Goal: Transaction & Acquisition: Download file/media

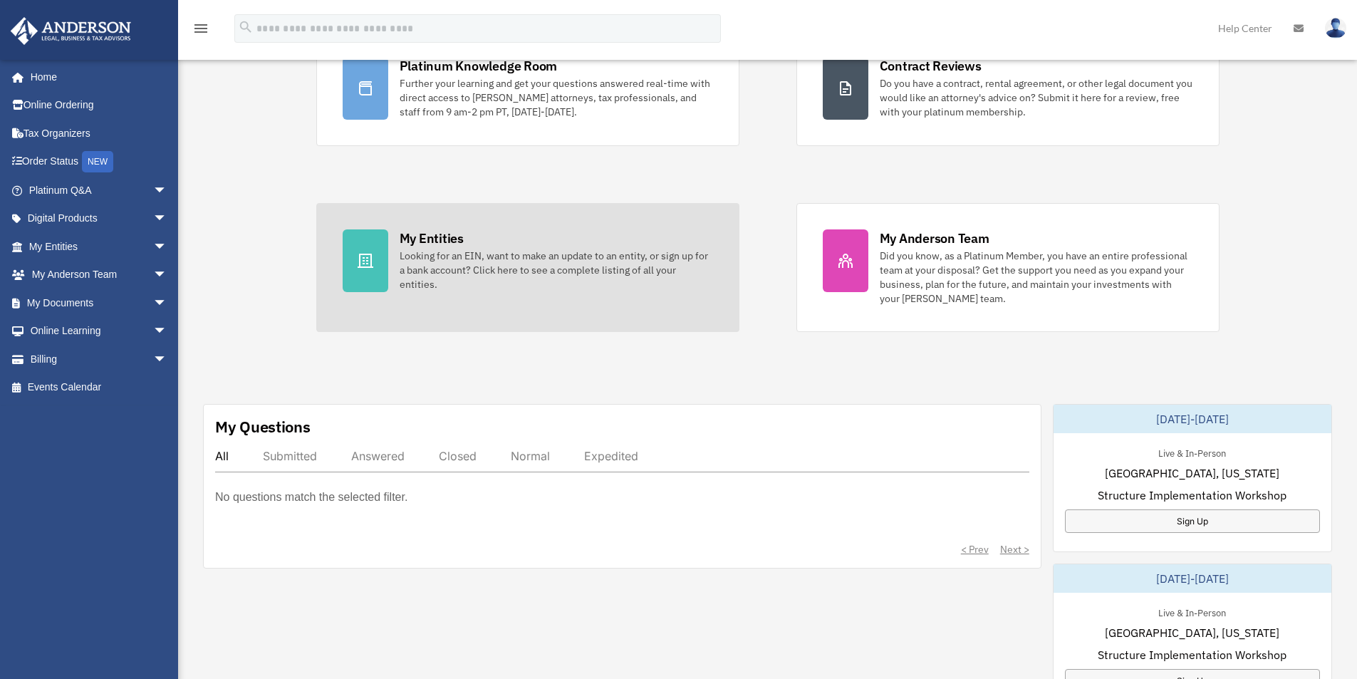
scroll to position [142, 0]
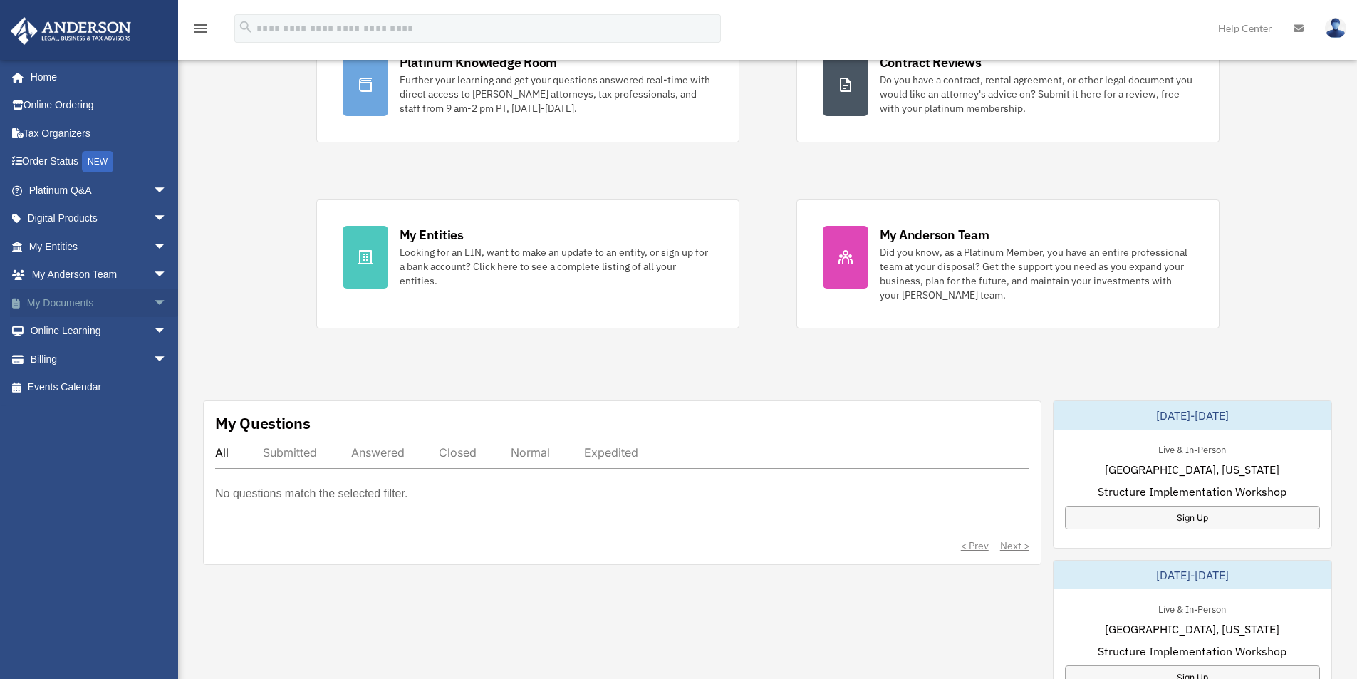
click at [124, 304] on link "My Documents arrow_drop_down" at bounding box center [99, 303] width 179 height 28
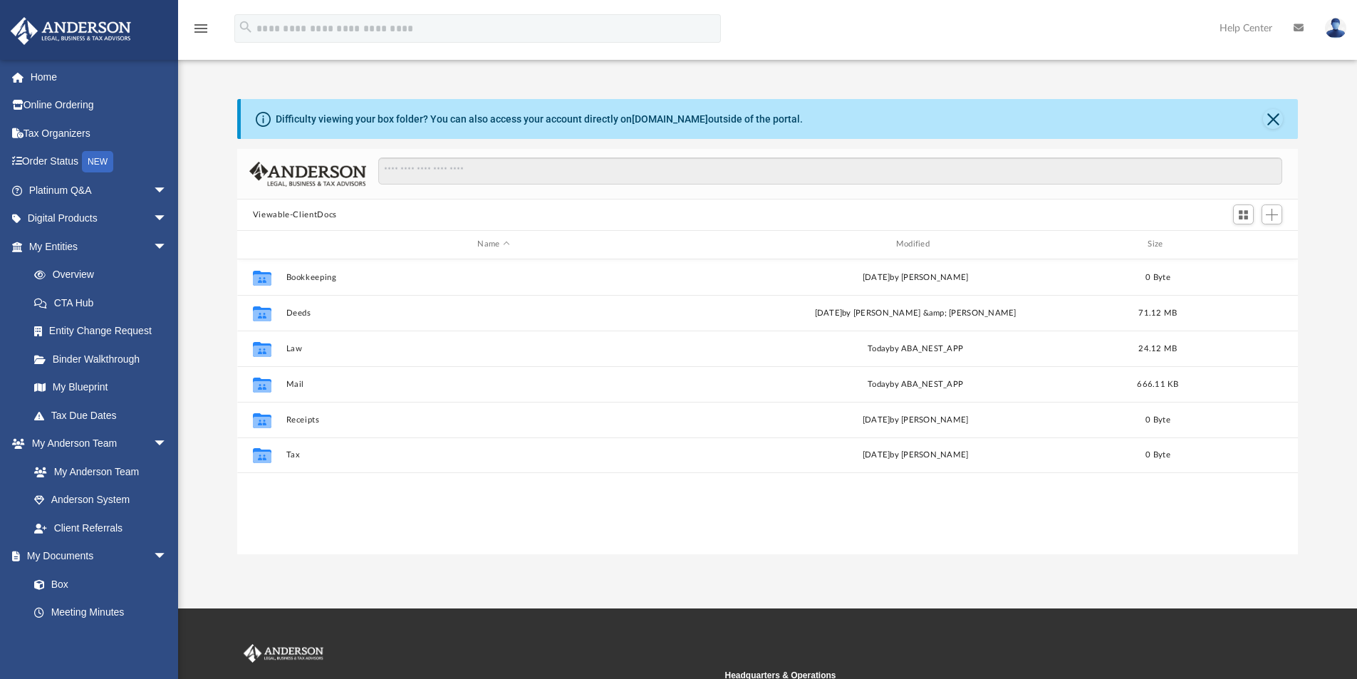
scroll to position [313, 1050]
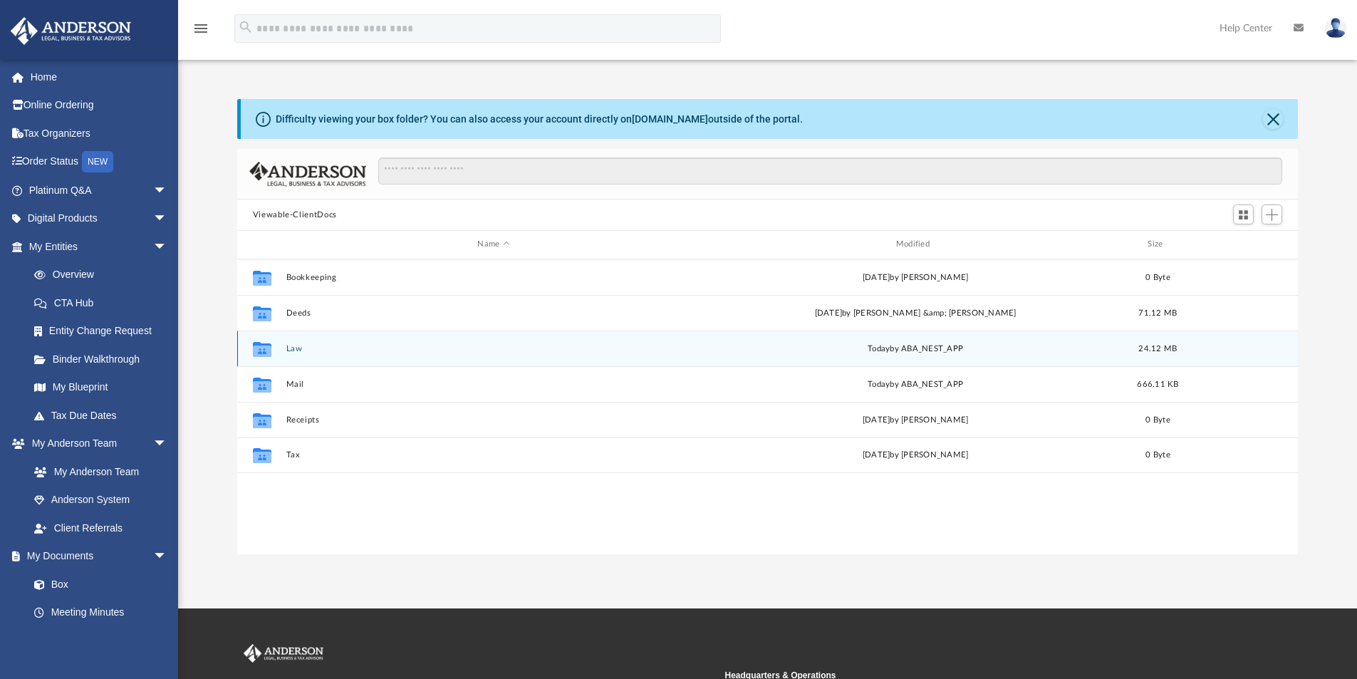
click at [289, 348] on button "Law" at bounding box center [493, 348] width 415 height 9
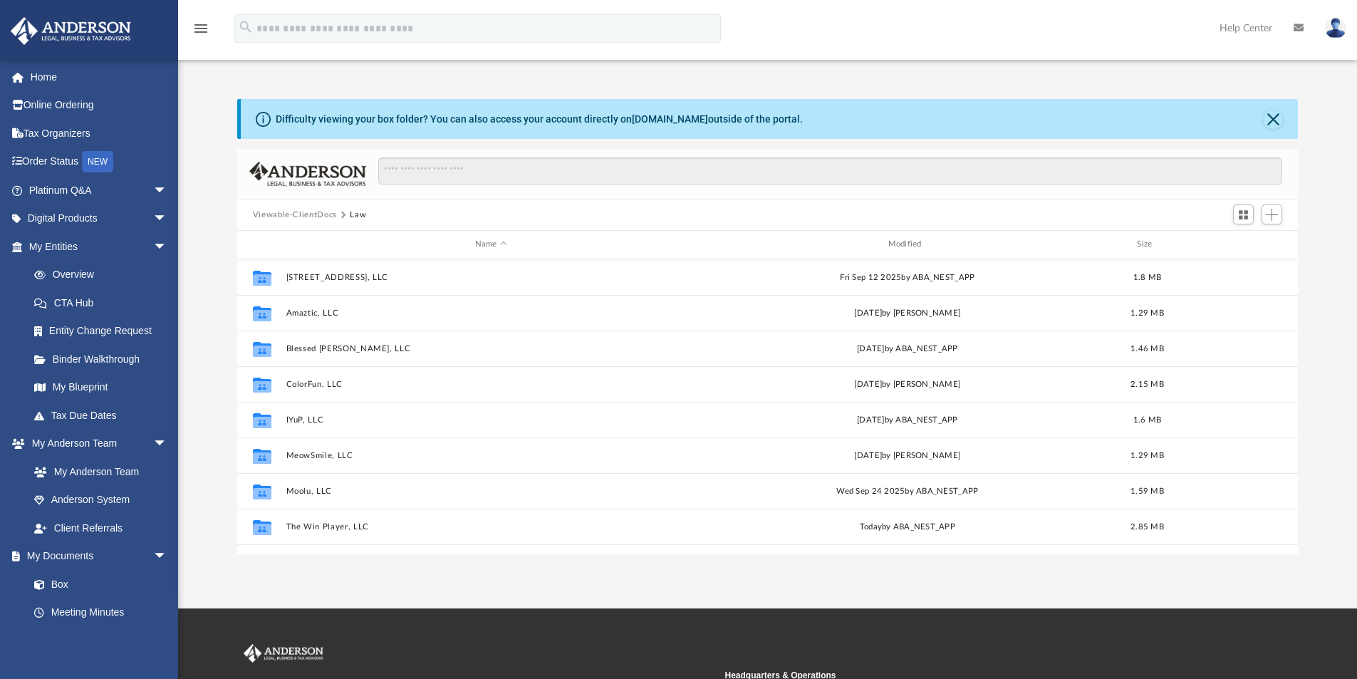
click at [311, 217] on button "Viewable-ClientDocs" at bounding box center [295, 215] width 84 height 13
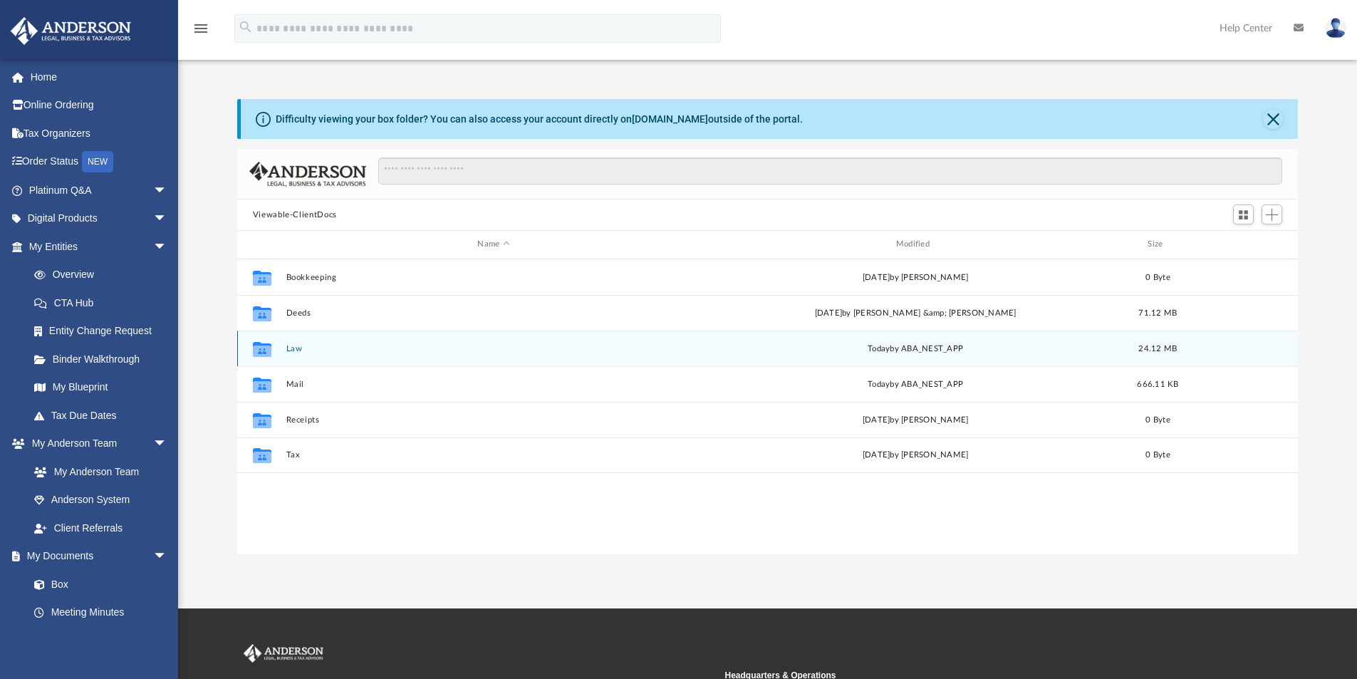
click at [294, 348] on button "Law" at bounding box center [493, 348] width 415 height 9
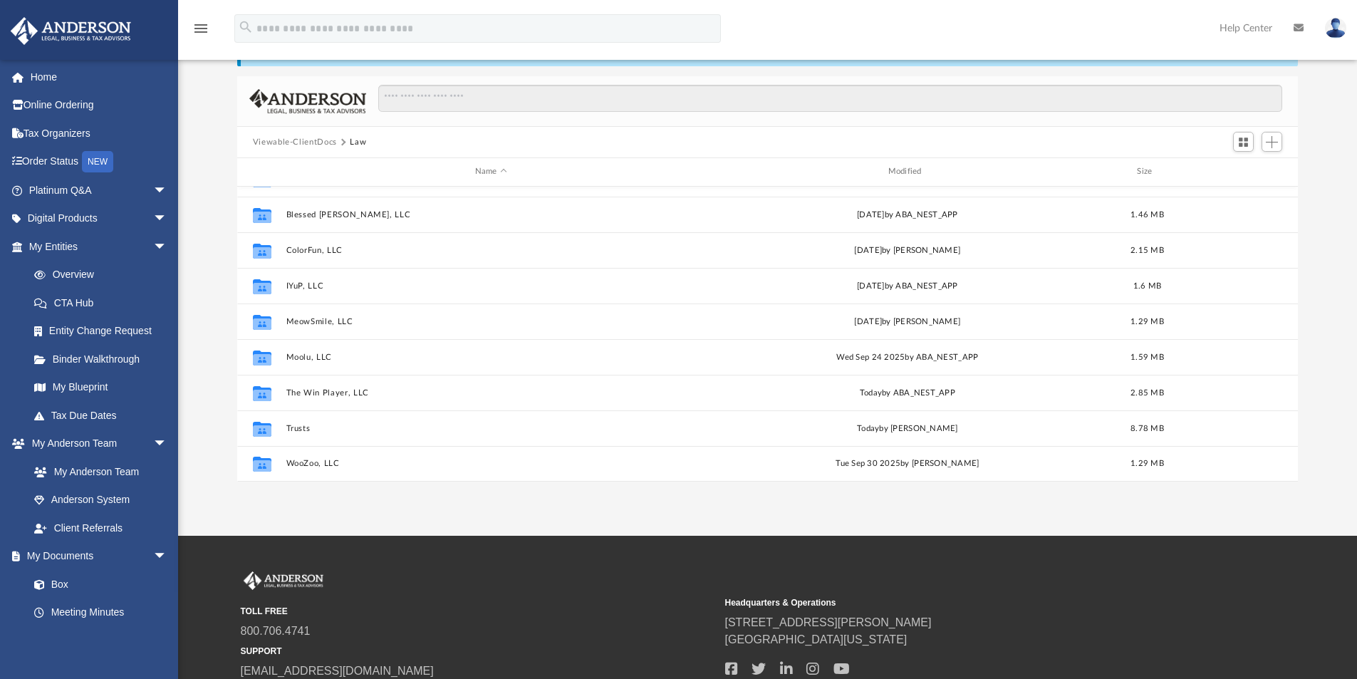
scroll to position [142, 0]
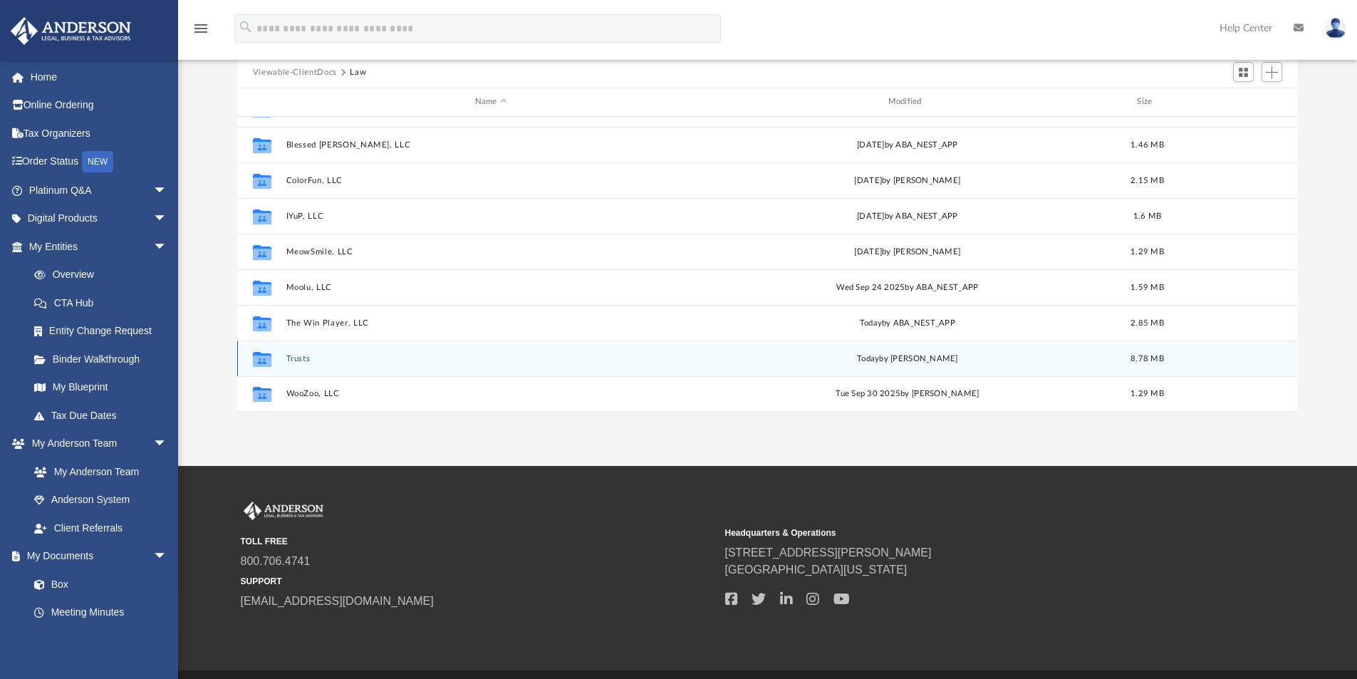
click at [303, 360] on button "Trusts" at bounding box center [491, 358] width 410 height 9
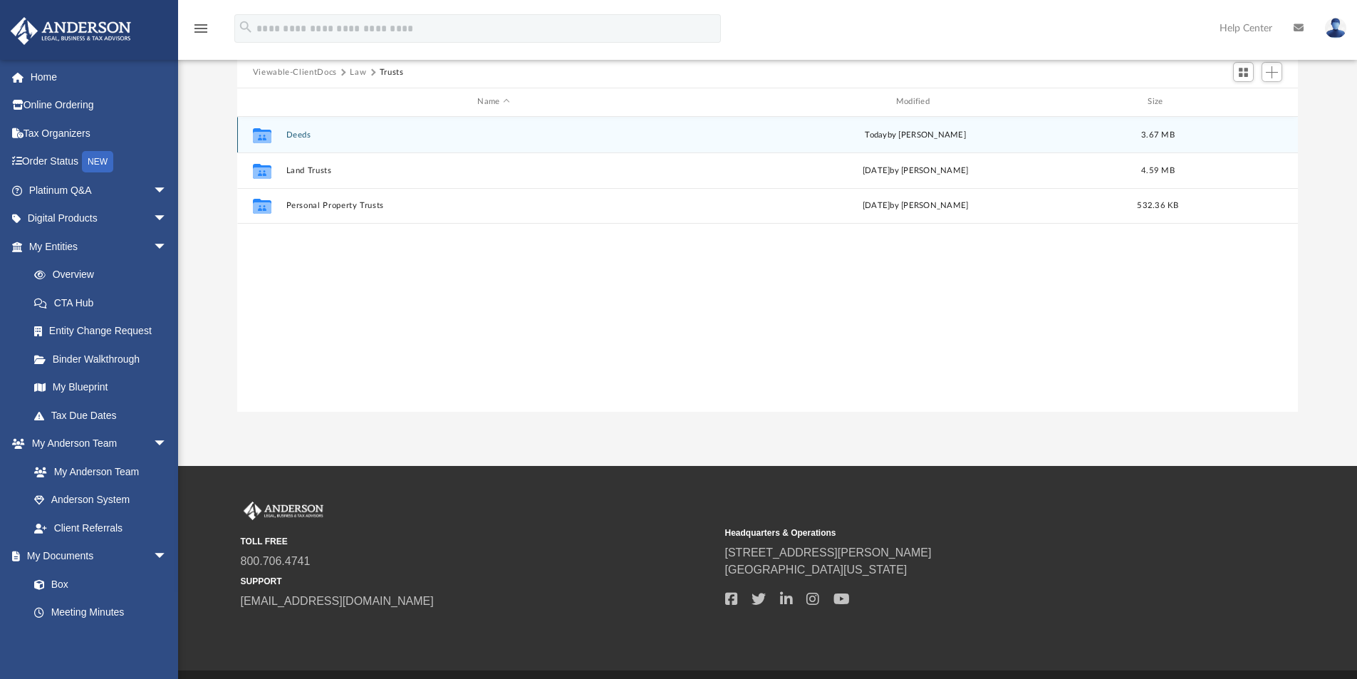
scroll to position [0, 0]
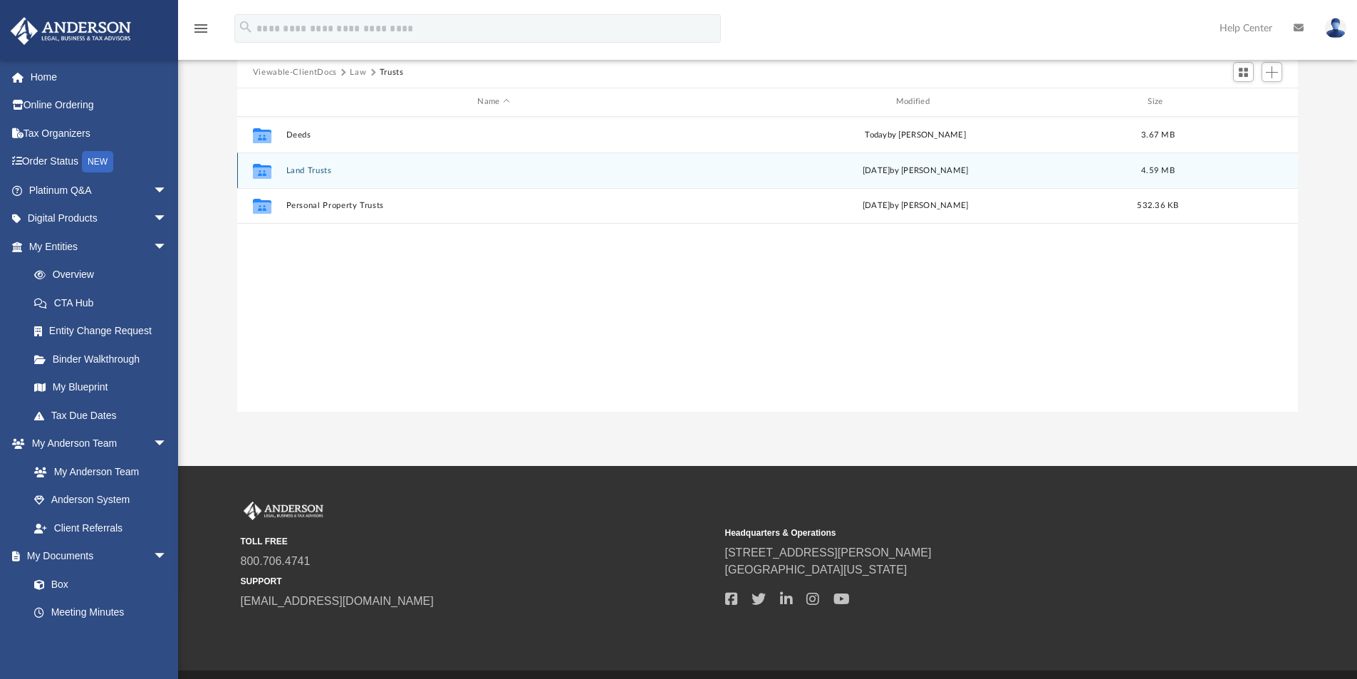
click at [316, 172] on button "Land Trusts" at bounding box center [493, 170] width 415 height 9
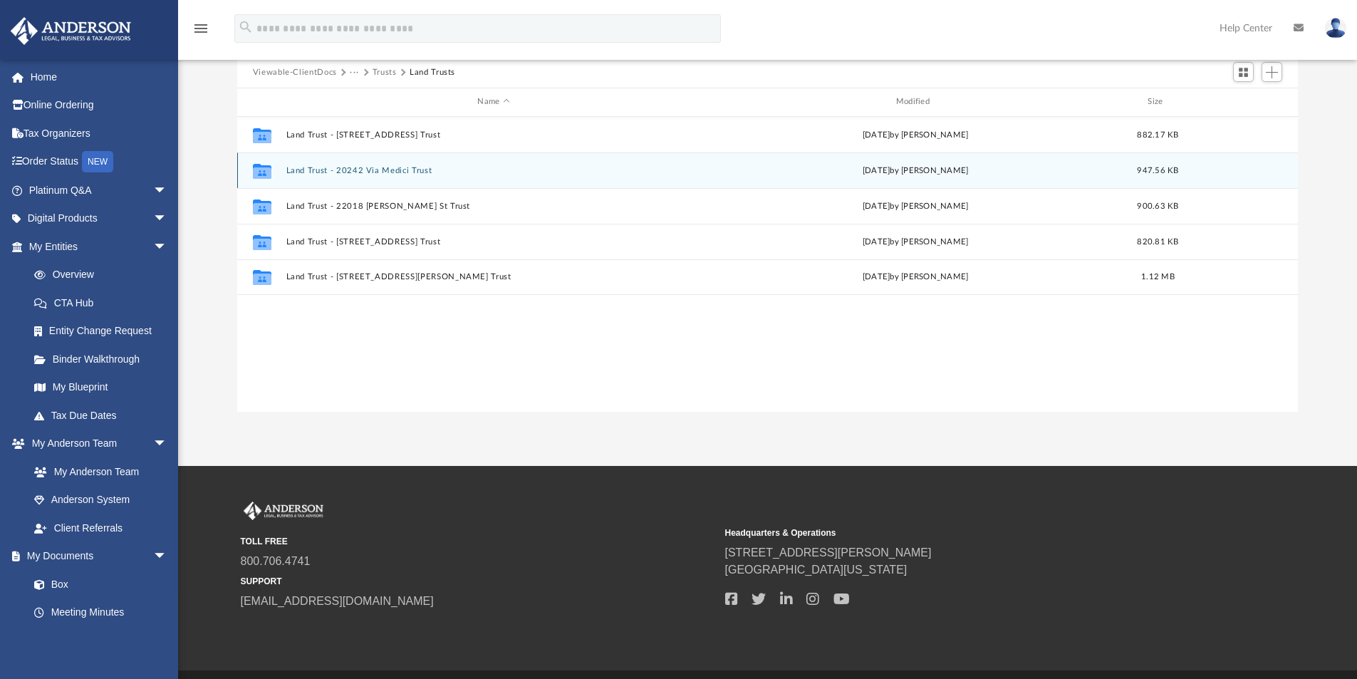
click at [362, 169] on button "Land Trust - 20242 Via Medici Trust" at bounding box center [493, 170] width 415 height 9
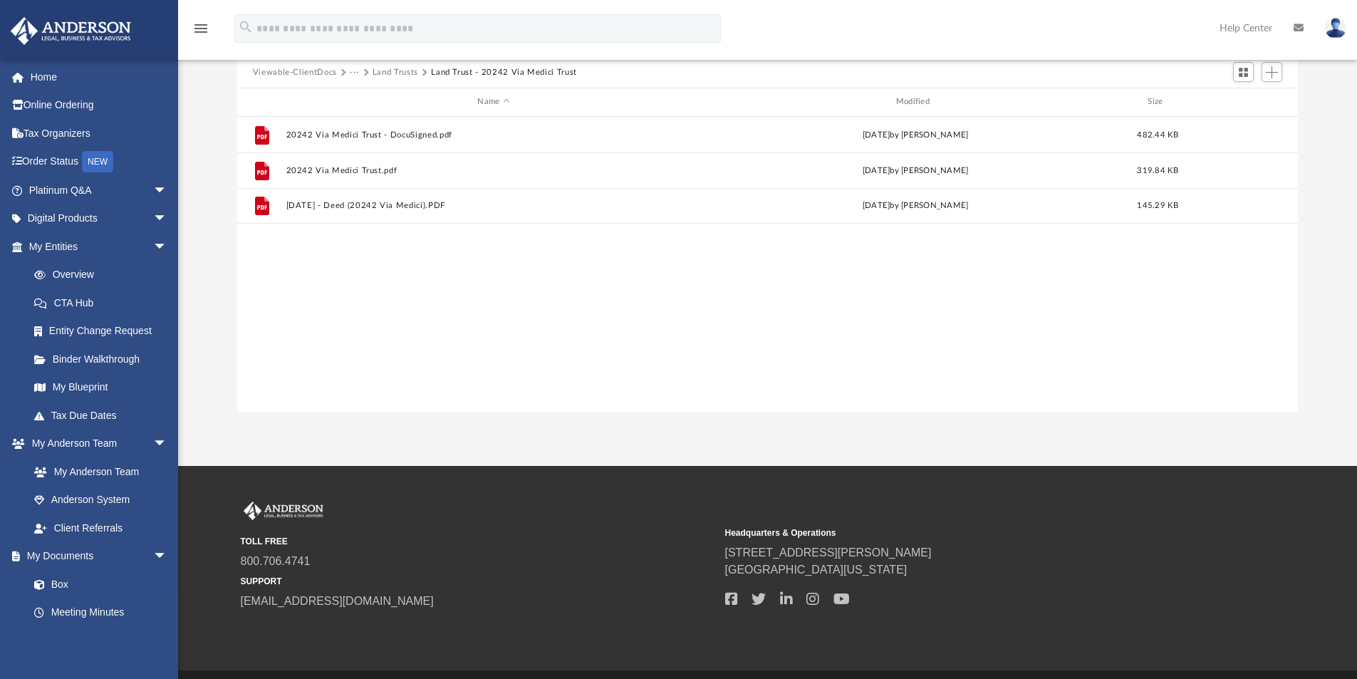
click at [411, 73] on button "Land Trusts" at bounding box center [396, 72] width 46 height 13
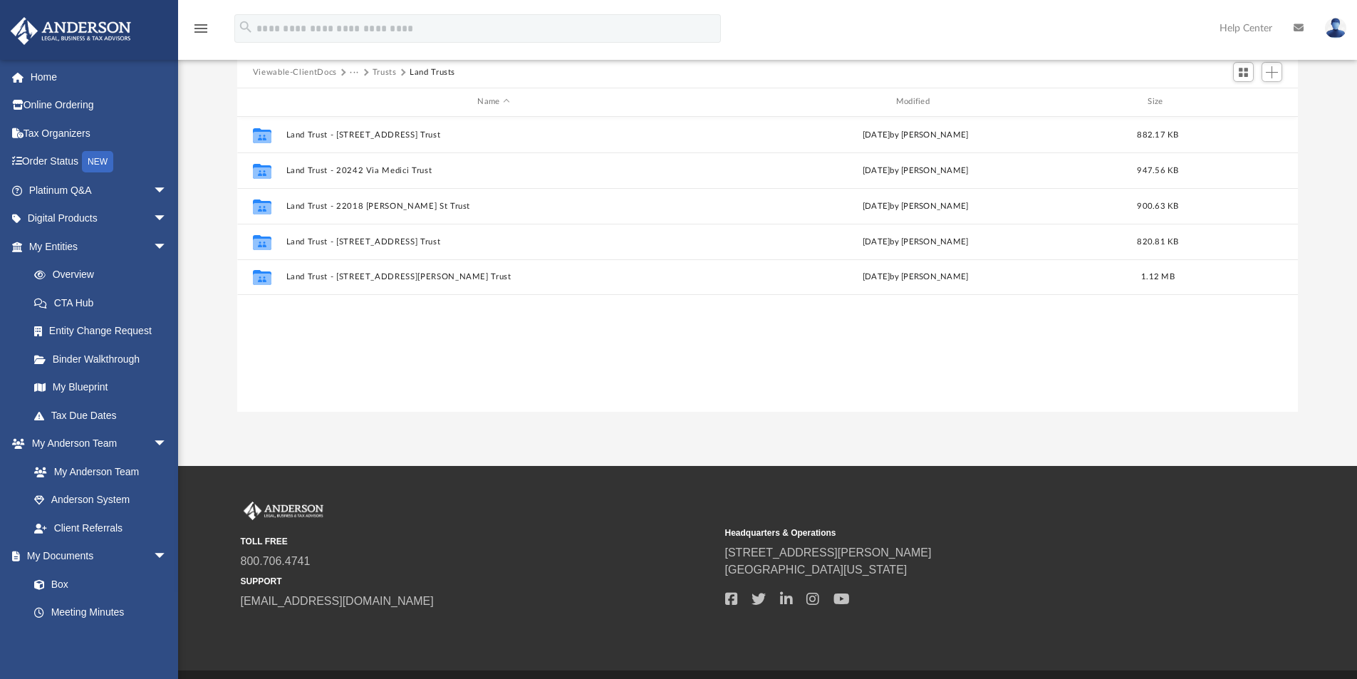
click at [378, 72] on button "Trusts" at bounding box center [385, 72] width 24 height 13
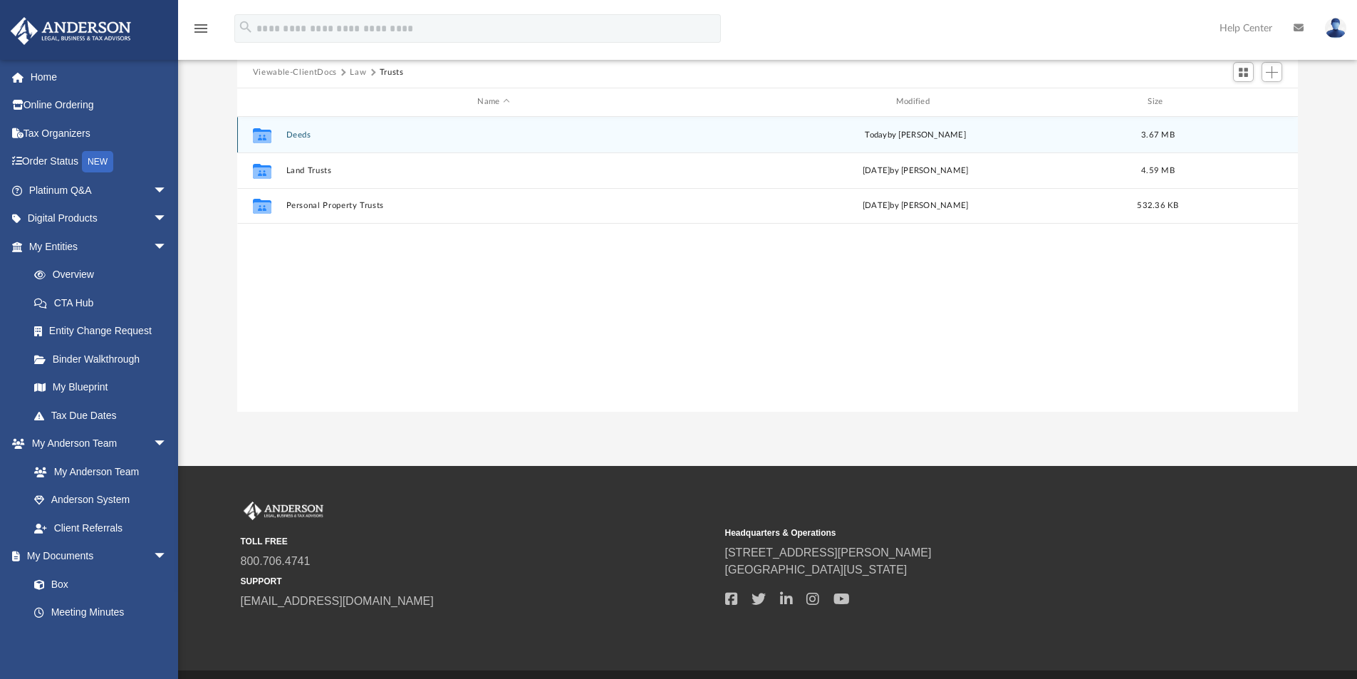
click at [301, 133] on button "Deeds" at bounding box center [493, 134] width 415 height 9
click at [359, 138] on button "Deed - 20242 Via Medici" at bounding box center [493, 134] width 415 height 9
click at [382, 136] on button "Grant Deed - 20242 Via Medici.pdf" at bounding box center [493, 134] width 415 height 9
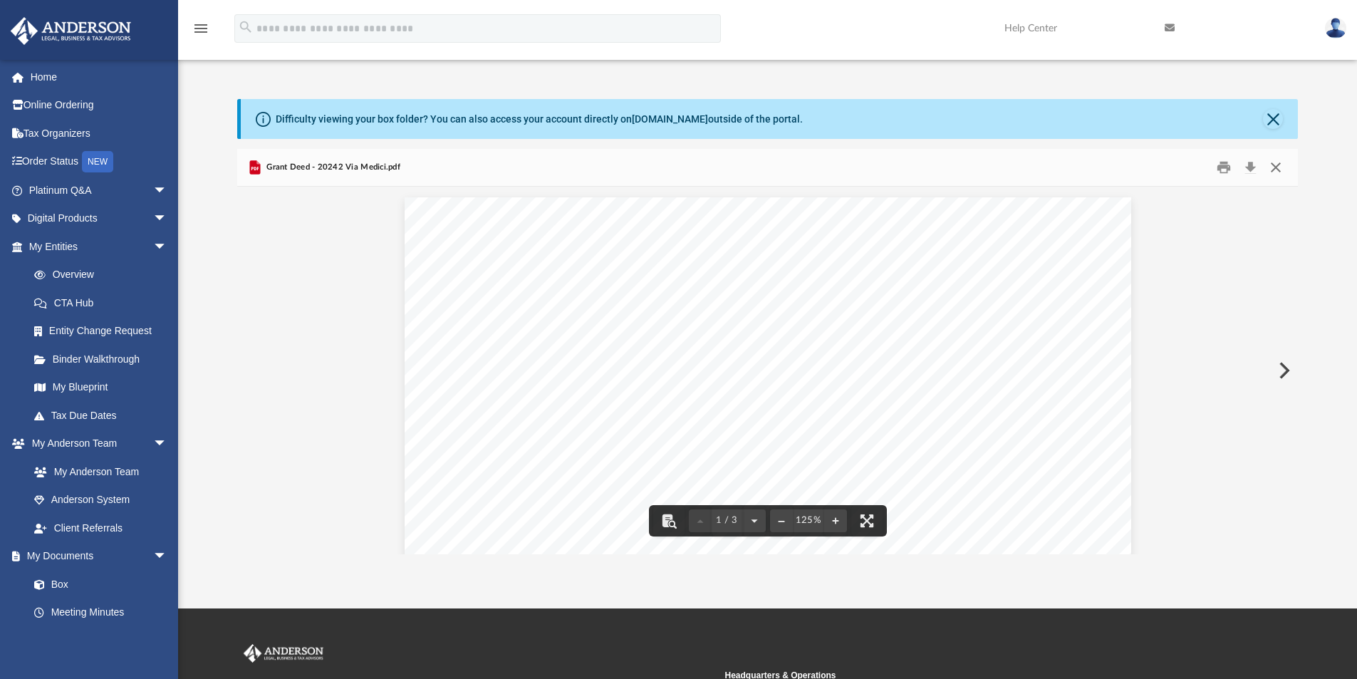
click at [1277, 171] on button "Close" at bounding box center [1276, 168] width 26 height 22
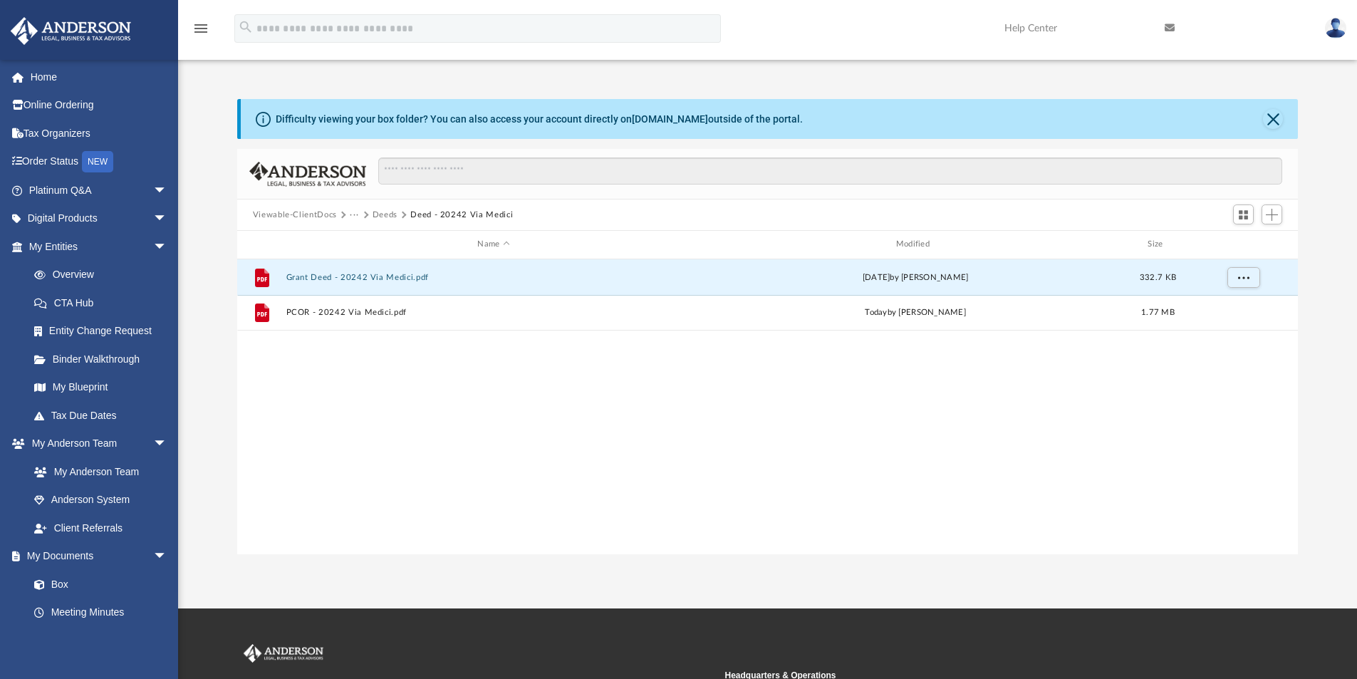
click at [378, 213] on button "Deeds" at bounding box center [385, 215] width 25 height 13
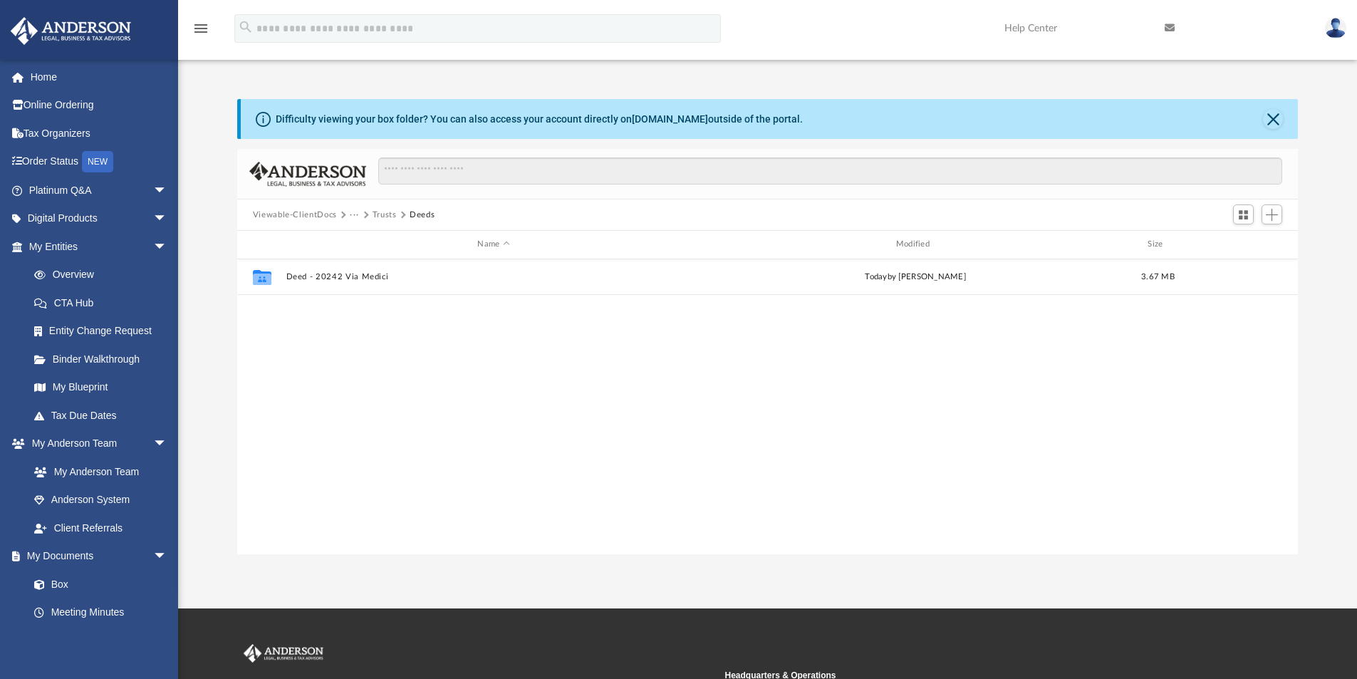
click at [379, 211] on button "Trusts" at bounding box center [385, 215] width 24 height 13
click at [323, 212] on button "Viewable-ClientDocs" at bounding box center [295, 215] width 84 height 13
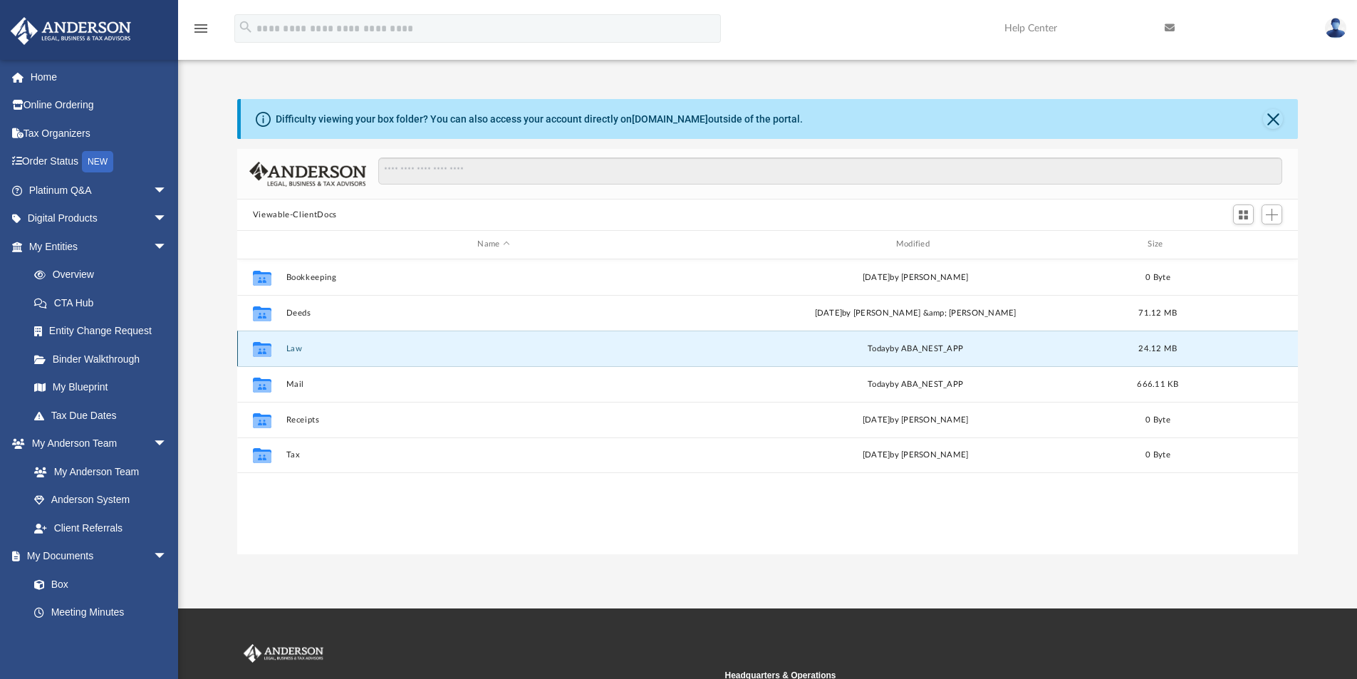
click at [294, 348] on button "Law" at bounding box center [493, 348] width 415 height 9
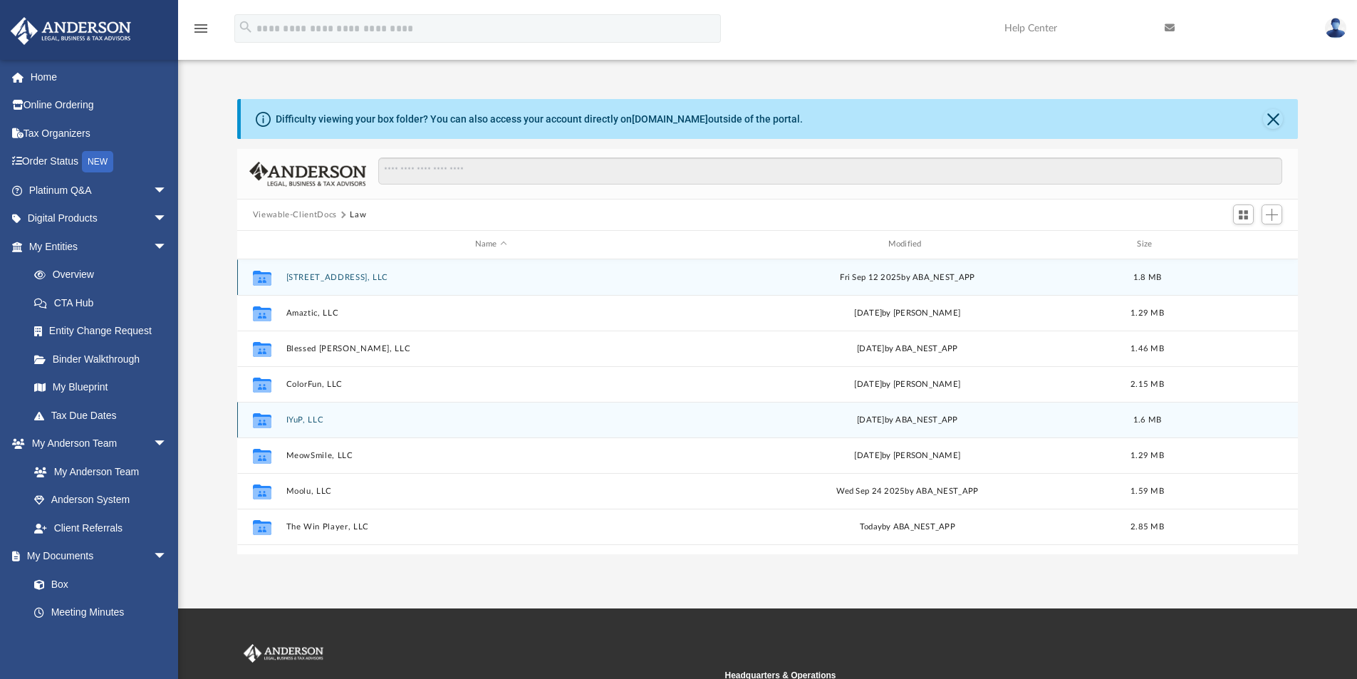
scroll to position [61, 0]
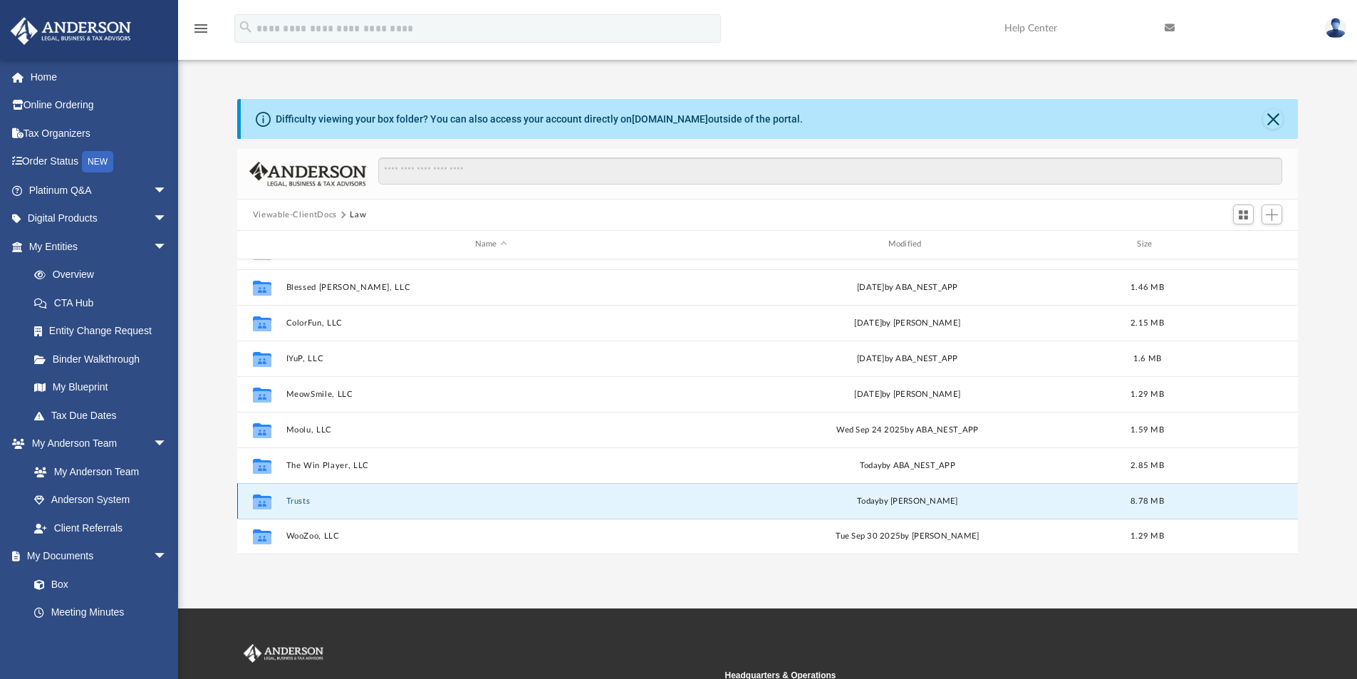
click at [301, 497] on button "Trusts" at bounding box center [491, 501] width 410 height 9
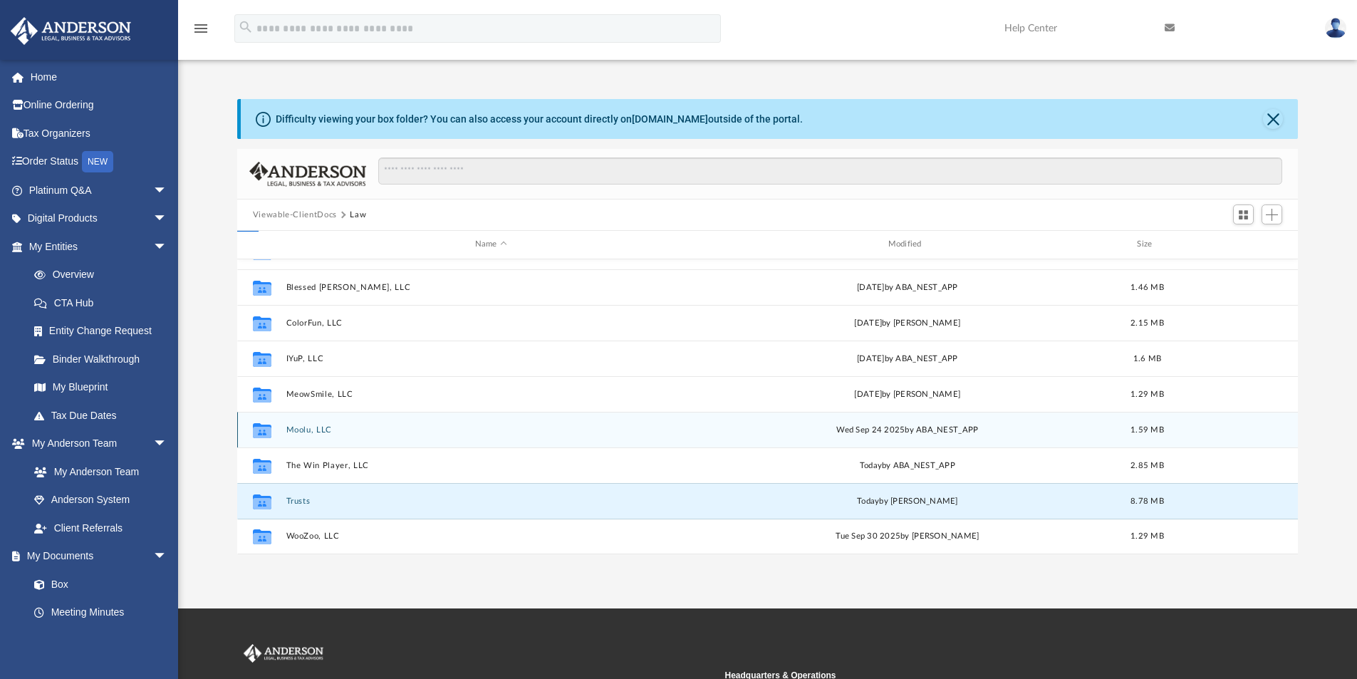
scroll to position [0, 0]
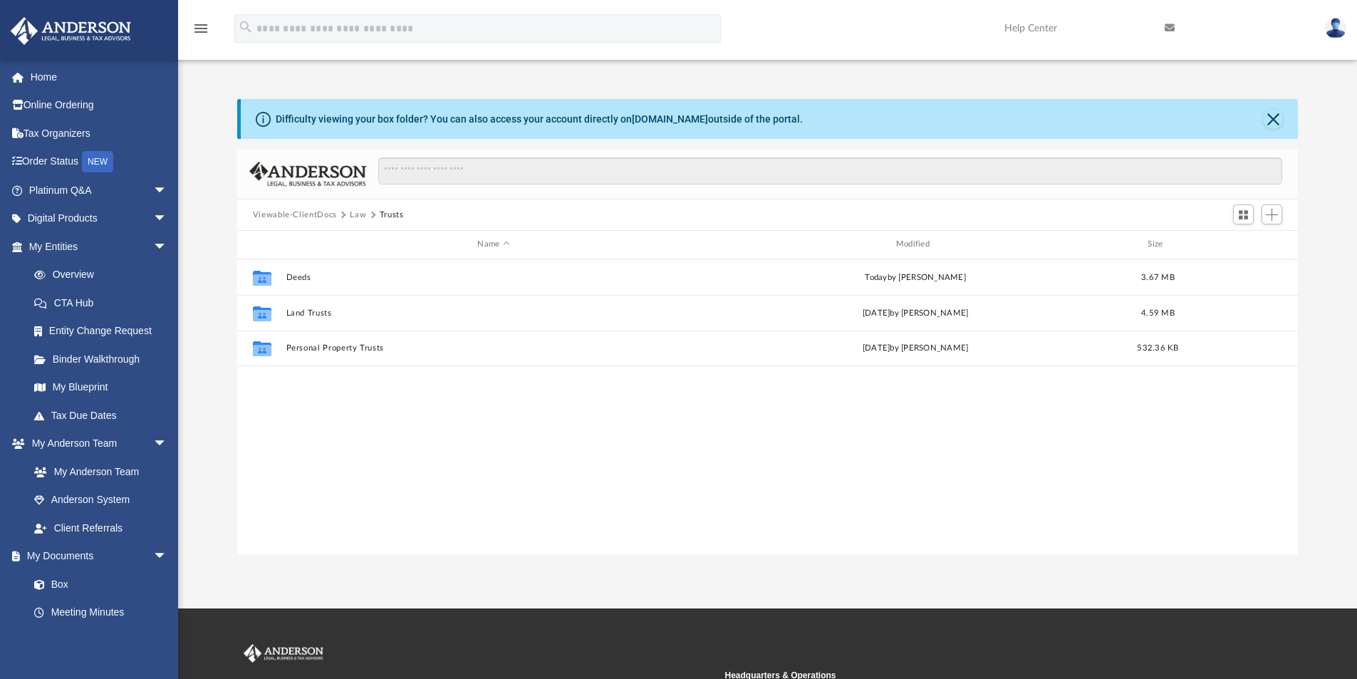
click at [360, 212] on button "Law" at bounding box center [358, 215] width 16 height 13
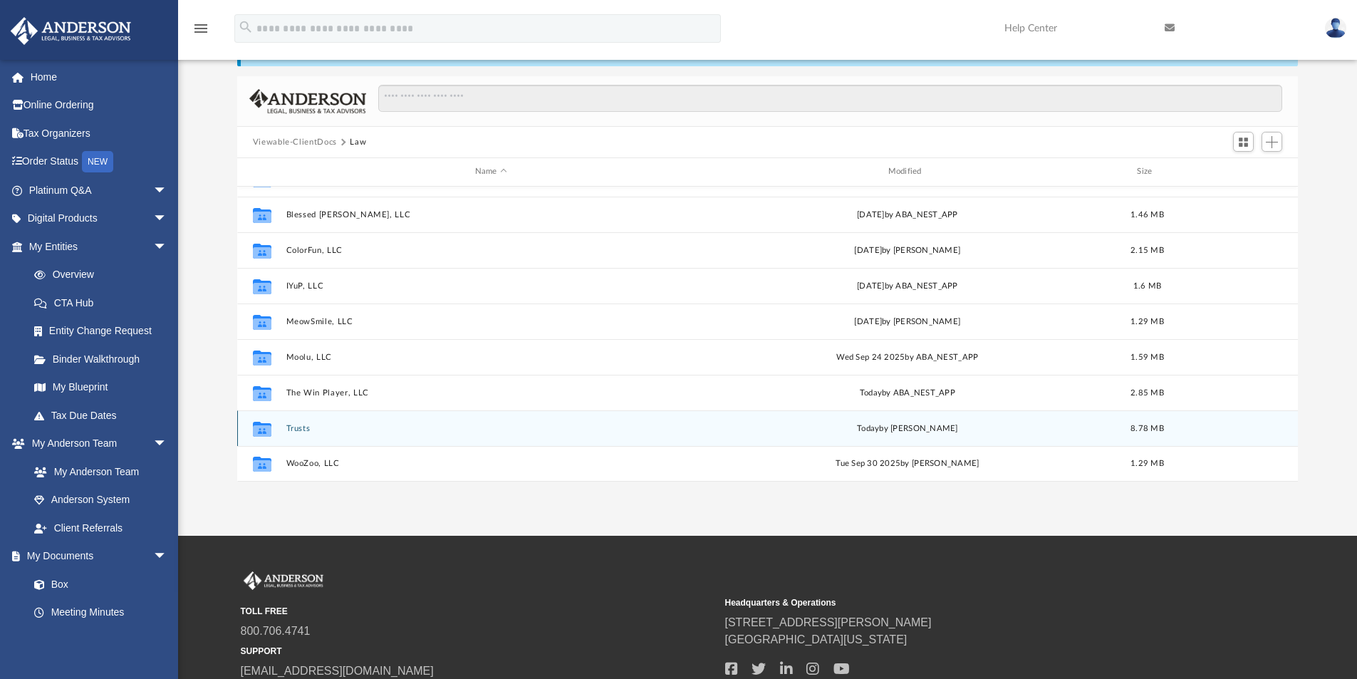
scroll to position [142, 0]
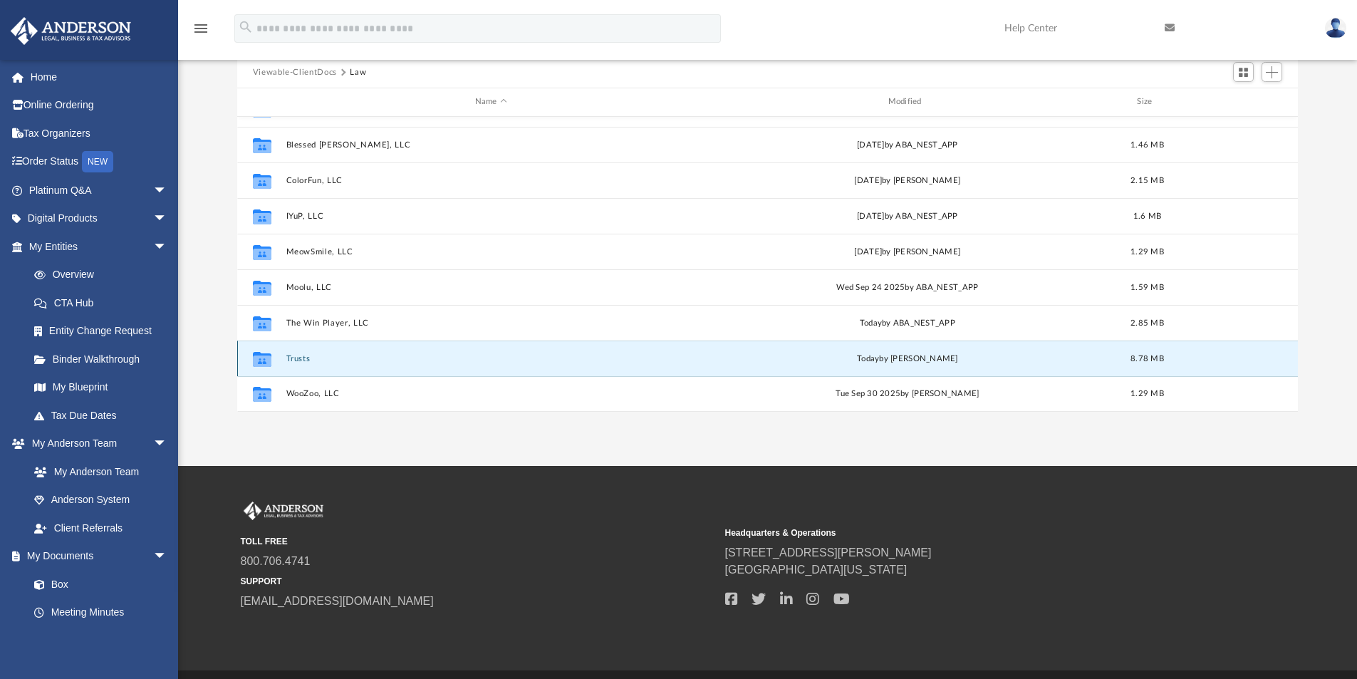
click at [296, 359] on button "Trusts" at bounding box center [491, 358] width 410 height 9
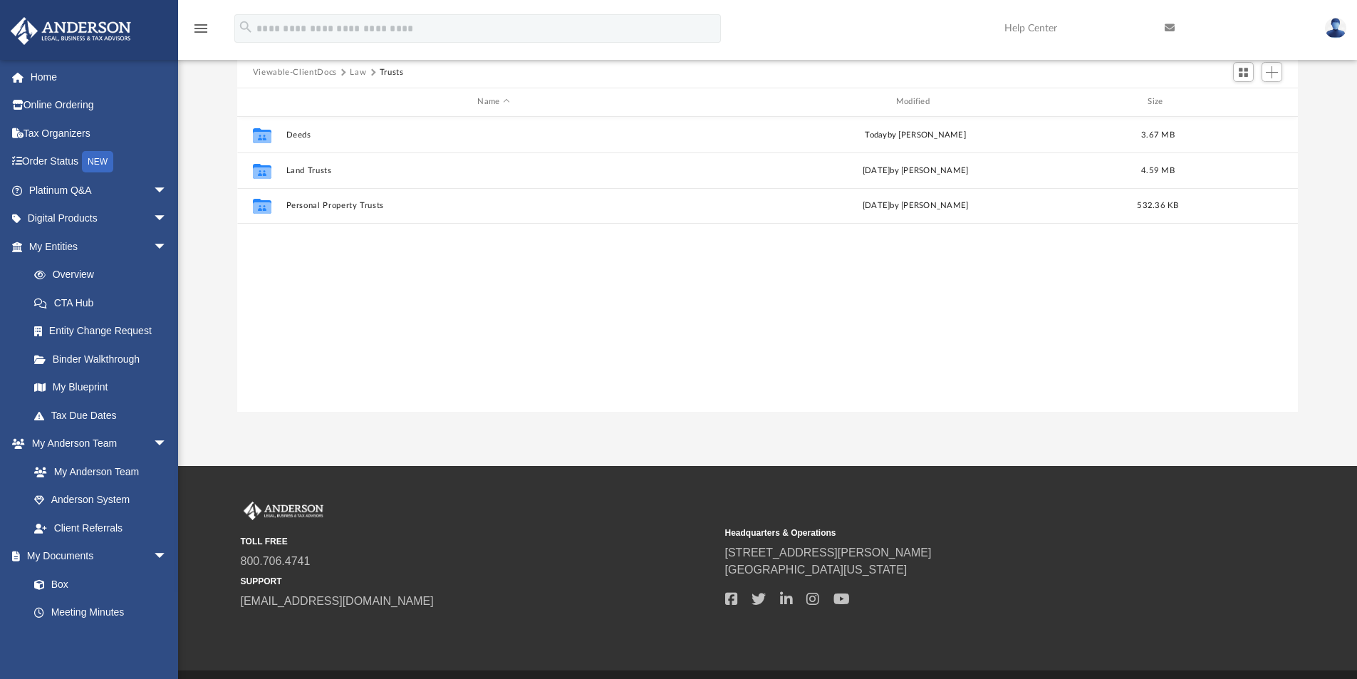
click at [363, 70] on button "Law" at bounding box center [358, 72] width 16 height 13
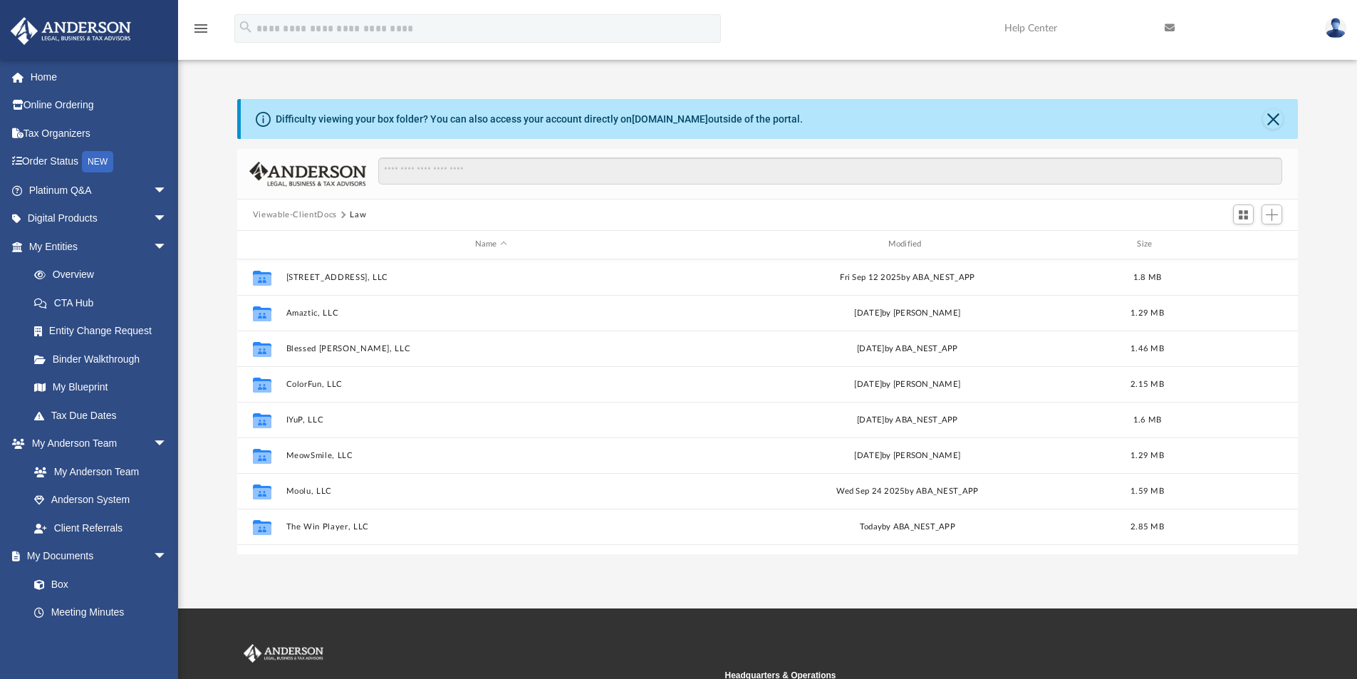
click at [316, 214] on button "Viewable-ClientDocs" at bounding box center [295, 215] width 84 height 13
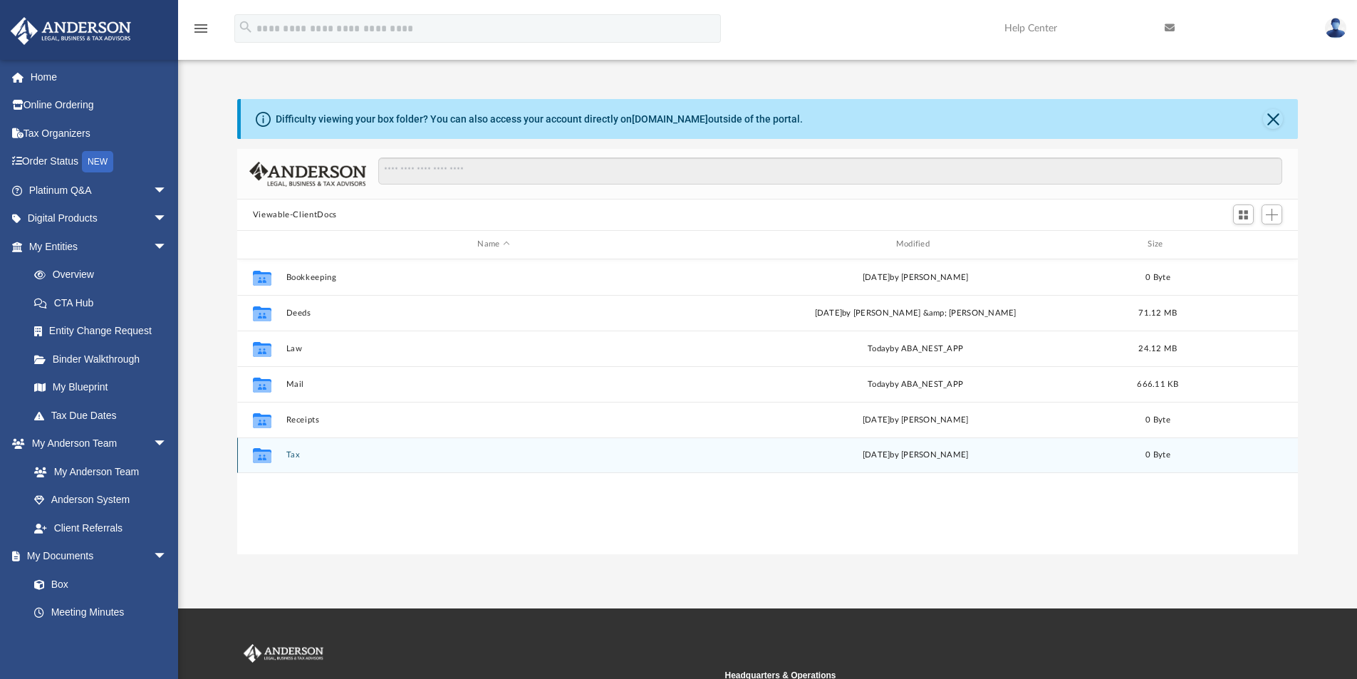
click at [291, 453] on button "Tax" at bounding box center [493, 454] width 415 height 9
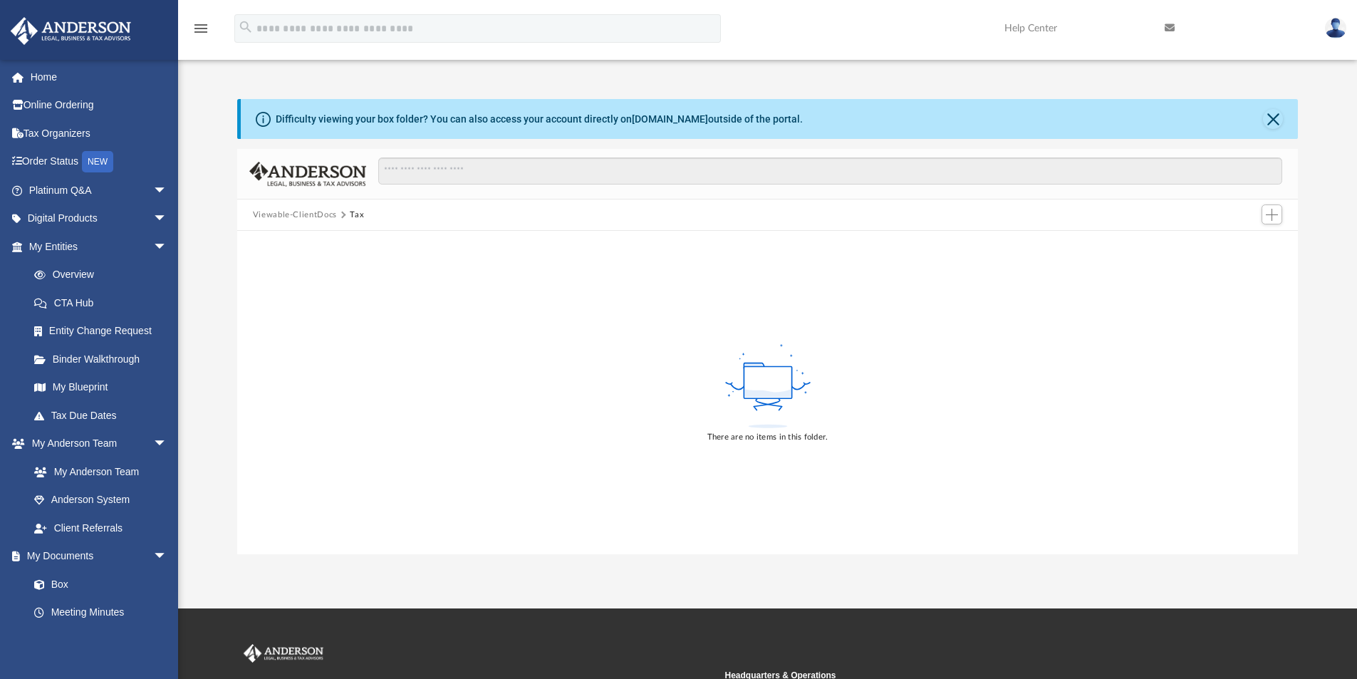
click at [321, 214] on button "Viewable-ClientDocs" at bounding box center [295, 215] width 84 height 13
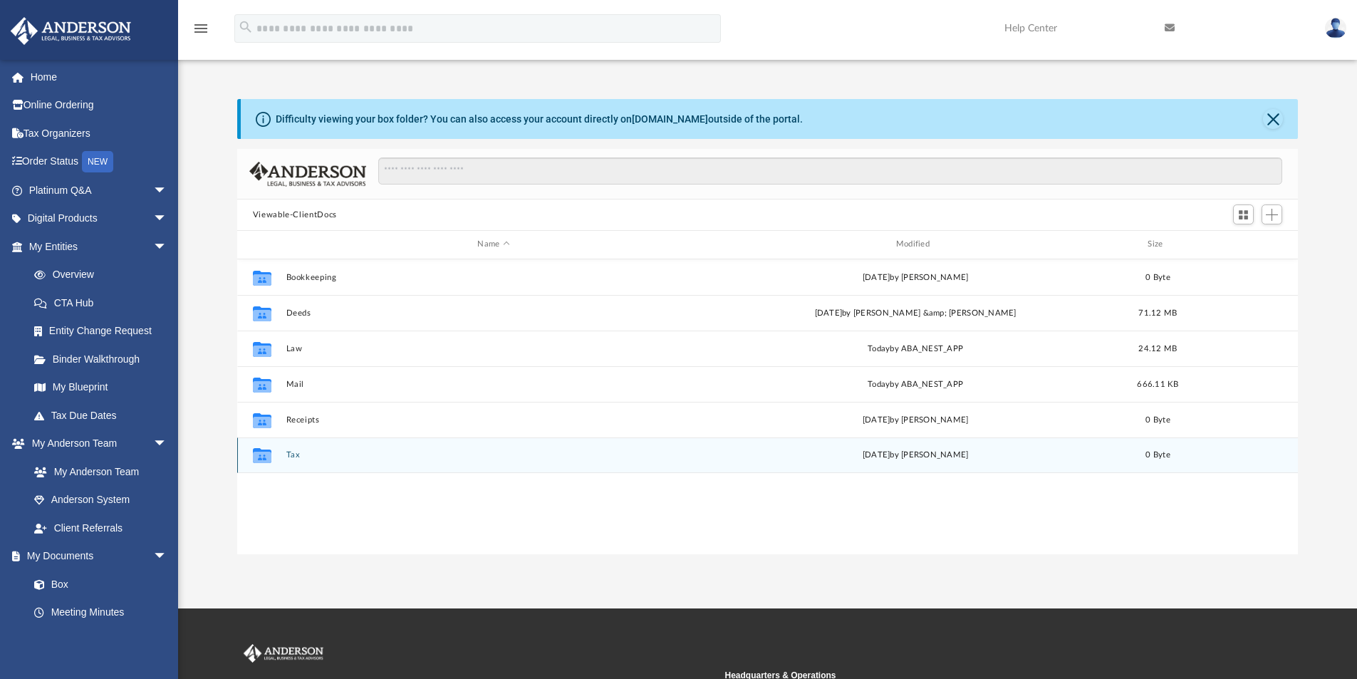
scroll to position [313, 1050]
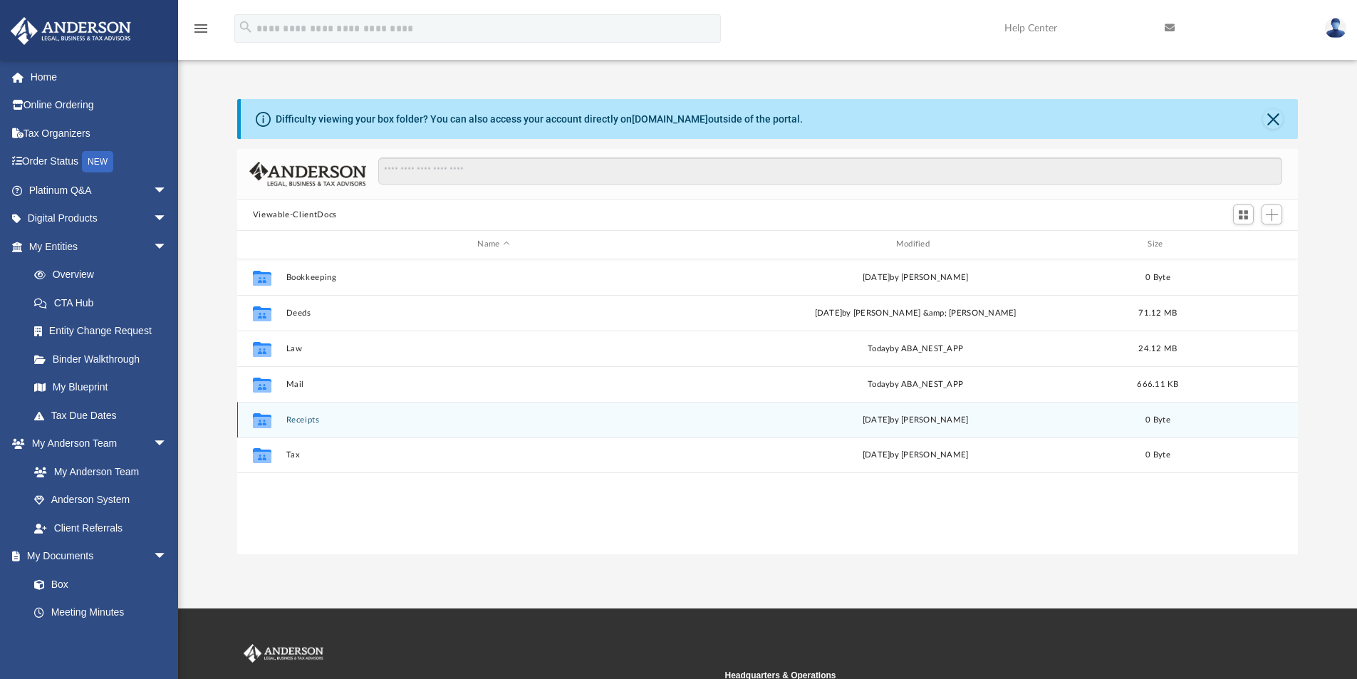
click at [304, 420] on button "Receipts" at bounding box center [493, 419] width 415 height 9
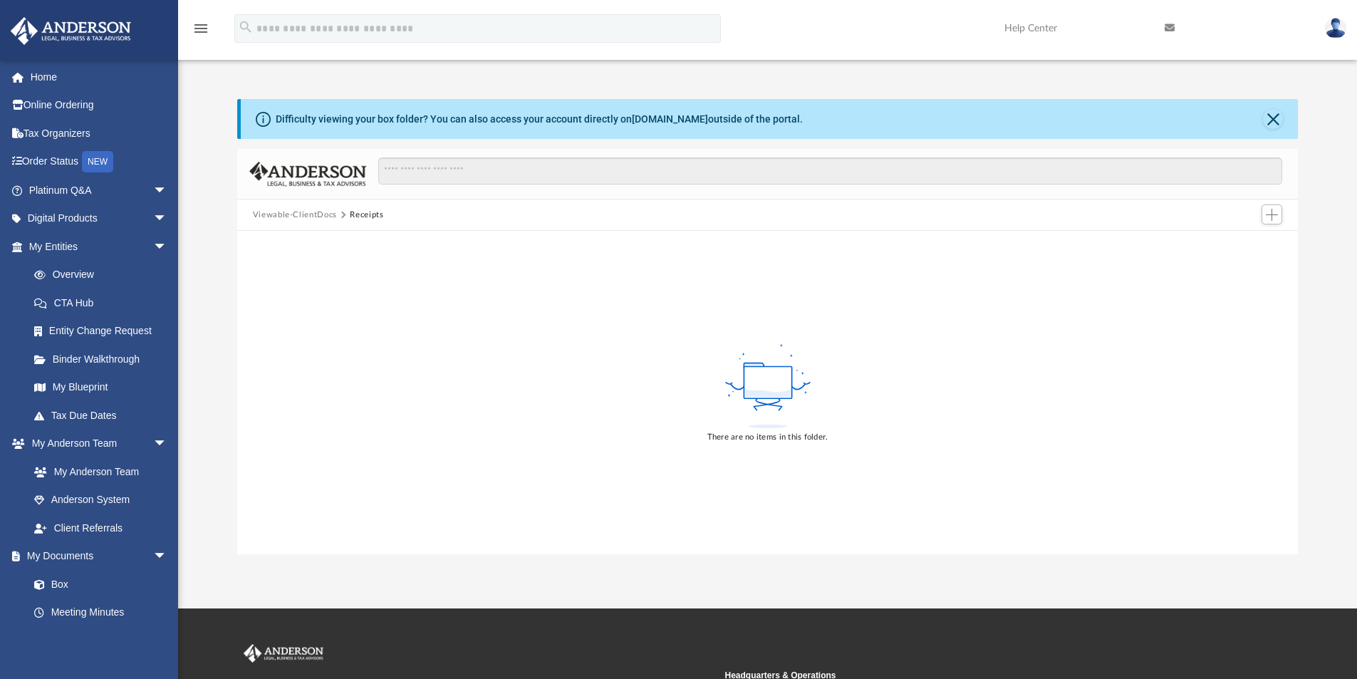
click at [322, 214] on button "Viewable-ClientDocs" at bounding box center [295, 215] width 84 height 13
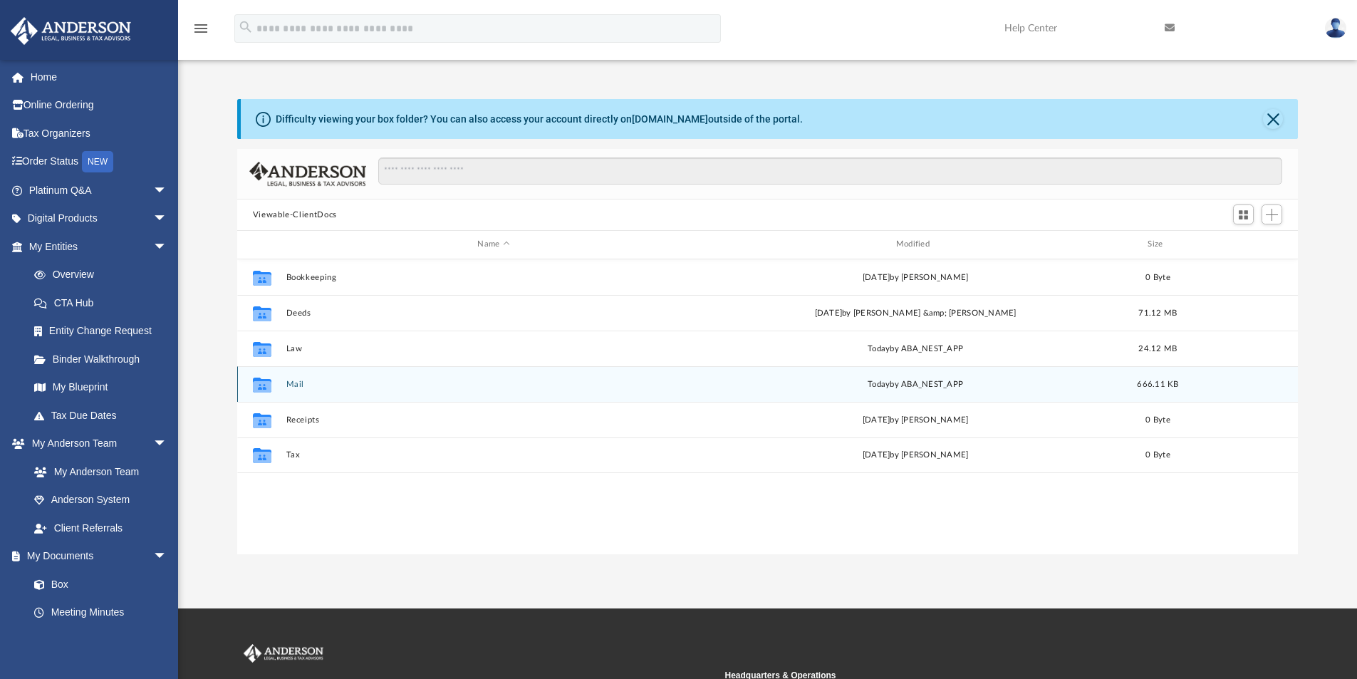
click at [293, 386] on button "Mail" at bounding box center [493, 384] width 415 height 9
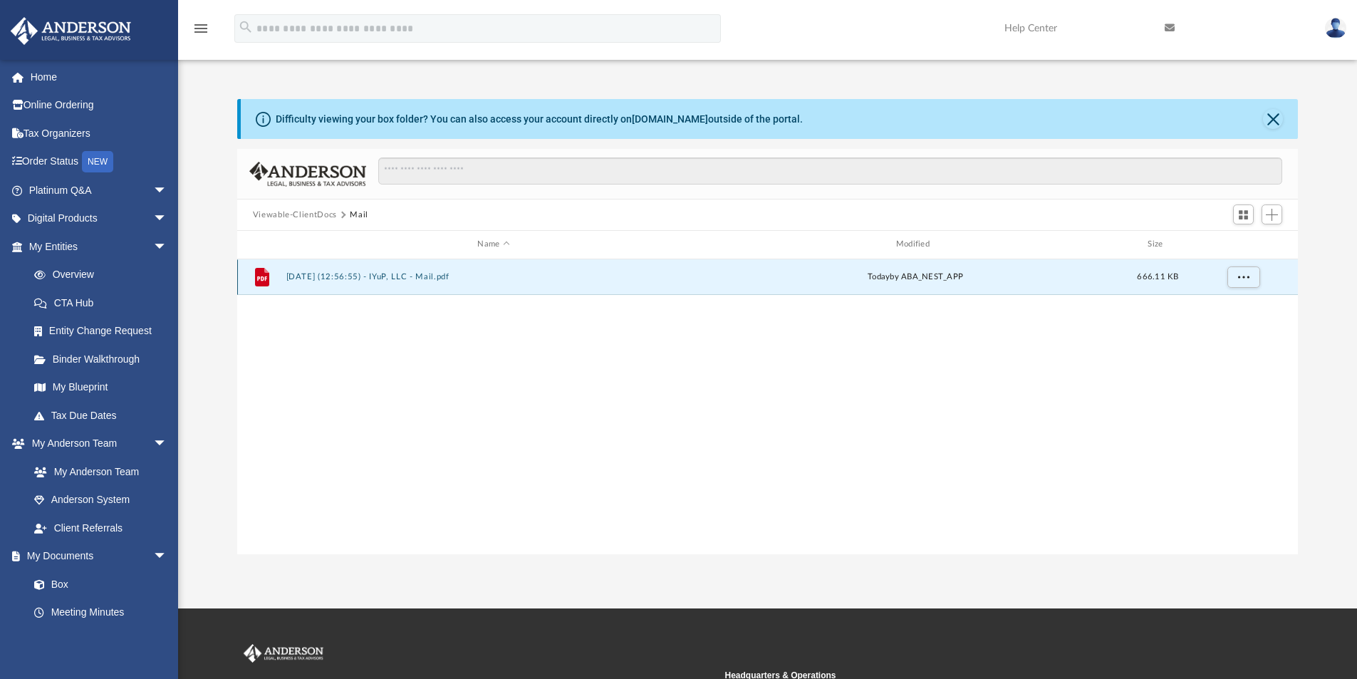
click at [400, 276] on button "2025.10.07 (12:56:55) - IYuP, LLC - Mail.pdf" at bounding box center [493, 276] width 415 height 9
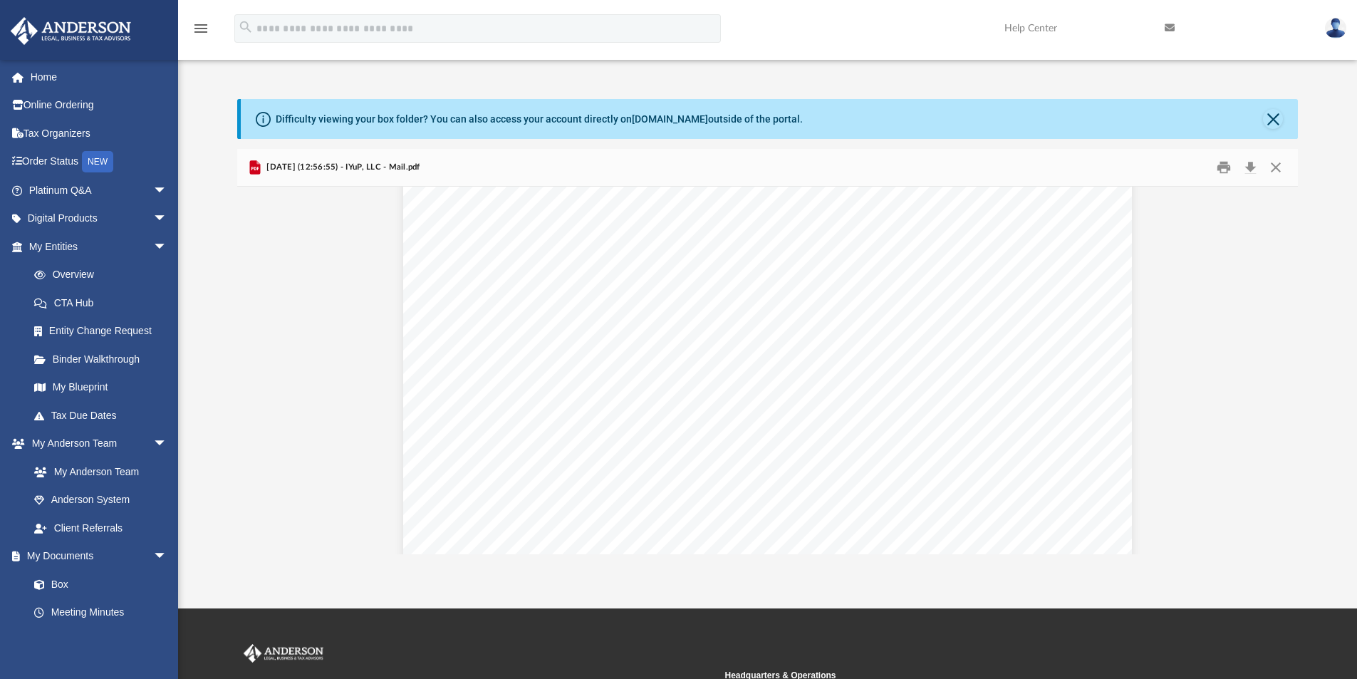
scroll to position [0, 0]
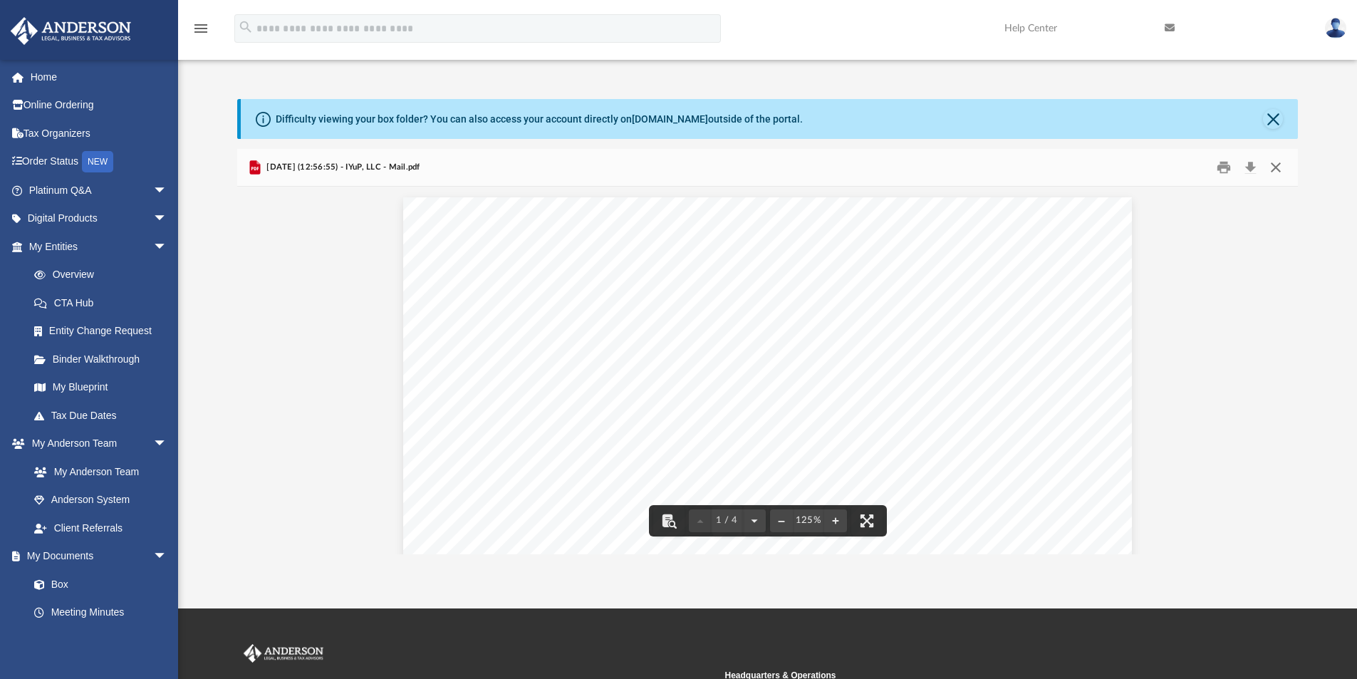
click at [1276, 172] on button "Close" at bounding box center [1276, 168] width 26 height 22
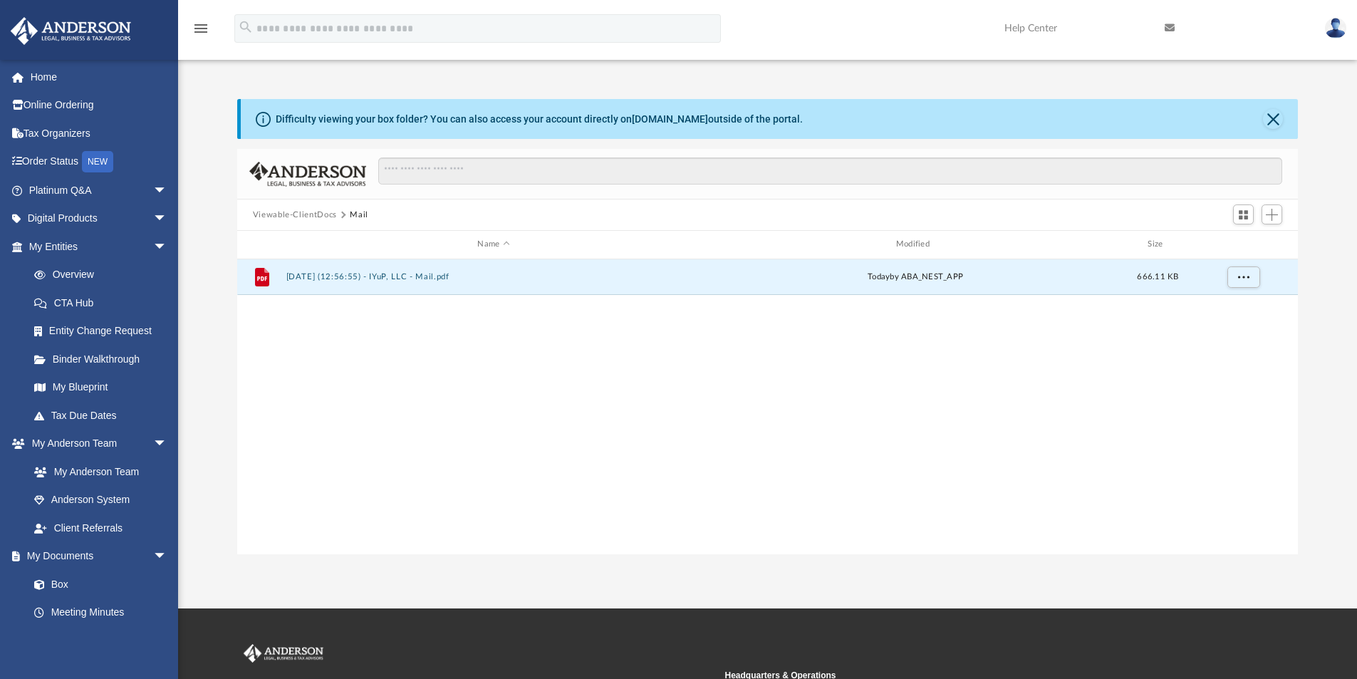
click at [323, 215] on button "Viewable-ClientDocs" at bounding box center [295, 215] width 84 height 13
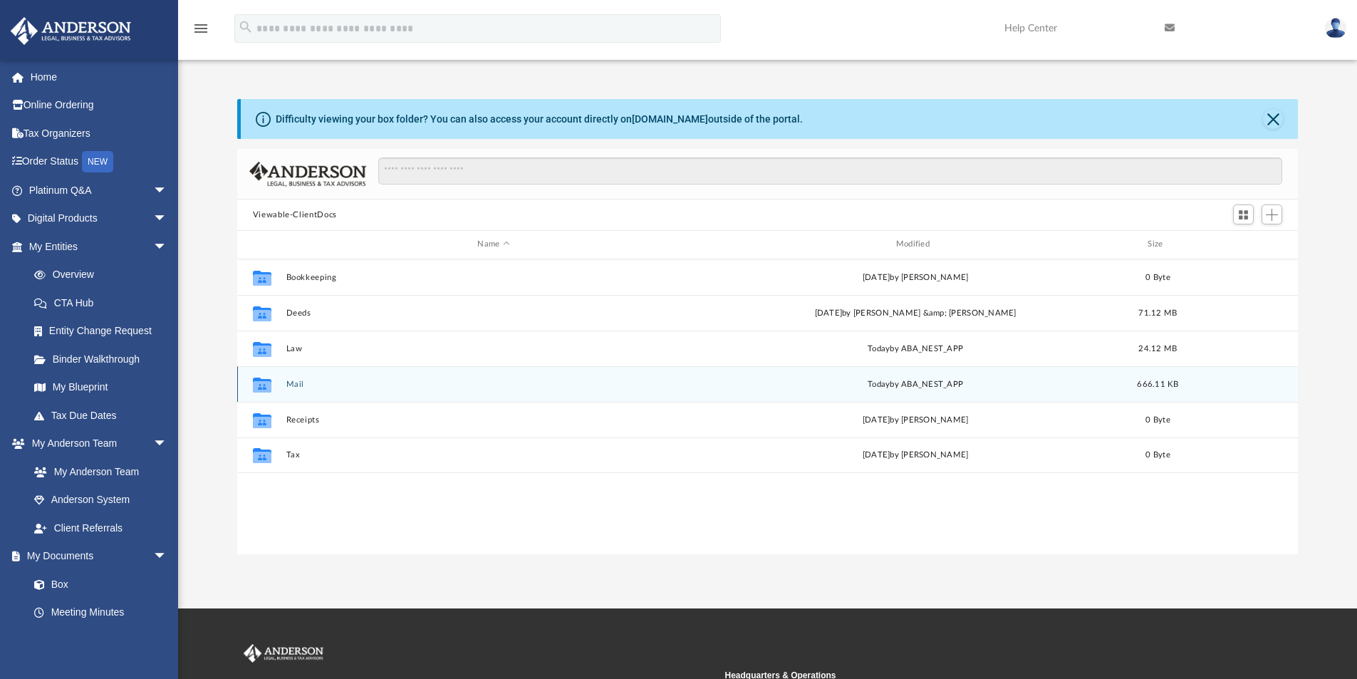
click at [301, 383] on button "Mail" at bounding box center [493, 384] width 415 height 9
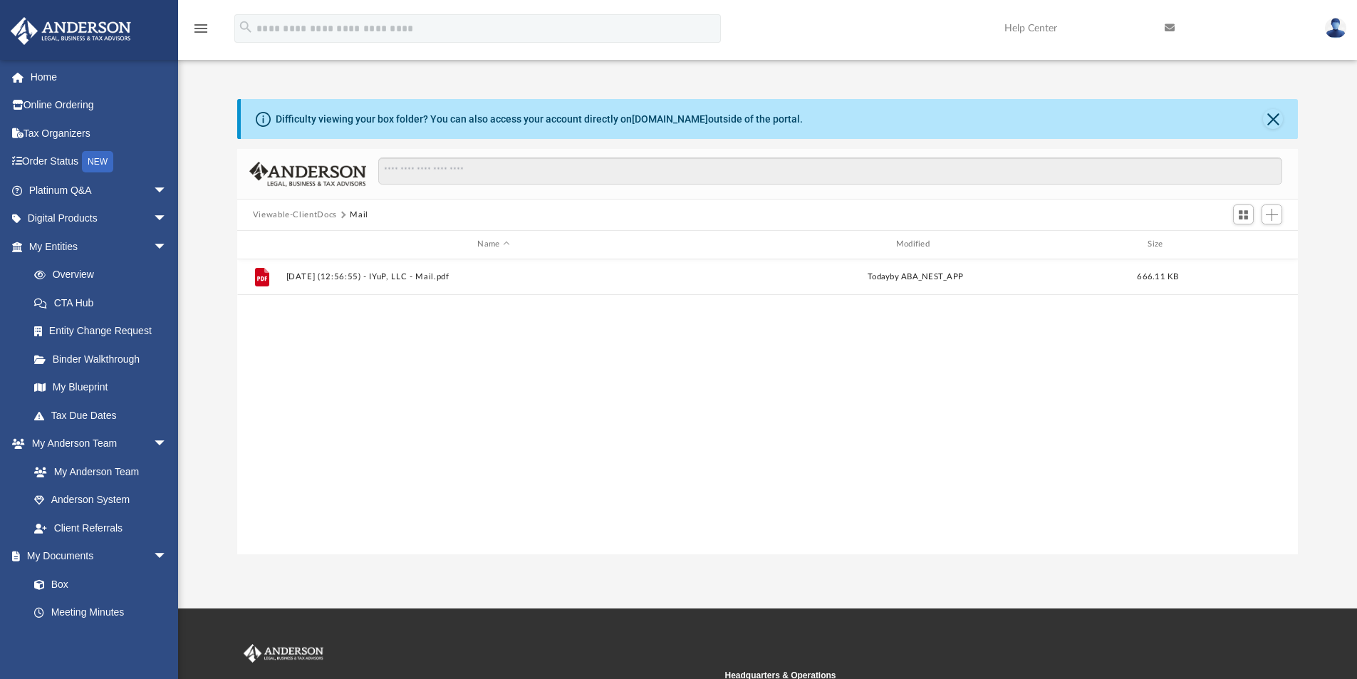
click at [328, 217] on button "Viewable-ClientDocs" at bounding box center [295, 215] width 84 height 13
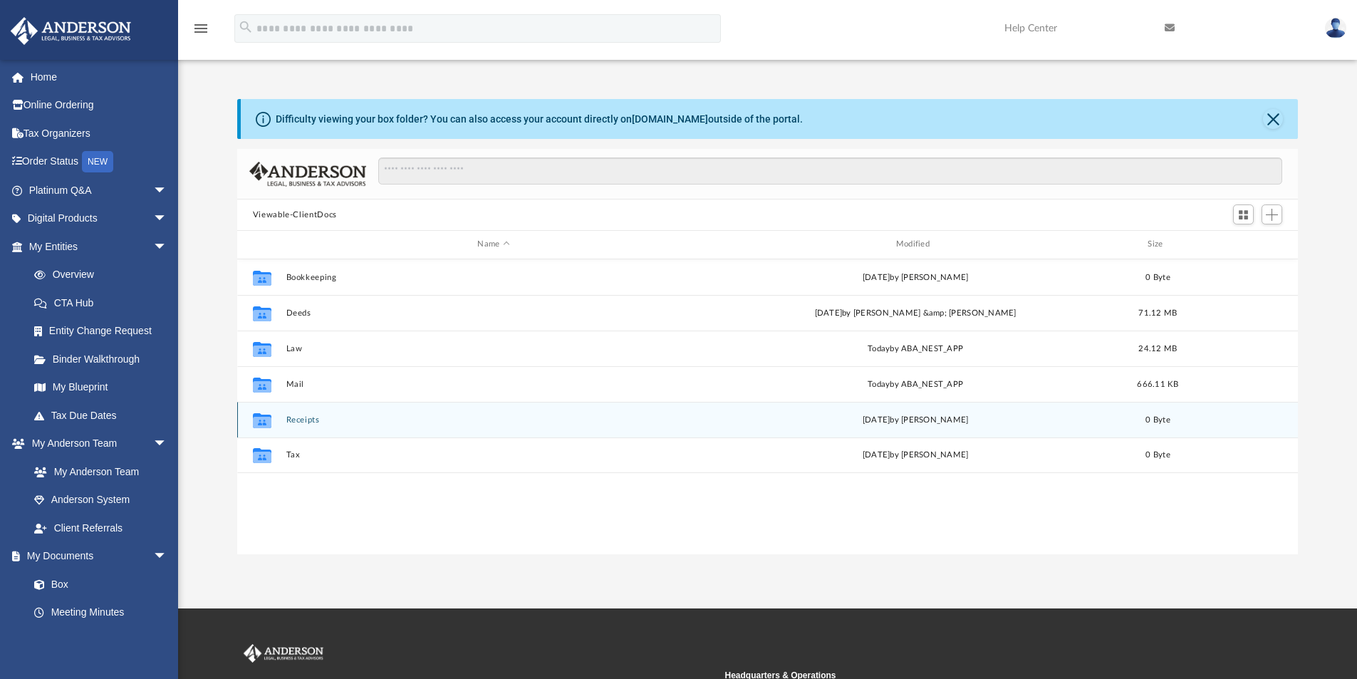
click at [304, 417] on button "Receipts" at bounding box center [493, 419] width 415 height 9
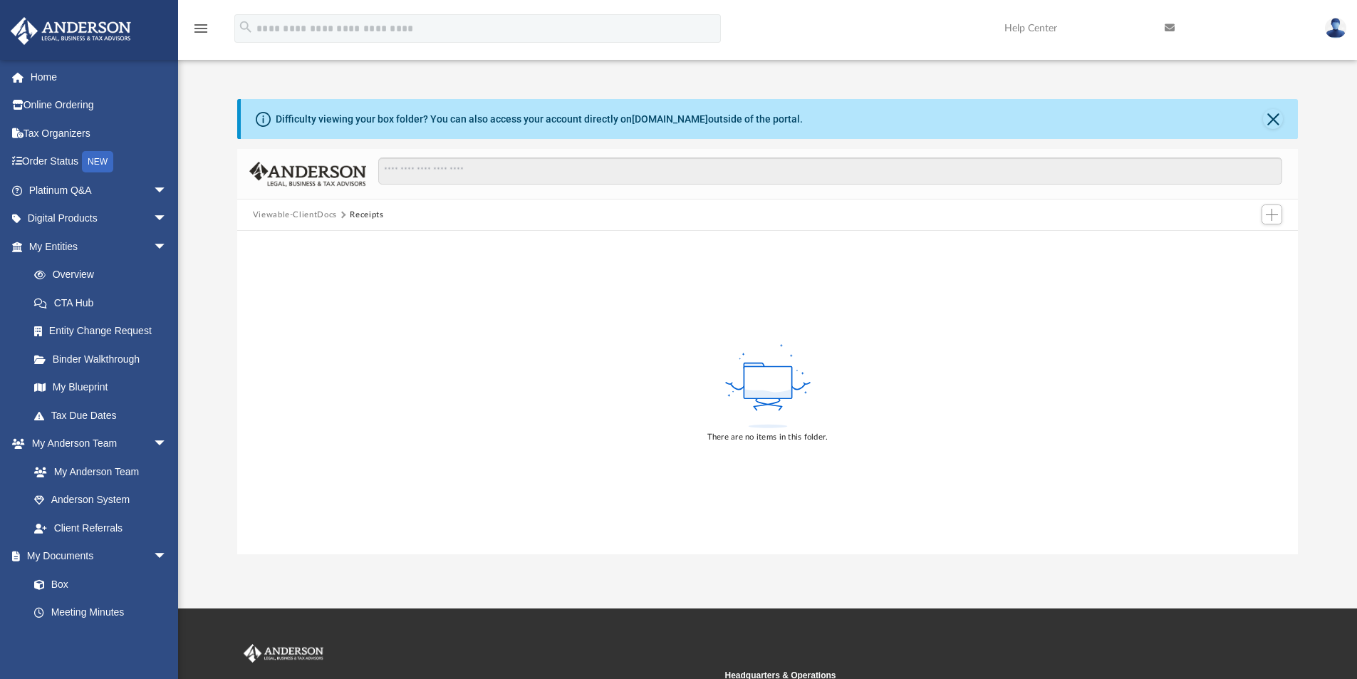
click at [321, 212] on button "Viewable-ClientDocs" at bounding box center [295, 215] width 84 height 13
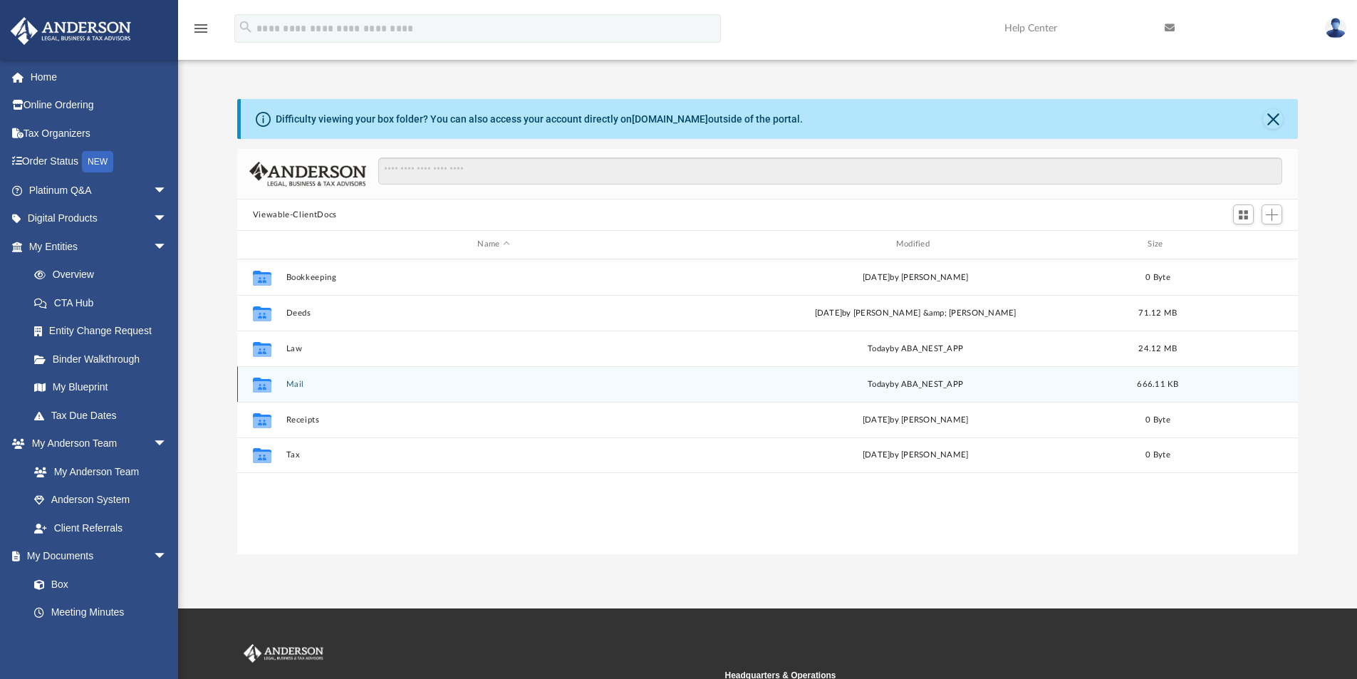
scroll to position [313, 1050]
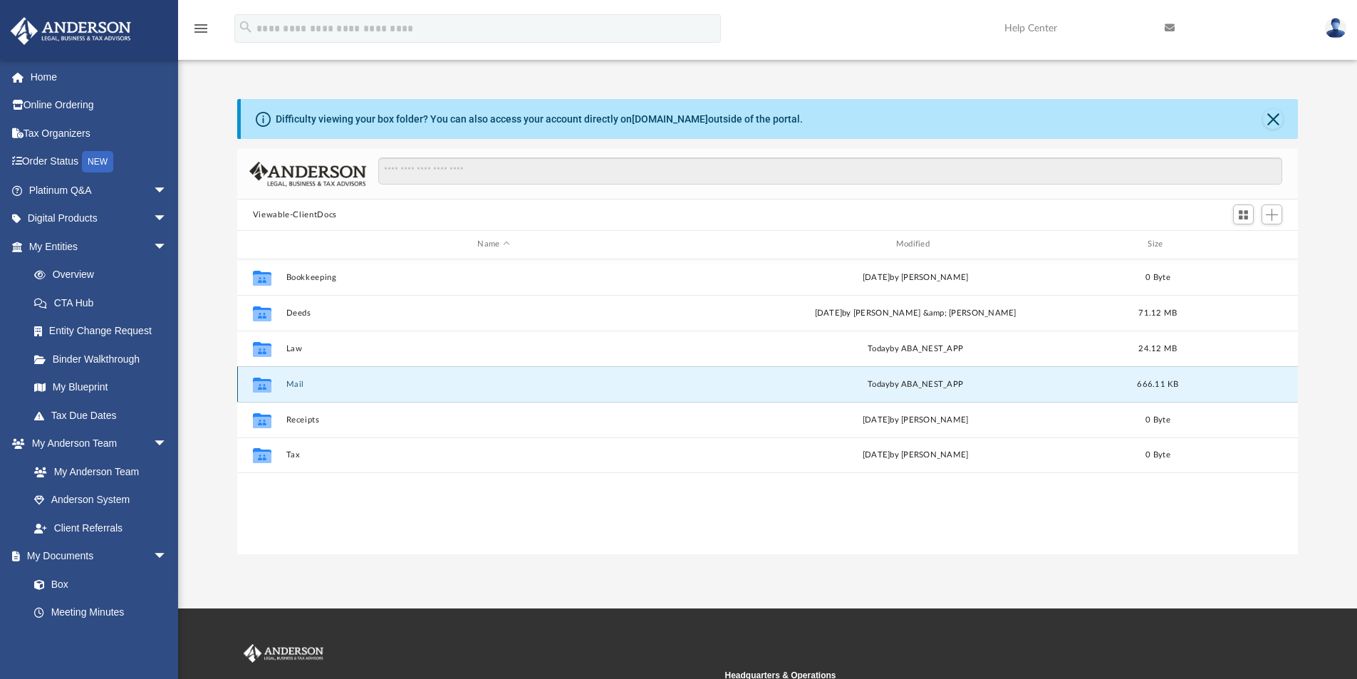
click at [290, 384] on button "Mail" at bounding box center [493, 384] width 415 height 9
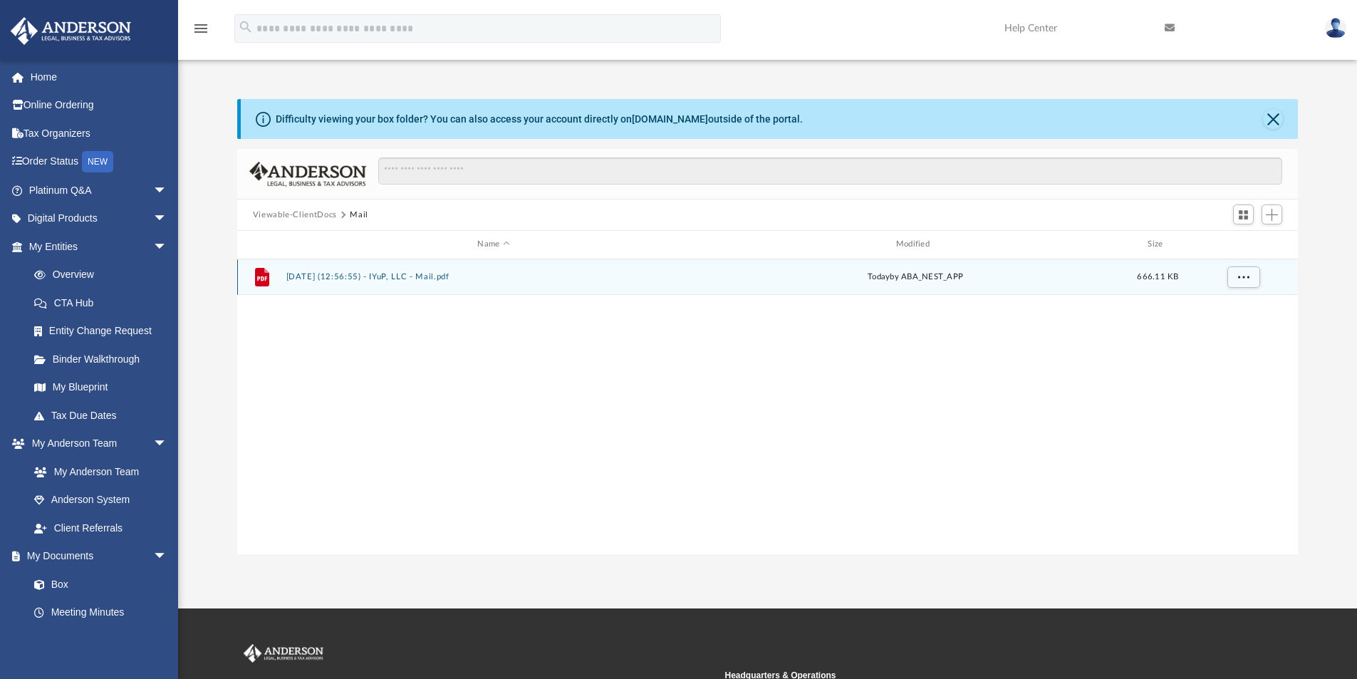
click at [360, 279] on button "2025.10.07 (12:56:55) - IYuP, LLC - Mail.pdf" at bounding box center [493, 276] width 415 height 9
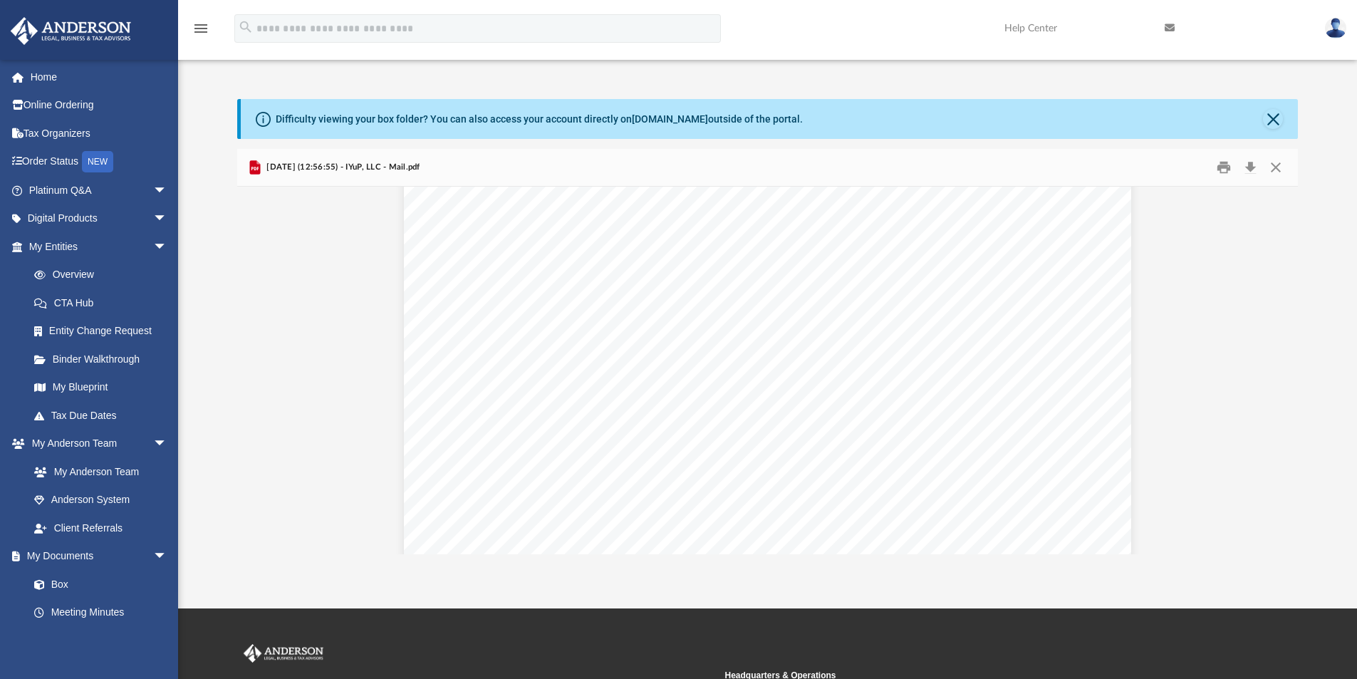
scroll to position [2779, 0]
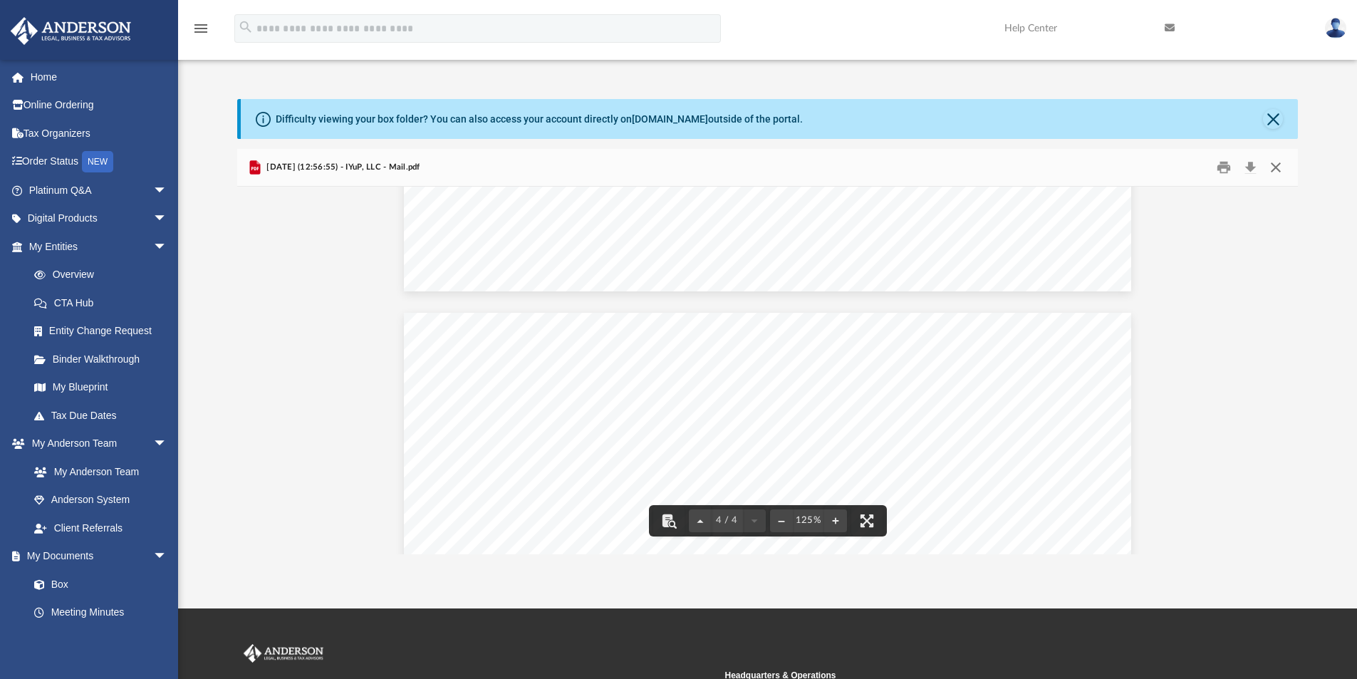
click at [1280, 173] on button "Close" at bounding box center [1276, 168] width 26 height 22
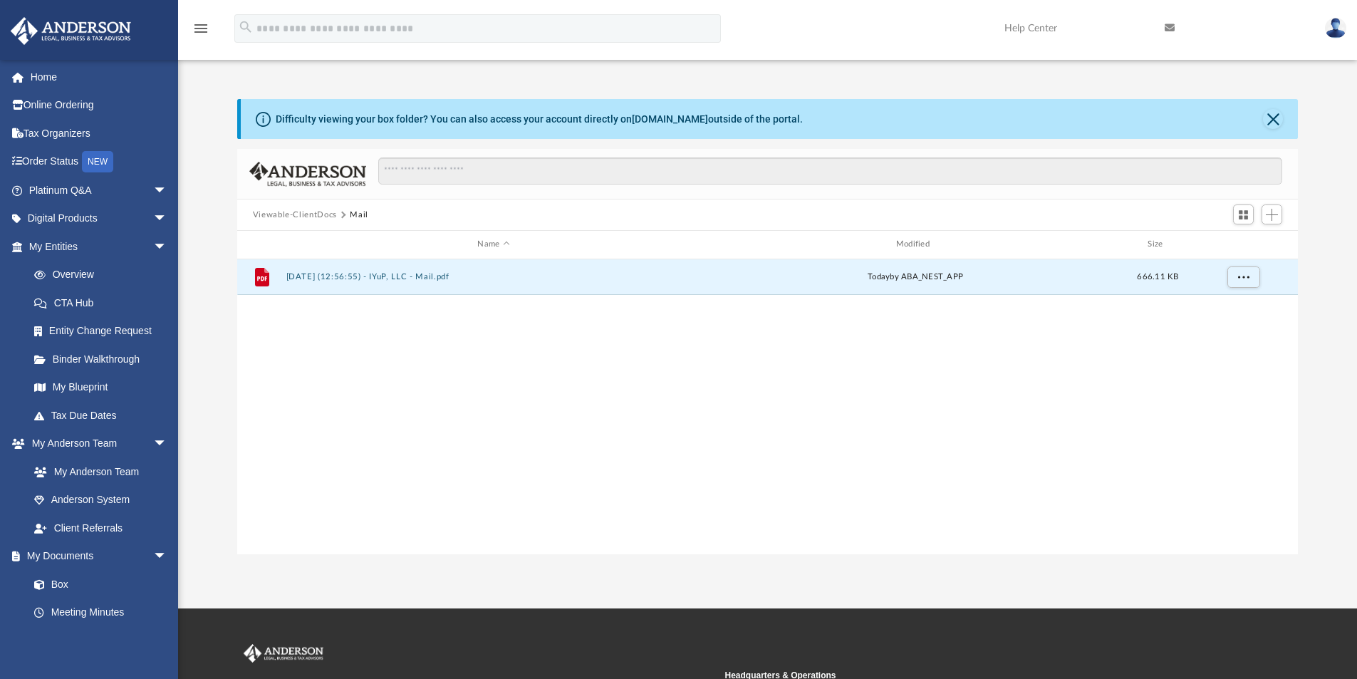
click at [317, 214] on button "Viewable-ClientDocs" at bounding box center [295, 215] width 84 height 13
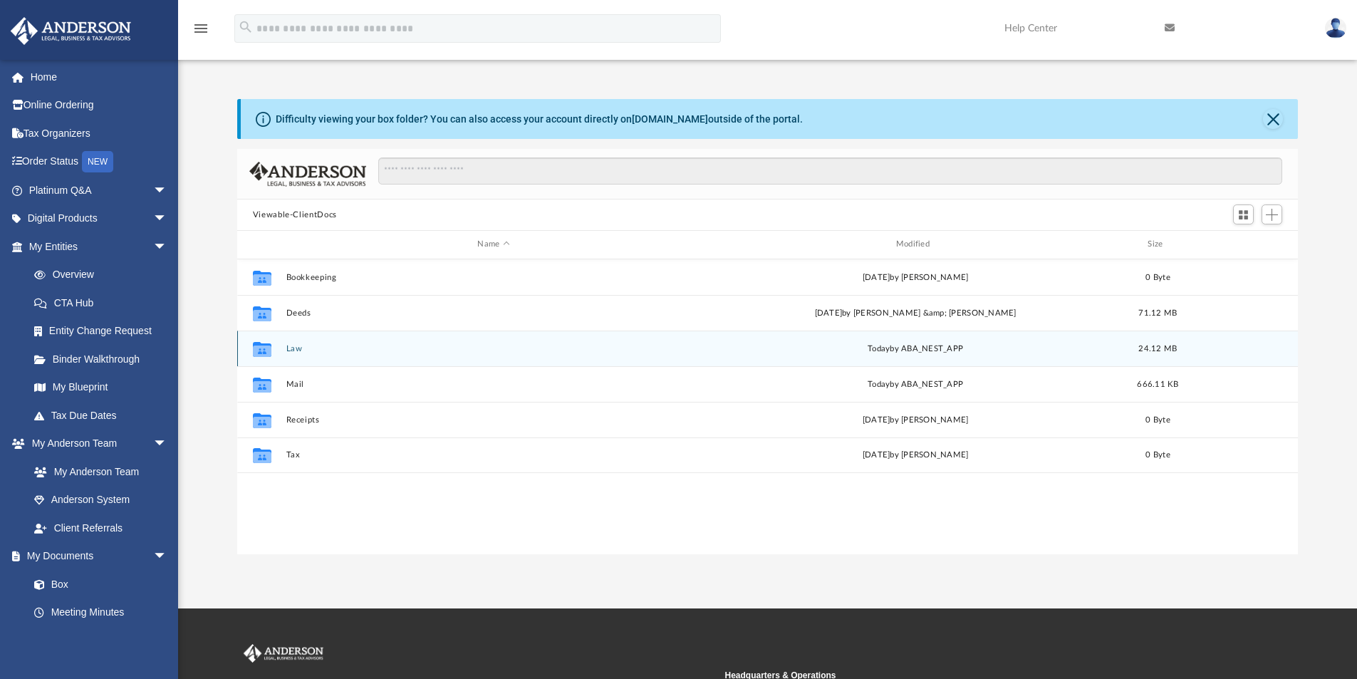
click at [296, 348] on button "Law" at bounding box center [493, 348] width 415 height 9
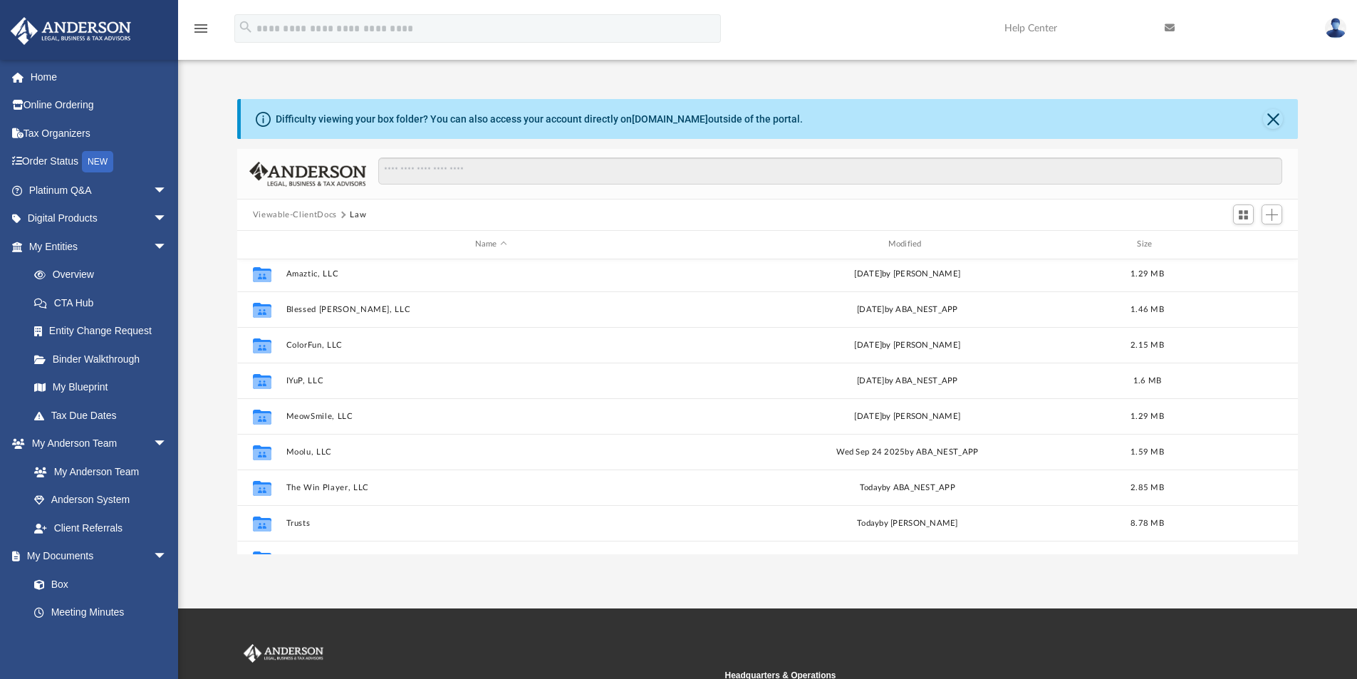
scroll to position [61, 0]
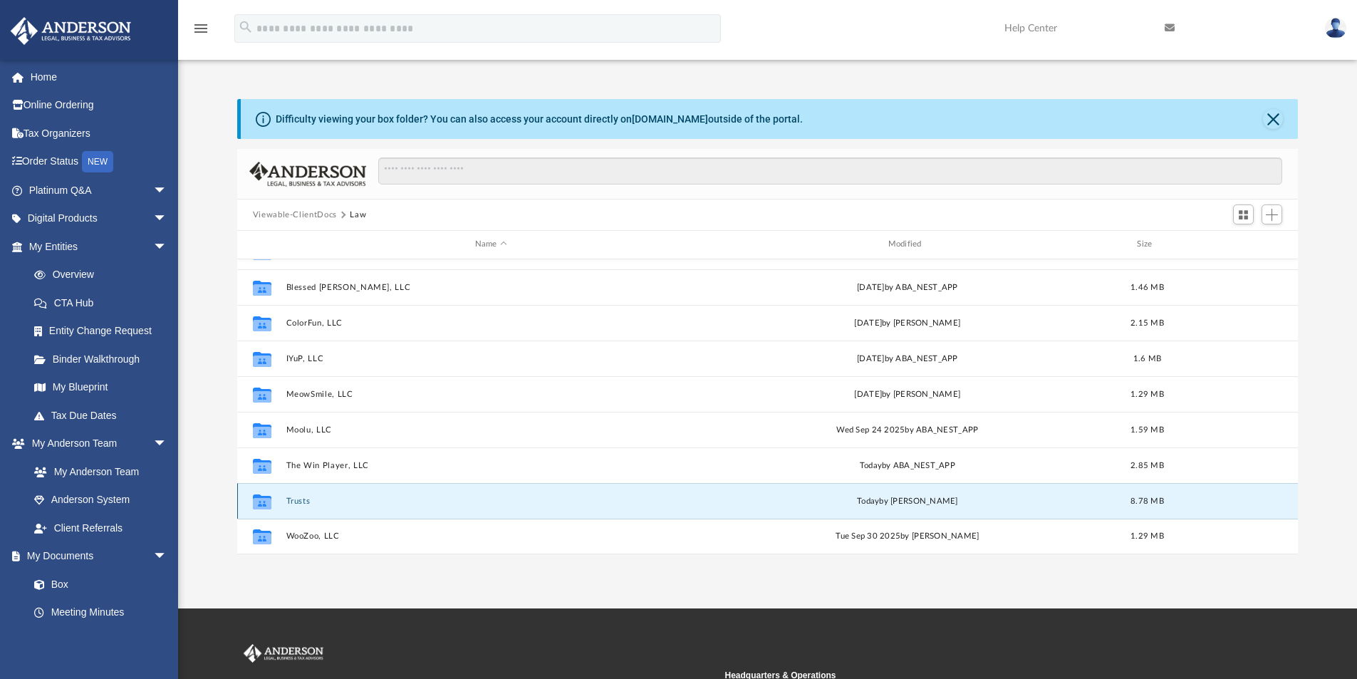
click at [303, 498] on button "Trusts" at bounding box center [491, 501] width 410 height 9
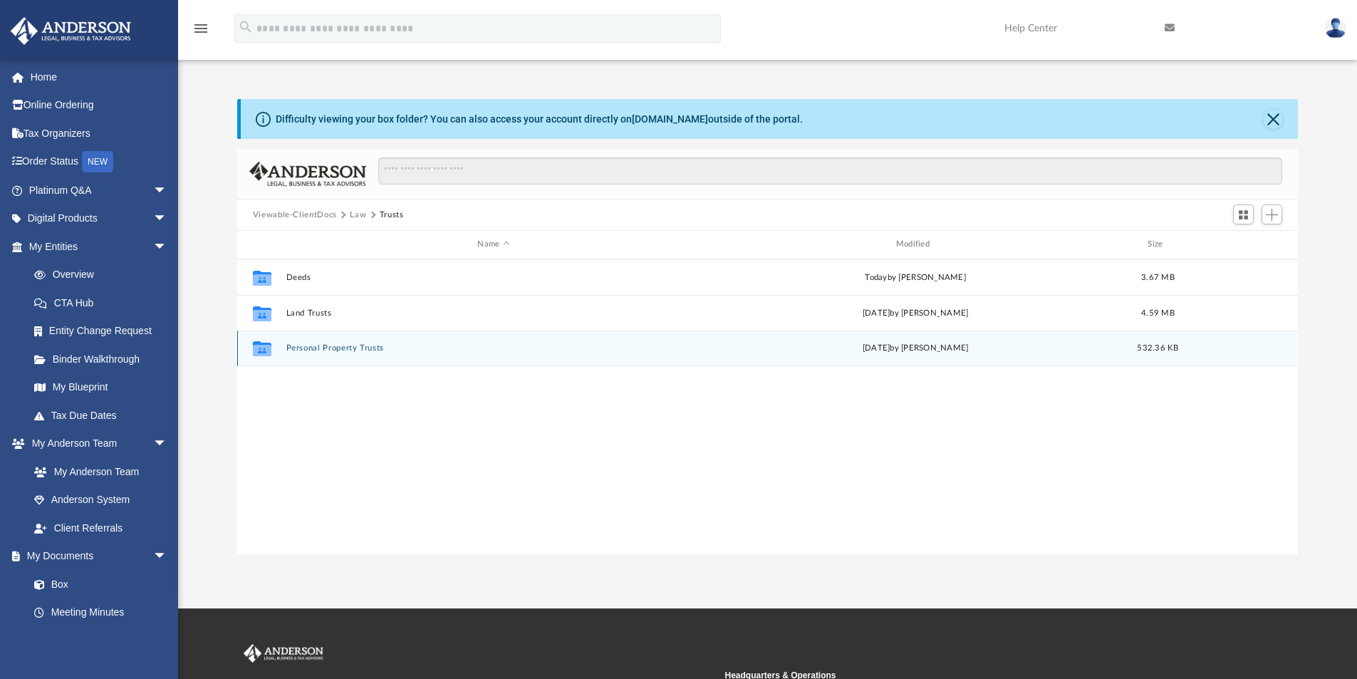
click at [354, 346] on button "Personal Property Trusts" at bounding box center [493, 347] width 415 height 9
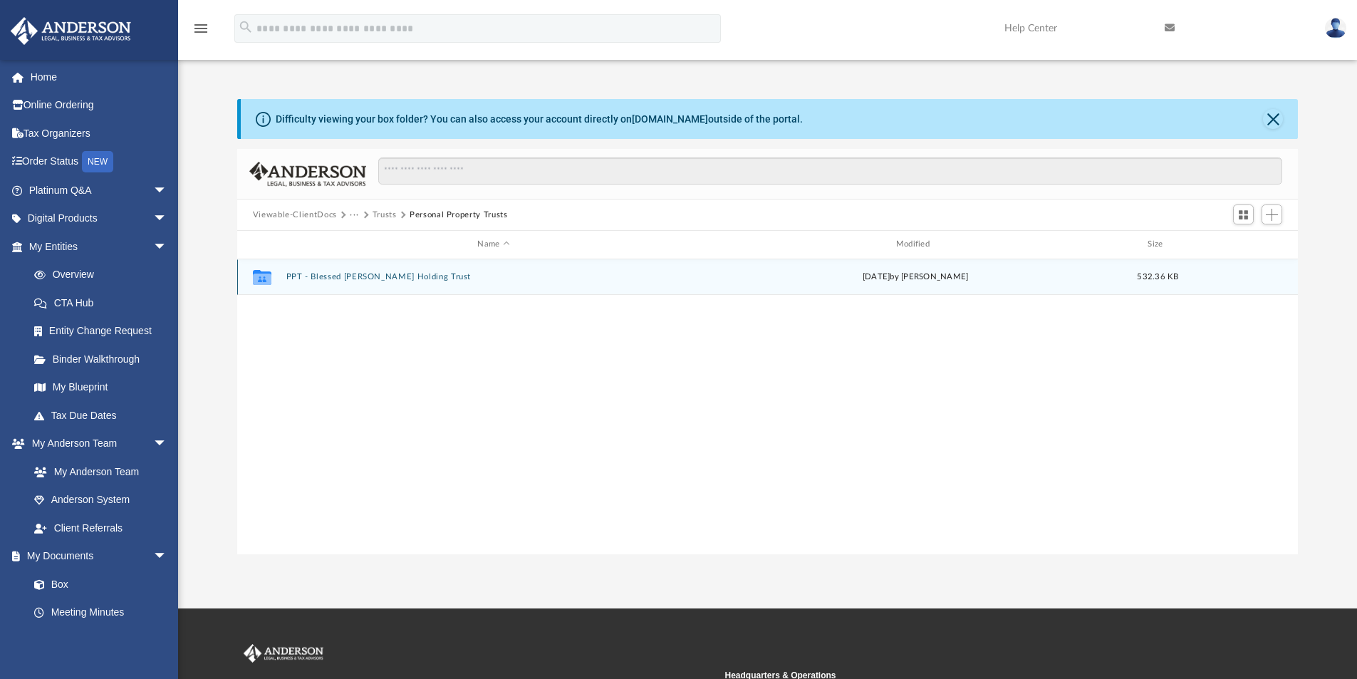
click at [390, 276] on button "PPT - Blessed Dino Doll Holding Trust" at bounding box center [493, 276] width 415 height 9
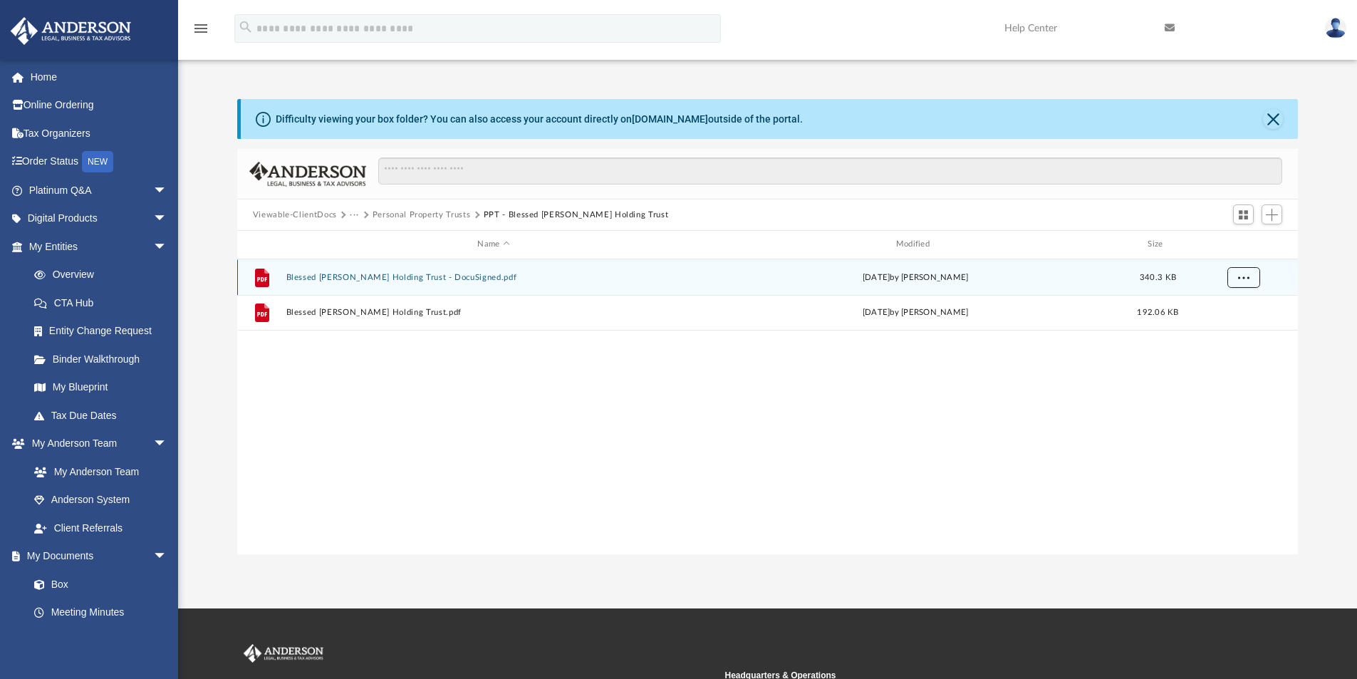
click at [1238, 280] on span "More options" at bounding box center [1243, 277] width 11 height 8
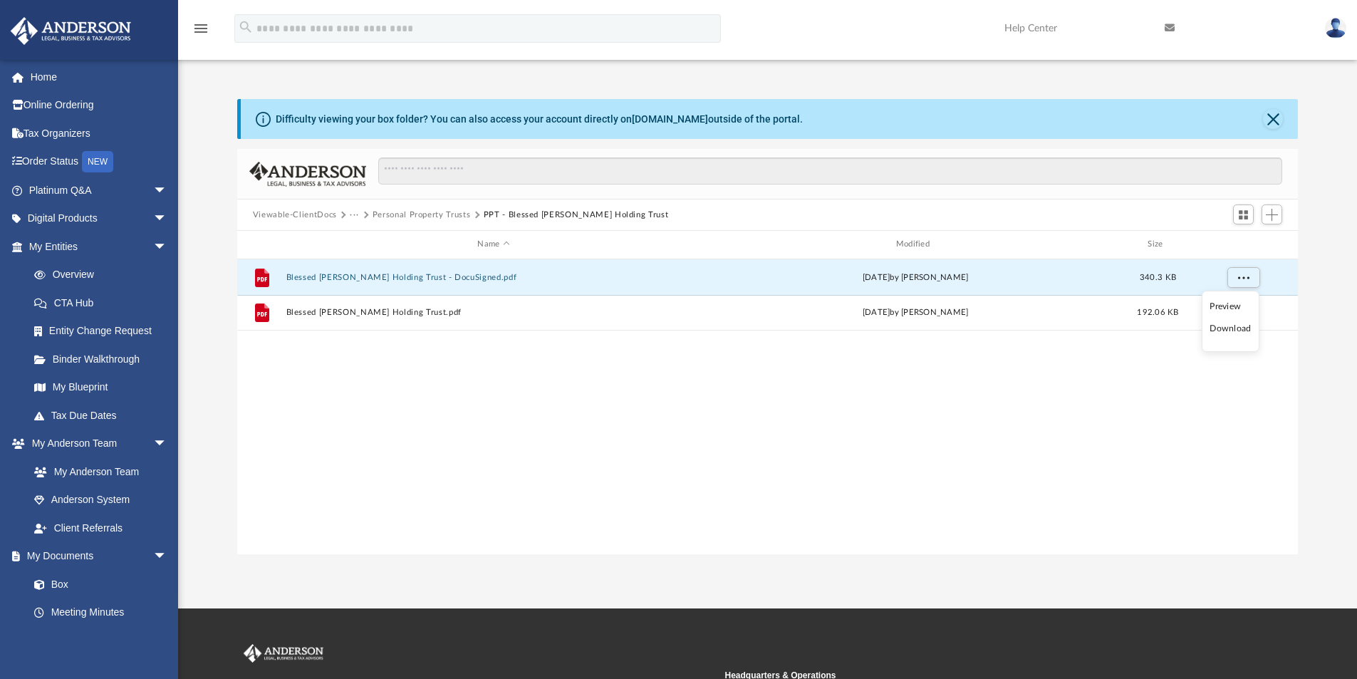
click at [1227, 328] on li "Download" at bounding box center [1230, 328] width 41 height 15
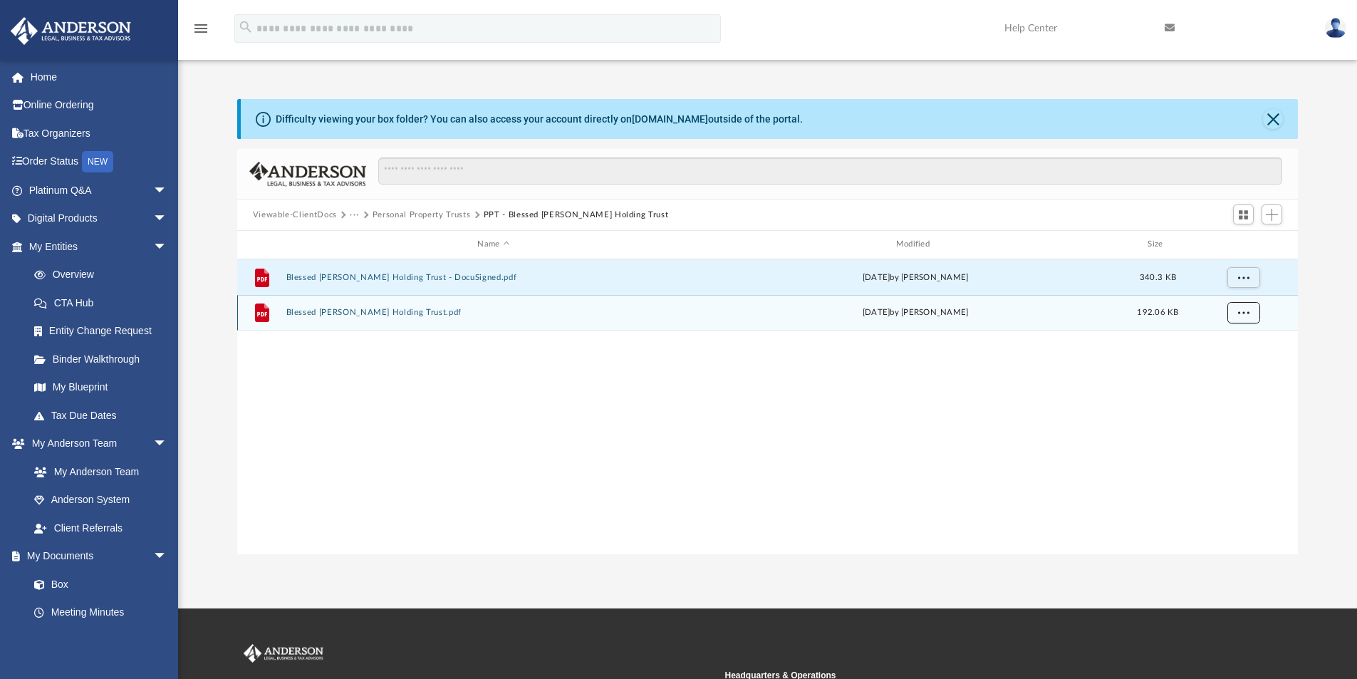
click at [1248, 314] on span "More options" at bounding box center [1243, 312] width 11 height 8
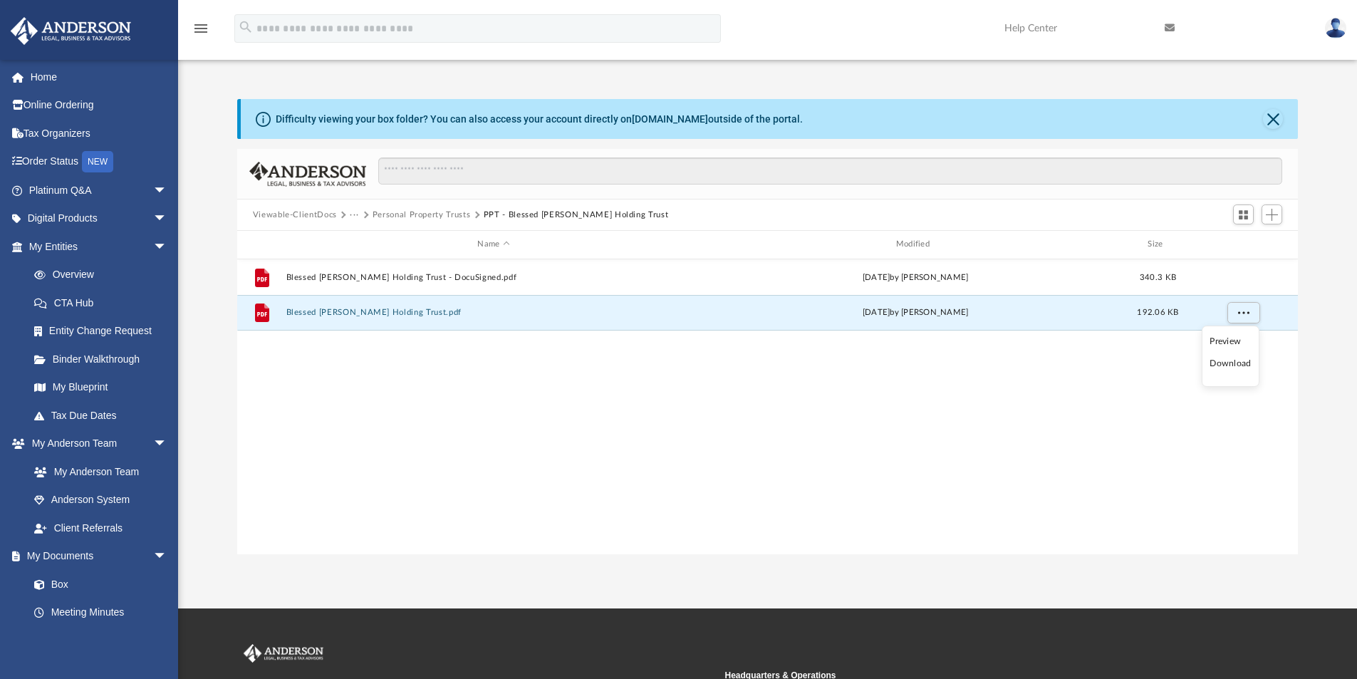
click at [1240, 360] on li "Download" at bounding box center [1230, 363] width 41 height 15
click at [436, 217] on button "Personal Property Trusts" at bounding box center [422, 215] width 98 height 13
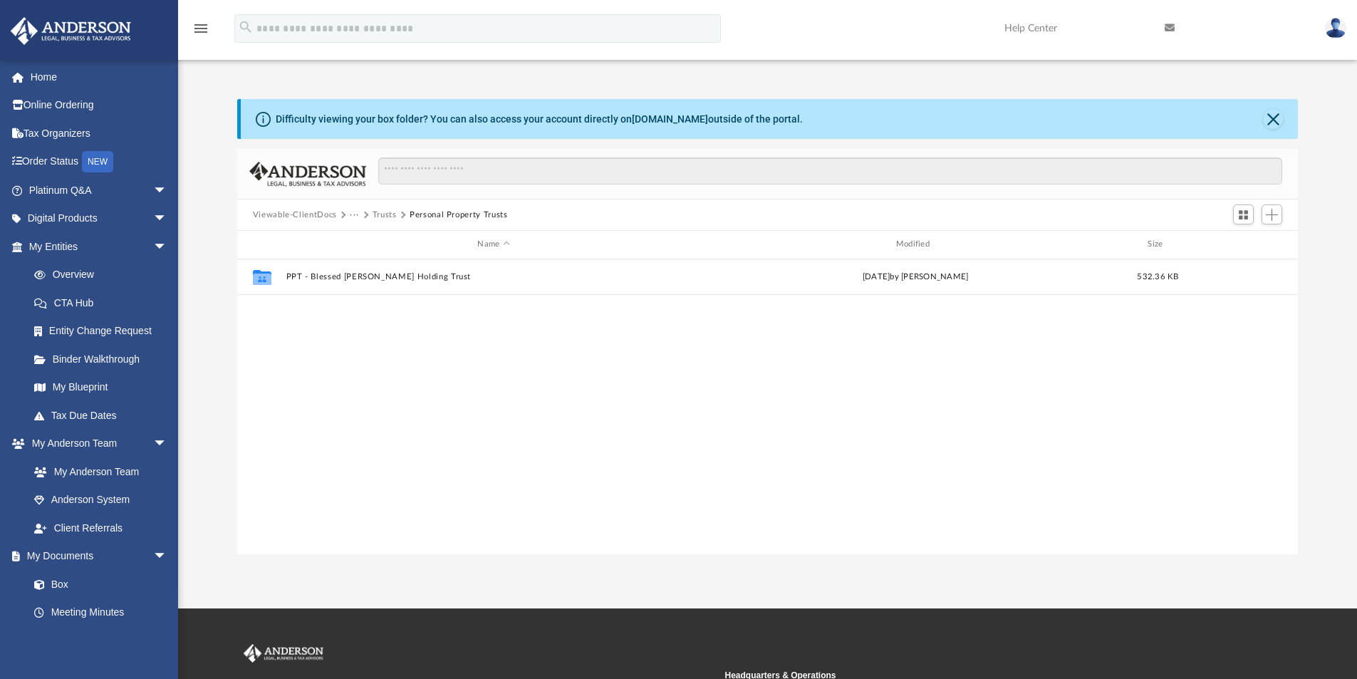
click at [388, 217] on button "Trusts" at bounding box center [385, 215] width 24 height 13
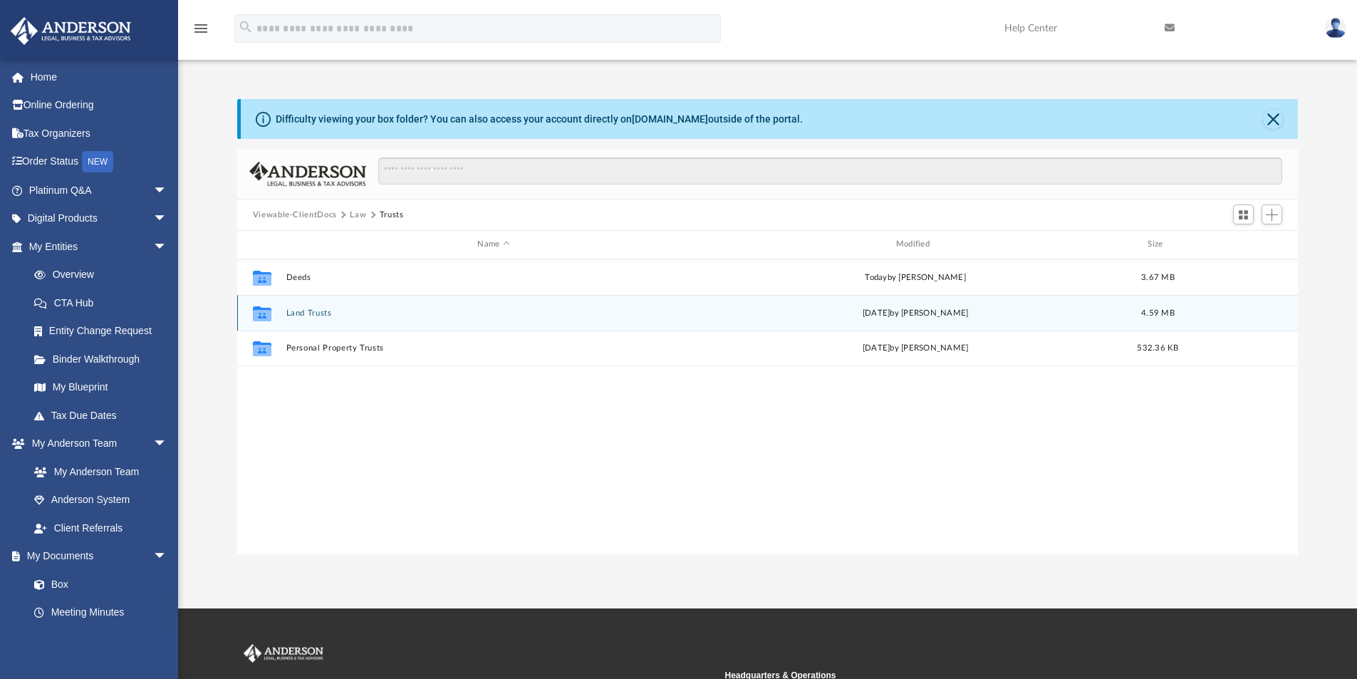
click at [314, 313] on button "Land Trusts" at bounding box center [493, 312] width 415 height 9
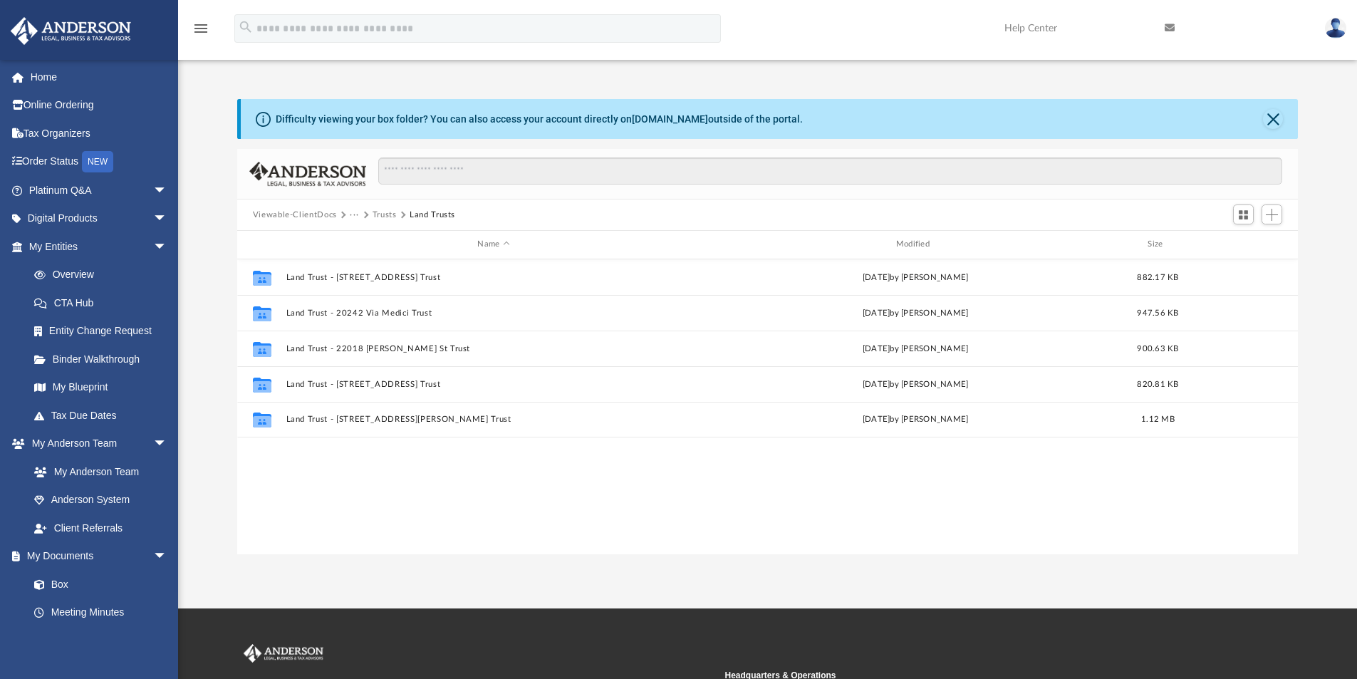
click at [387, 215] on button "Trusts" at bounding box center [385, 215] width 24 height 13
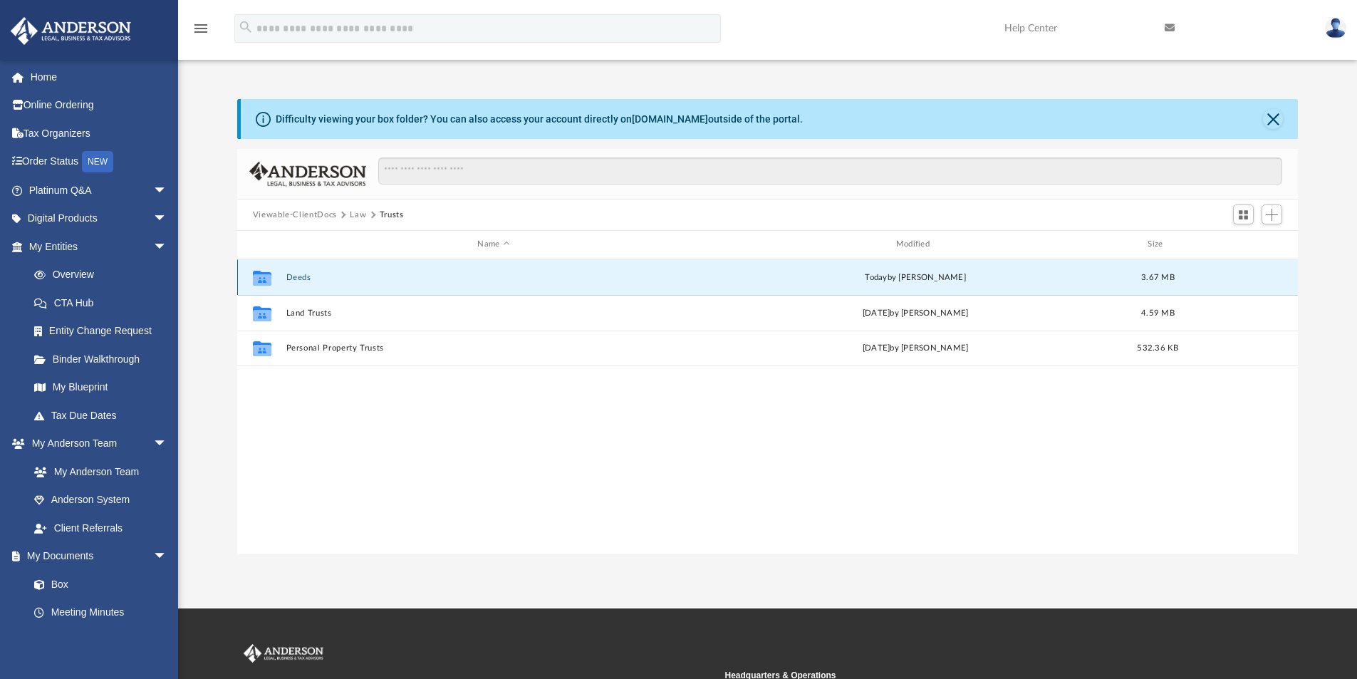
click at [287, 274] on button "Deeds" at bounding box center [493, 277] width 415 height 9
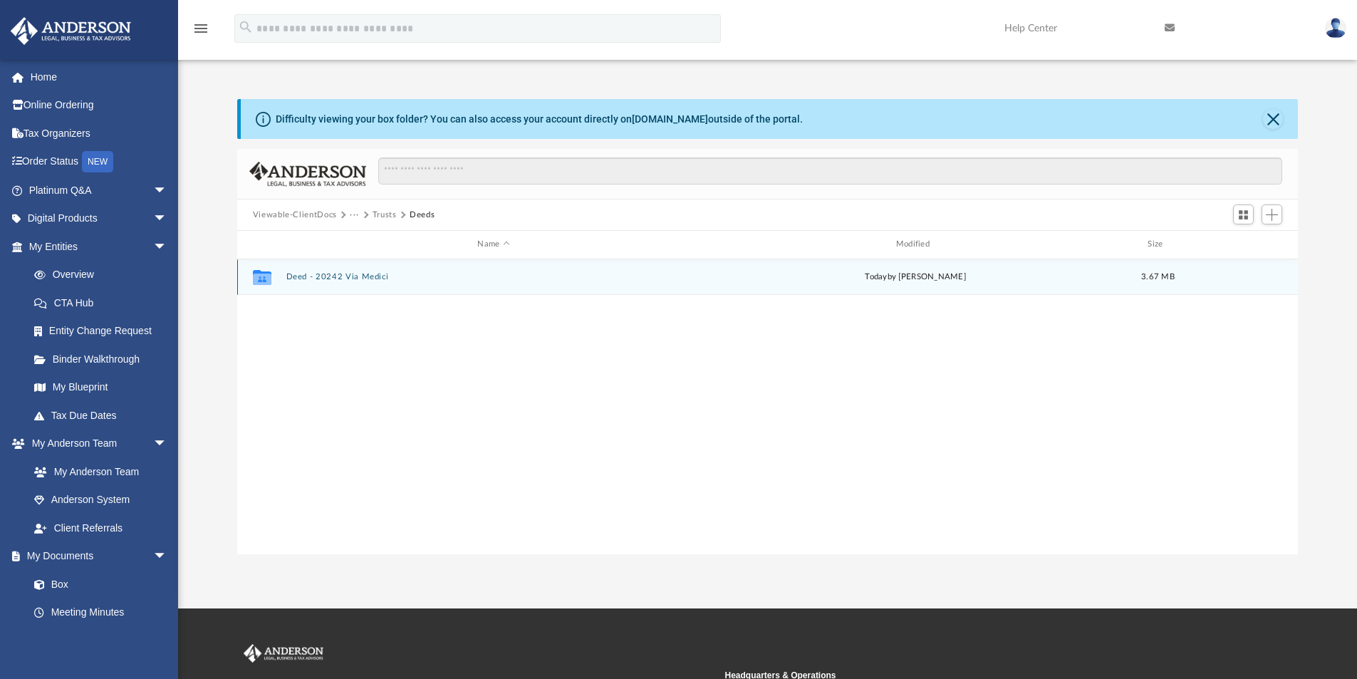
click at [375, 275] on button "Deed - 20242 Via Medici" at bounding box center [493, 276] width 415 height 9
click at [1250, 274] on button "More options" at bounding box center [1243, 276] width 33 height 21
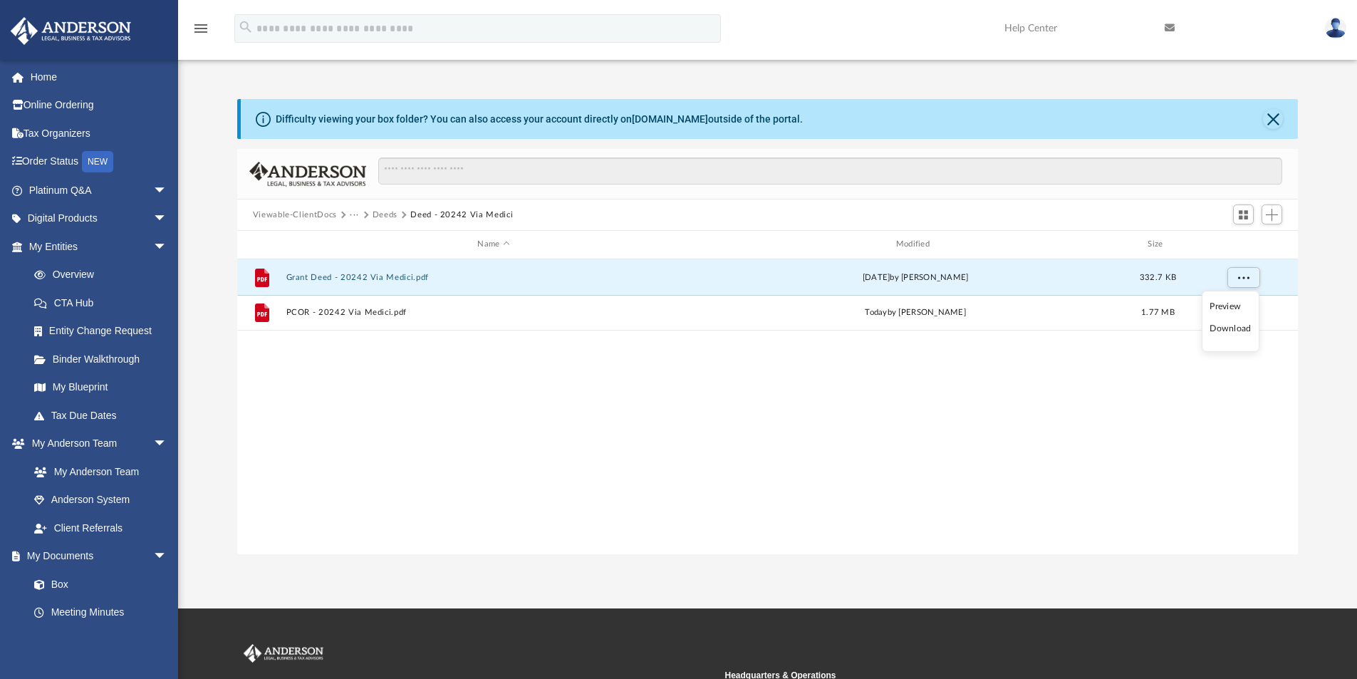
click at [1238, 331] on li "Download" at bounding box center [1230, 328] width 41 height 15
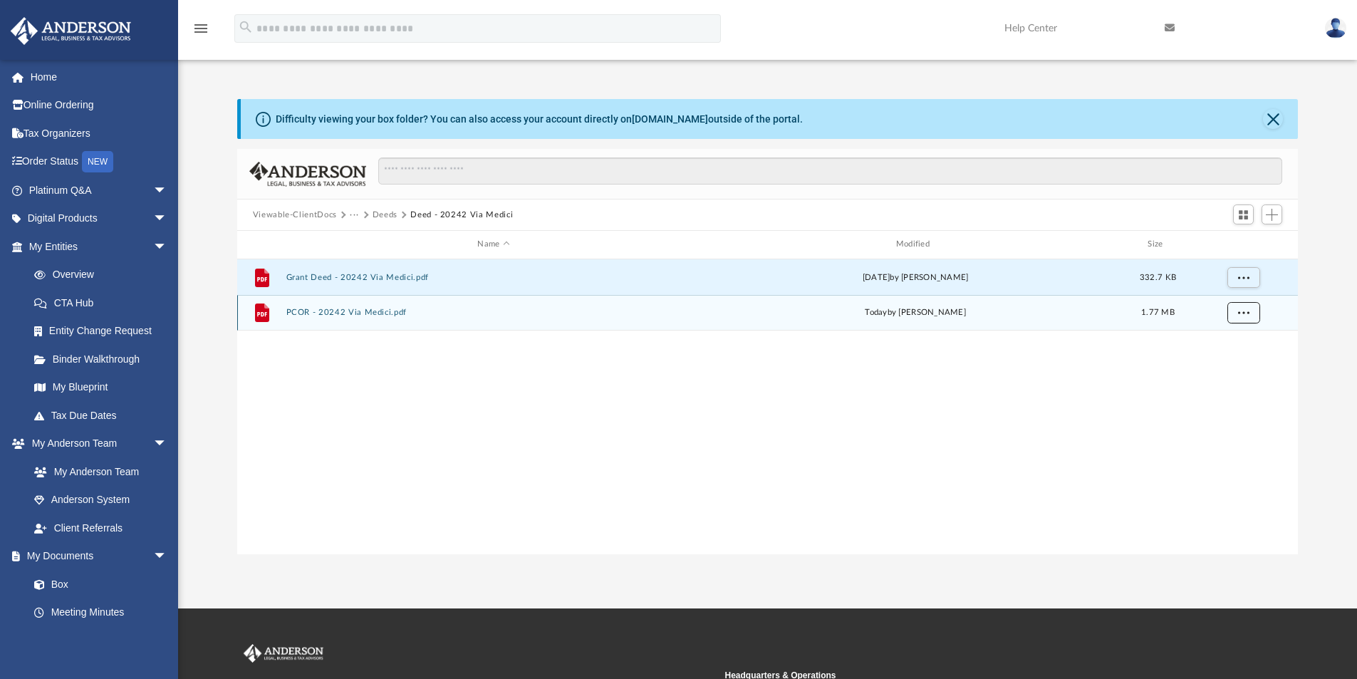
click at [1248, 312] on span "More options" at bounding box center [1243, 312] width 11 height 8
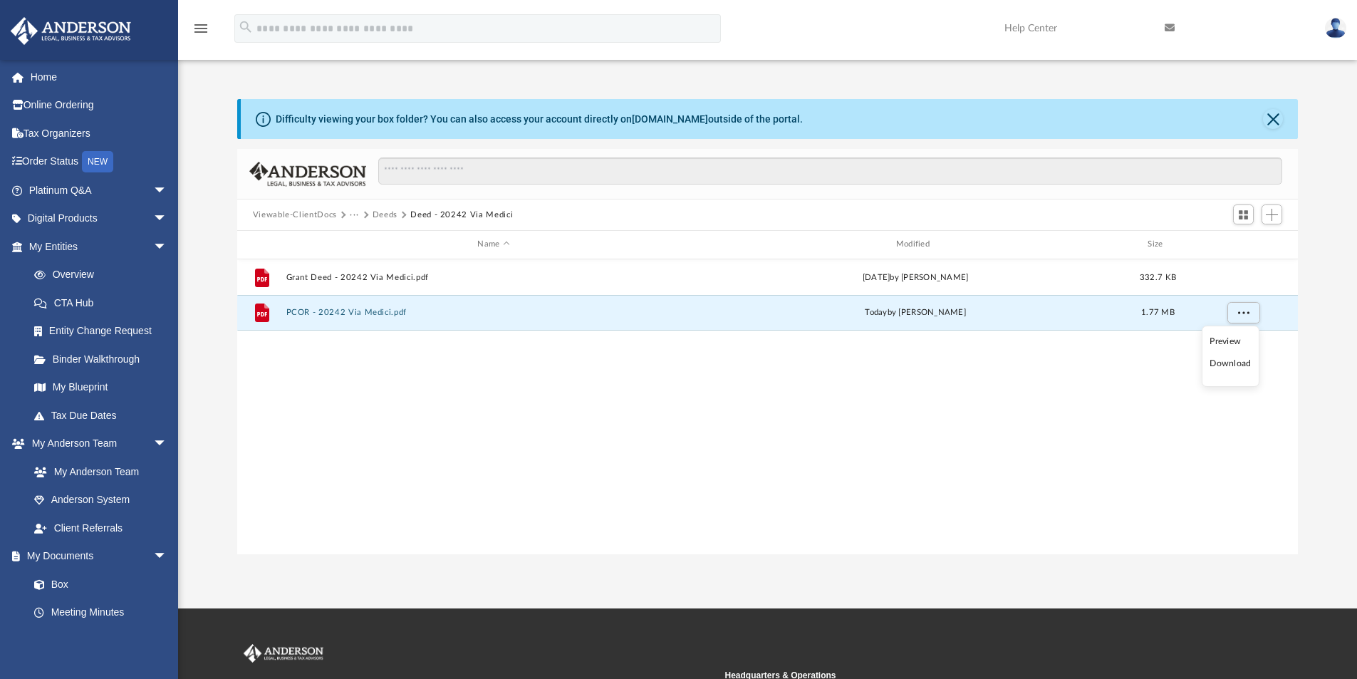
click at [1233, 362] on li "Download" at bounding box center [1230, 363] width 41 height 15
click at [380, 214] on button "Deeds" at bounding box center [385, 215] width 25 height 13
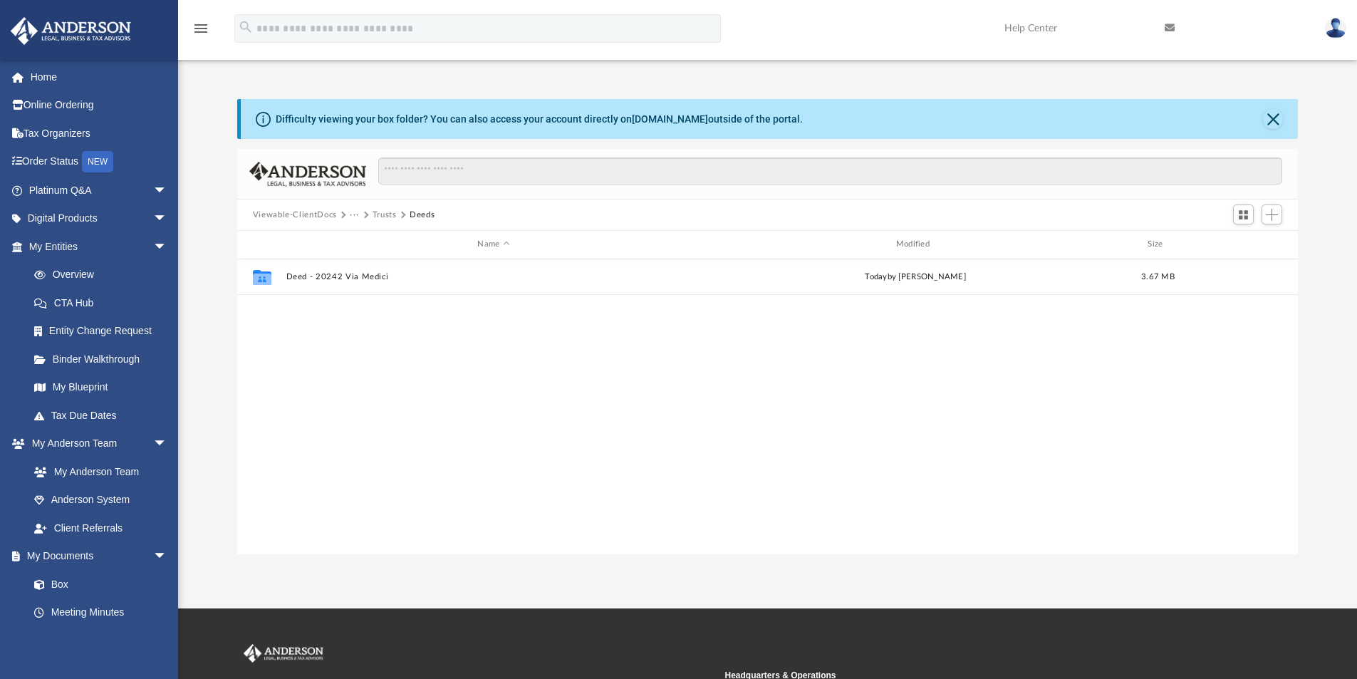
click at [381, 212] on button "Trusts" at bounding box center [385, 215] width 24 height 13
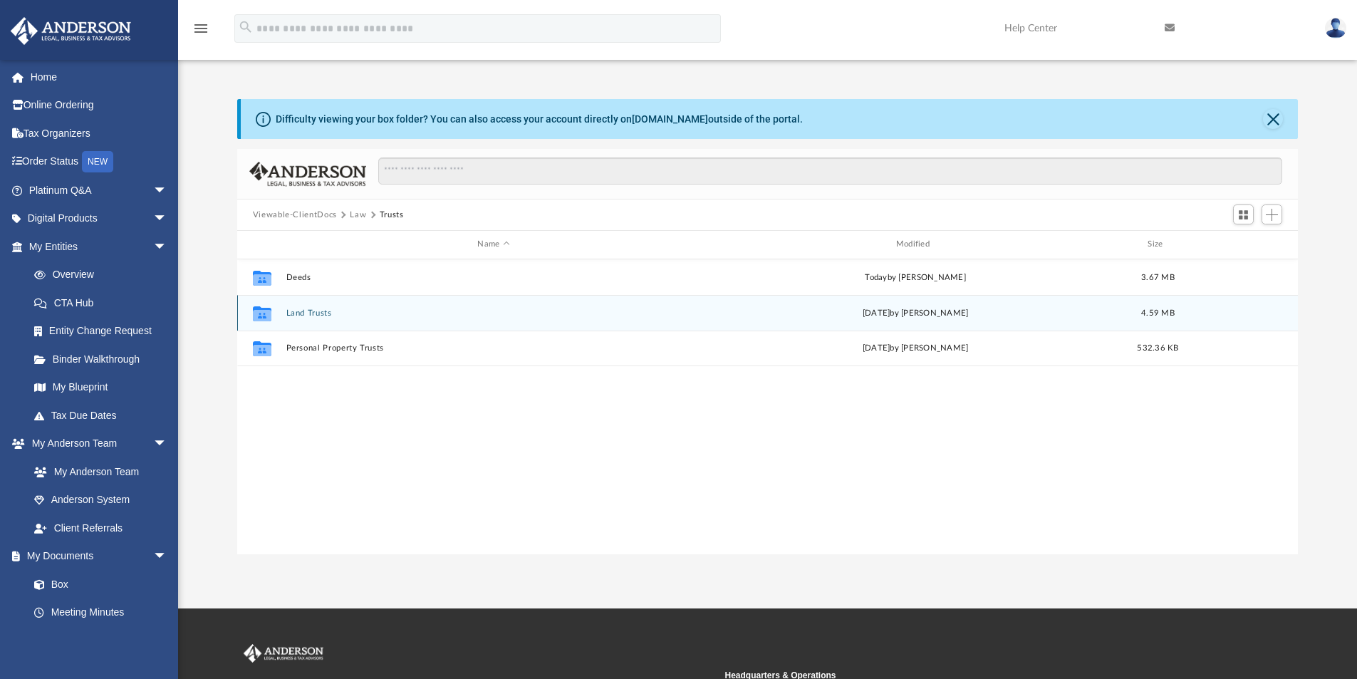
click at [319, 313] on button "Land Trusts" at bounding box center [493, 312] width 415 height 9
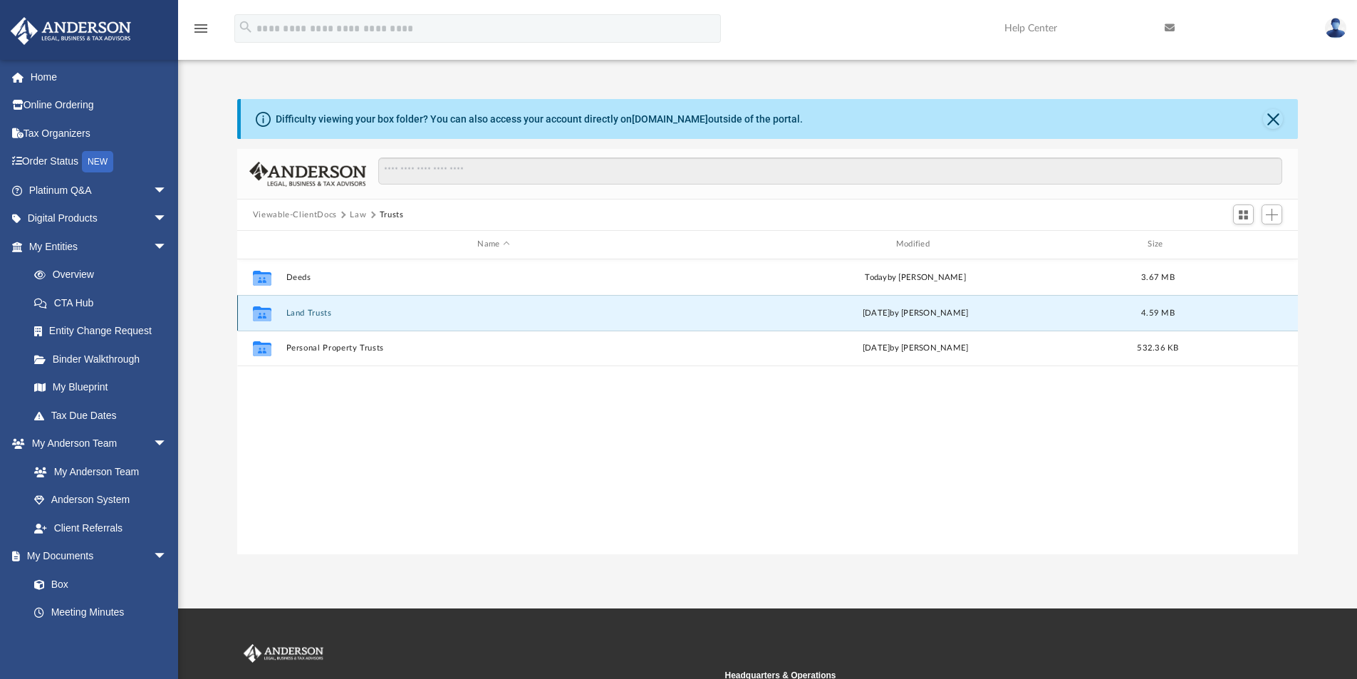
click at [319, 313] on button "Land Trusts" at bounding box center [493, 312] width 415 height 9
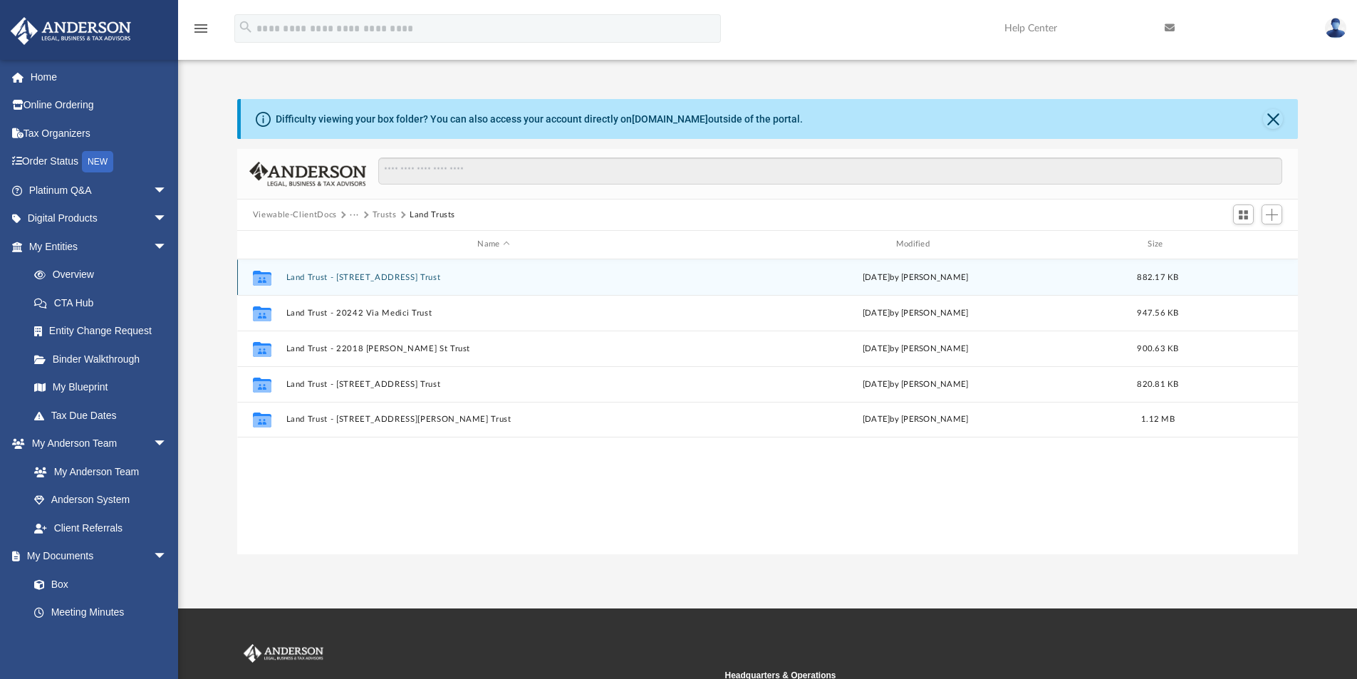
click at [370, 276] on button "Land Trust - 21009 Saticoy St Trust" at bounding box center [493, 277] width 415 height 9
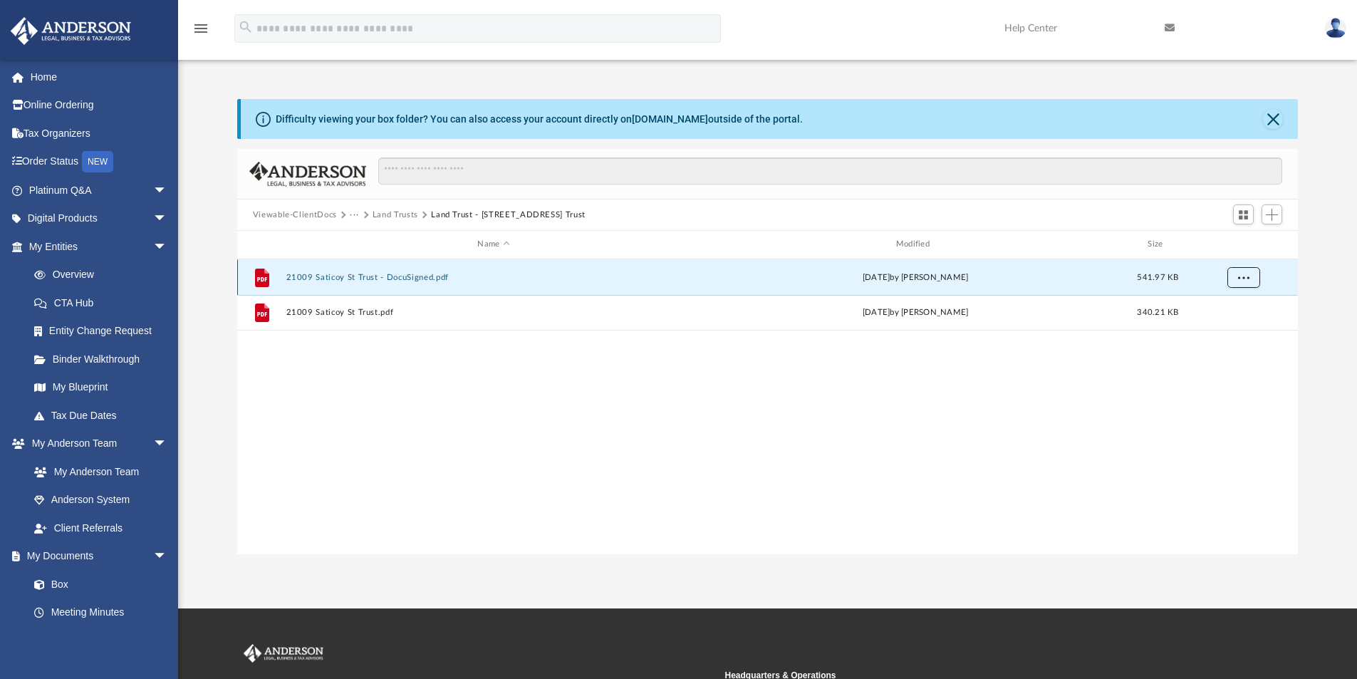
click at [1245, 281] on button "More options" at bounding box center [1243, 276] width 33 height 21
click at [1235, 333] on li "Download" at bounding box center [1230, 328] width 41 height 15
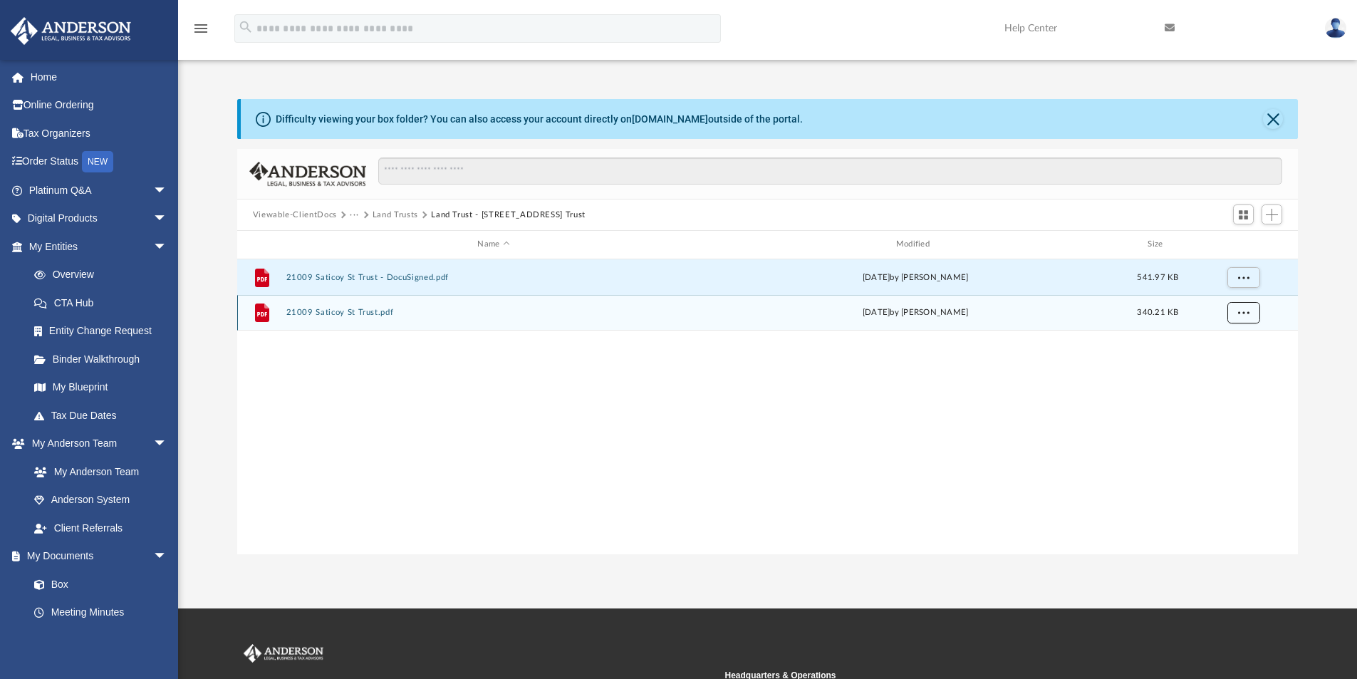
click at [1243, 311] on span "More options" at bounding box center [1243, 312] width 11 height 8
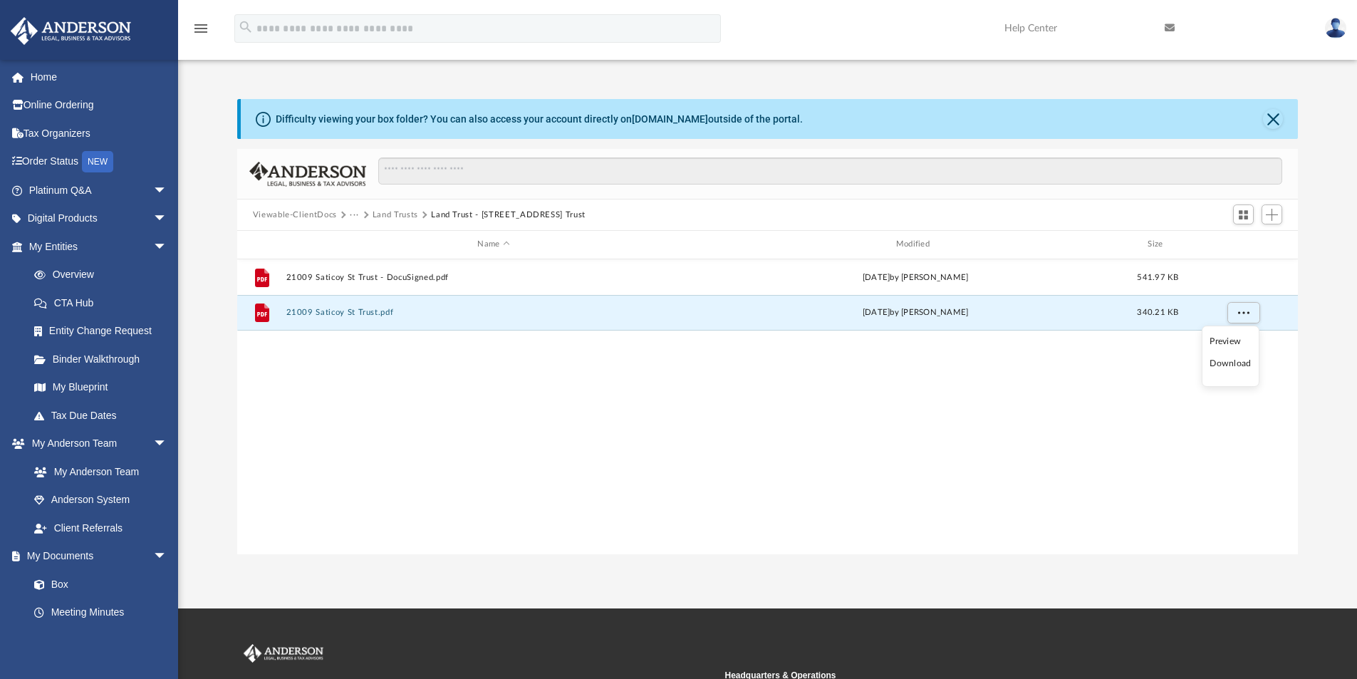
click at [1230, 367] on li "Download" at bounding box center [1230, 363] width 41 height 15
click at [409, 214] on button "Land Trusts" at bounding box center [396, 215] width 46 height 13
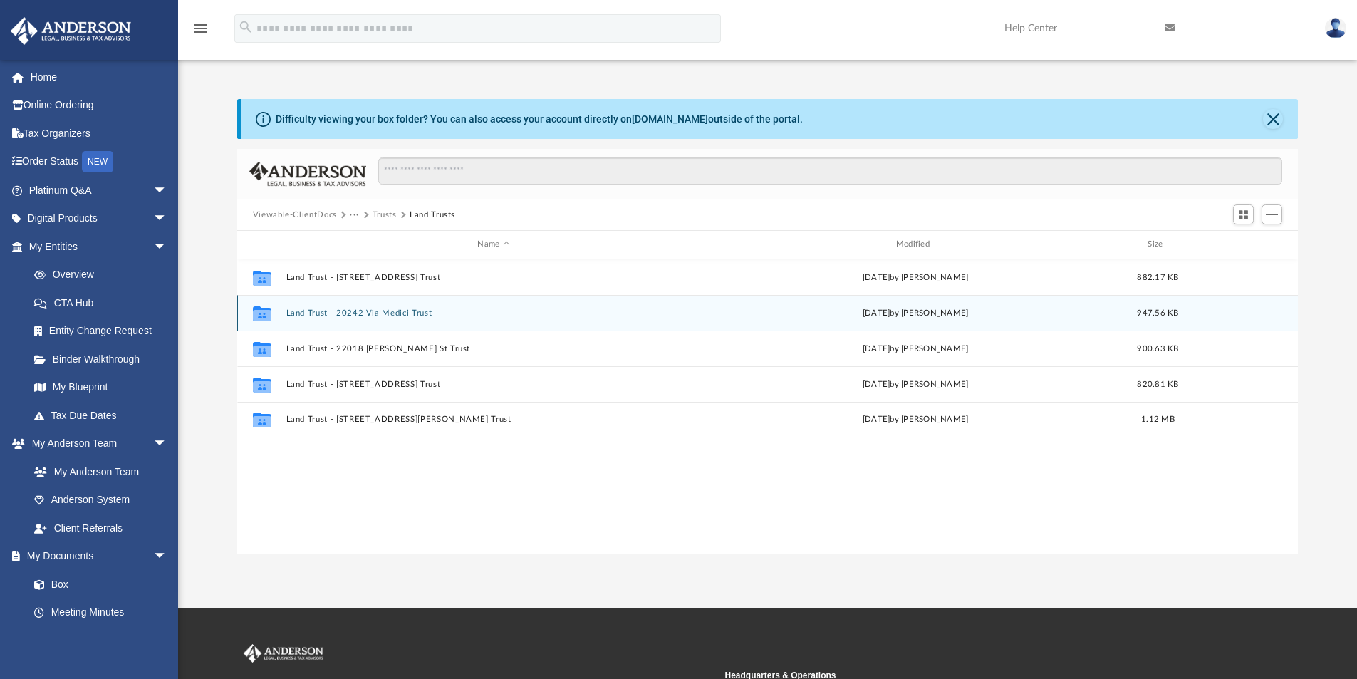
click at [400, 309] on button "Land Trust - 20242 Via Medici Trust" at bounding box center [493, 312] width 415 height 9
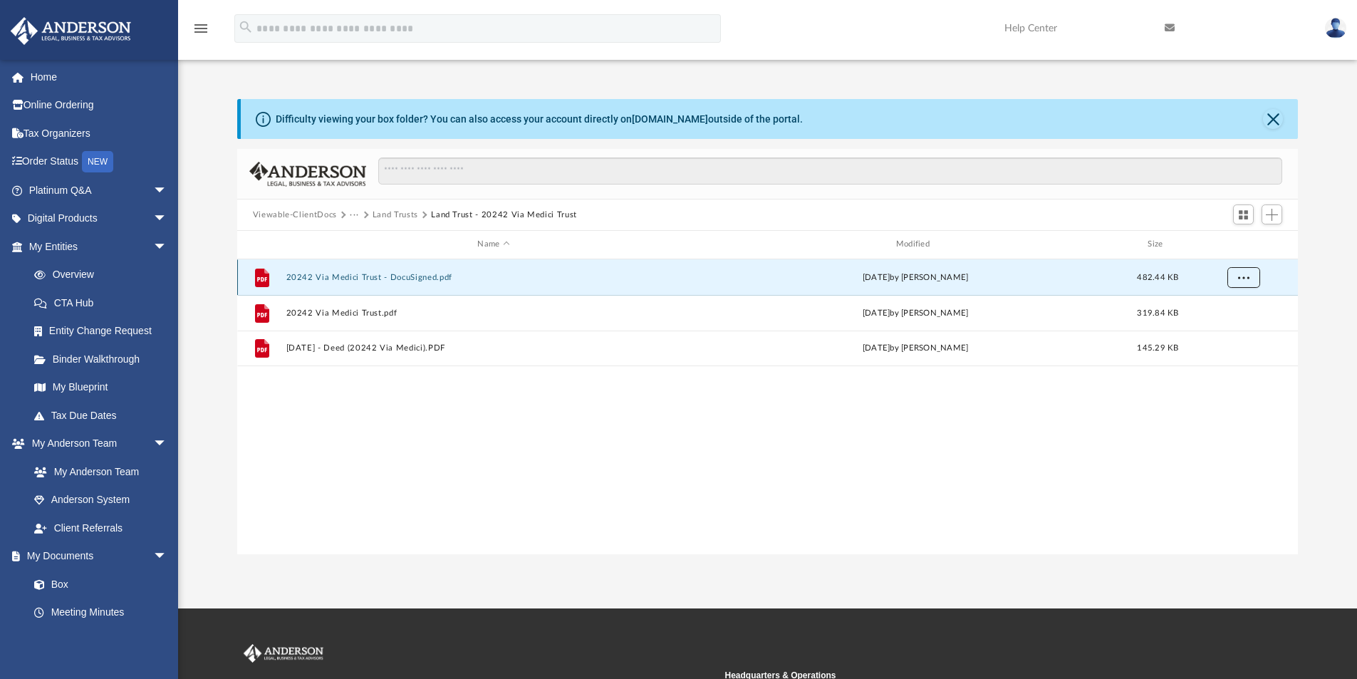
click at [1248, 279] on span "More options" at bounding box center [1243, 277] width 11 height 8
click at [1242, 327] on li "Download" at bounding box center [1230, 328] width 41 height 15
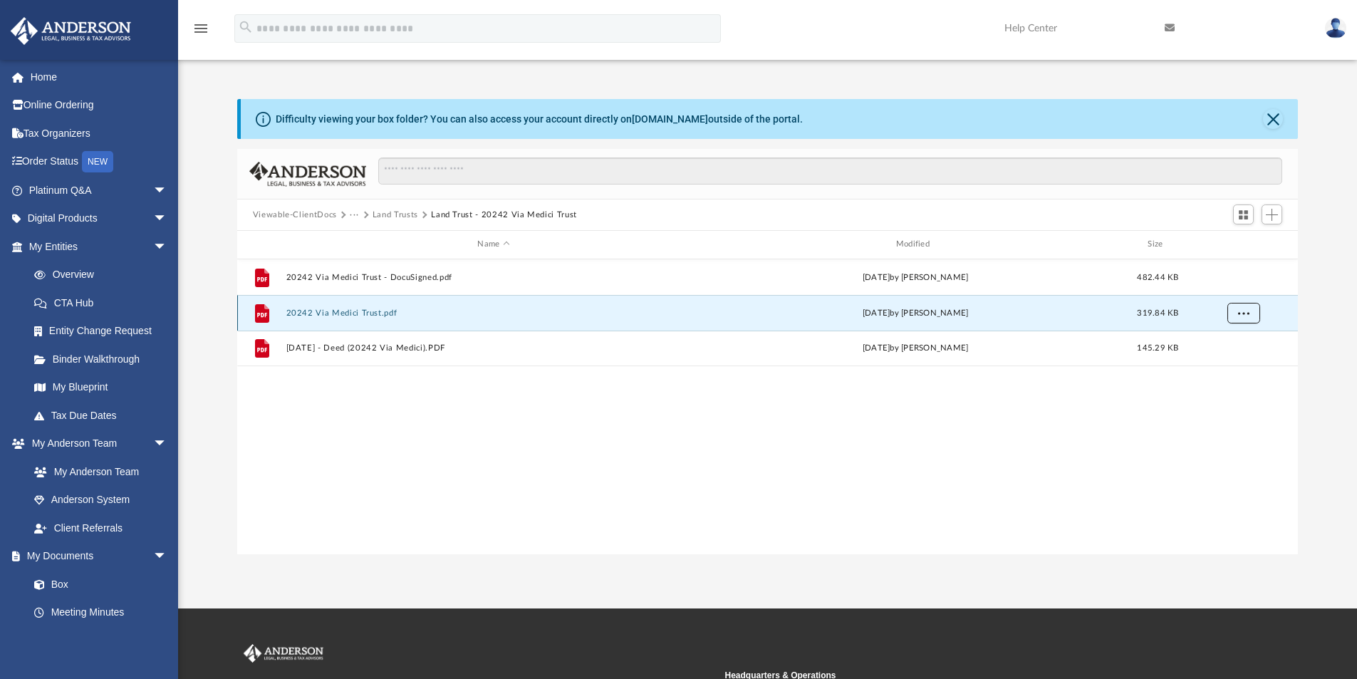
click at [1246, 308] on span "More options" at bounding box center [1243, 312] width 11 height 8
click at [1237, 365] on li "Download" at bounding box center [1230, 364] width 41 height 15
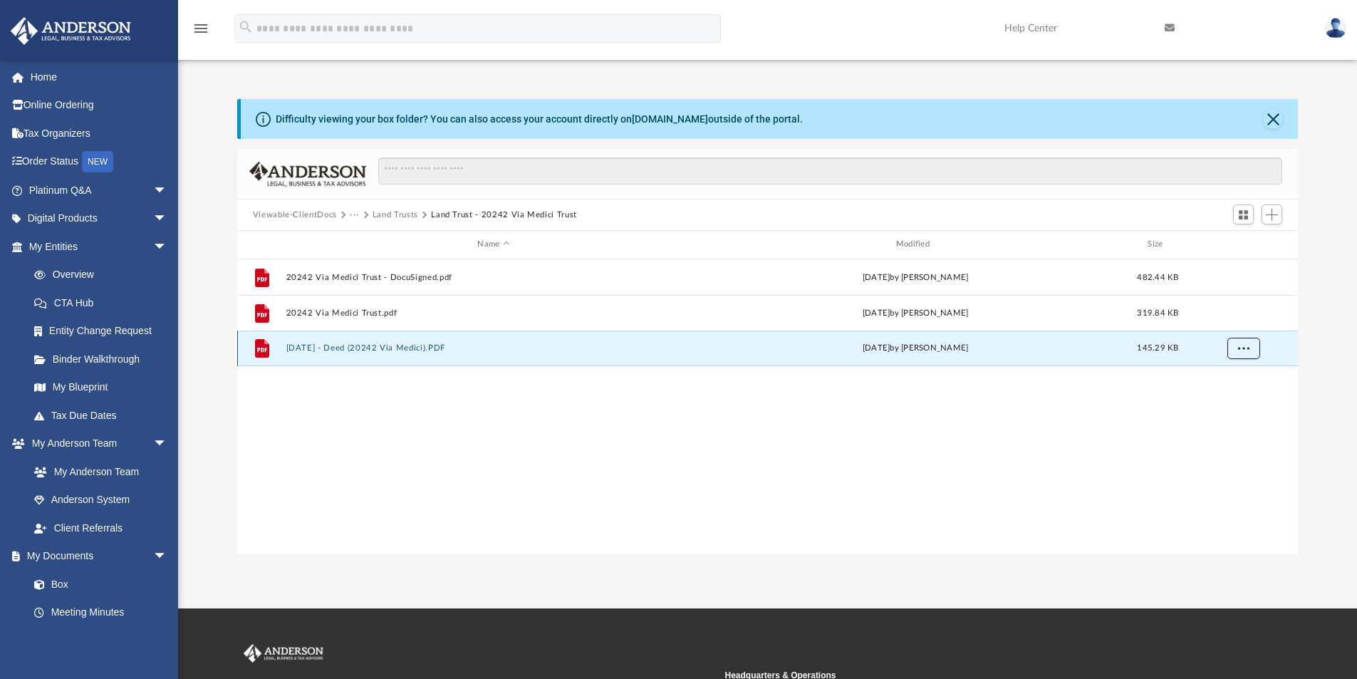
click at [1245, 346] on span "More options" at bounding box center [1243, 348] width 11 height 8
click at [1239, 399] on li "Download" at bounding box center [1230, 399] width 41 height 15
click at [404, 213] on button "Land Trusts" at bounding box center [396, 215] width 46 height 13
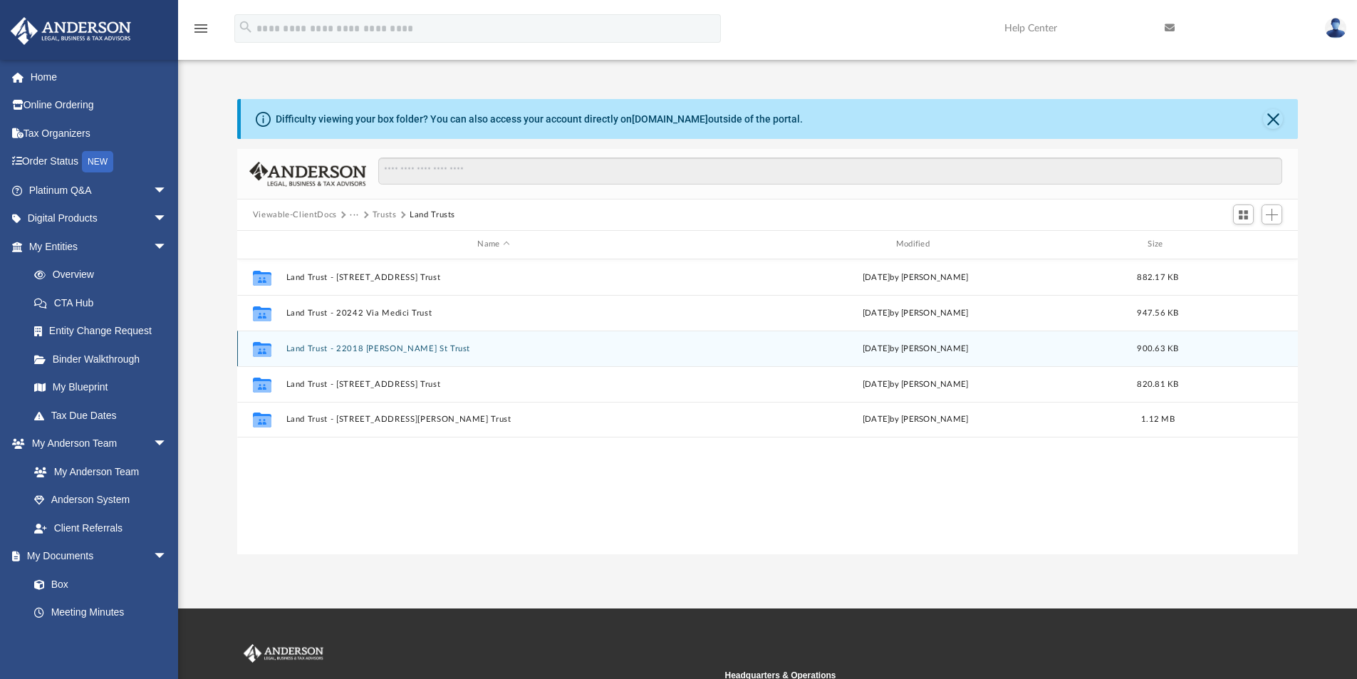
click at [404, 351] on button "Land Trust - 22018 Cantara St Trust" at bounding box center [493, 348] width 415 height 9
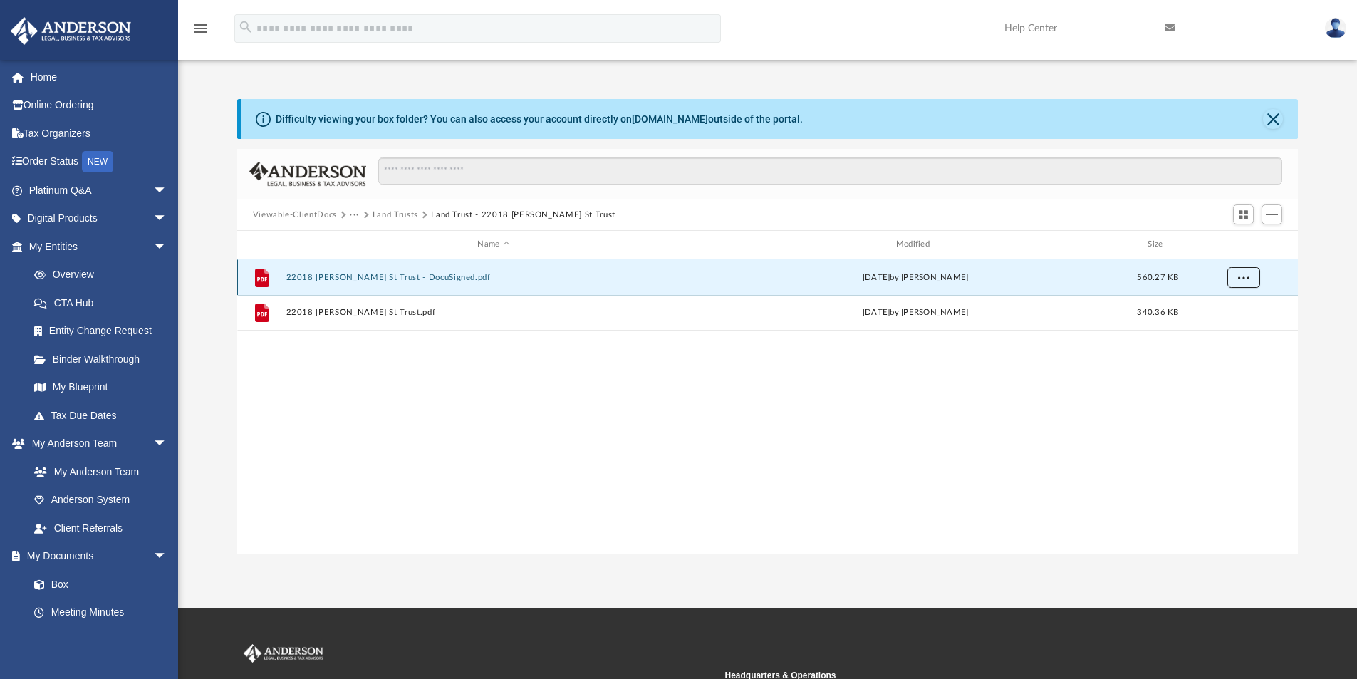
click at [1243, 279] on span "More options" at bounding box center [1243, 277] width 11 height 8
click at [1237, 331] on li "Download" at bounding box center [1230, 328] width 41 height 15
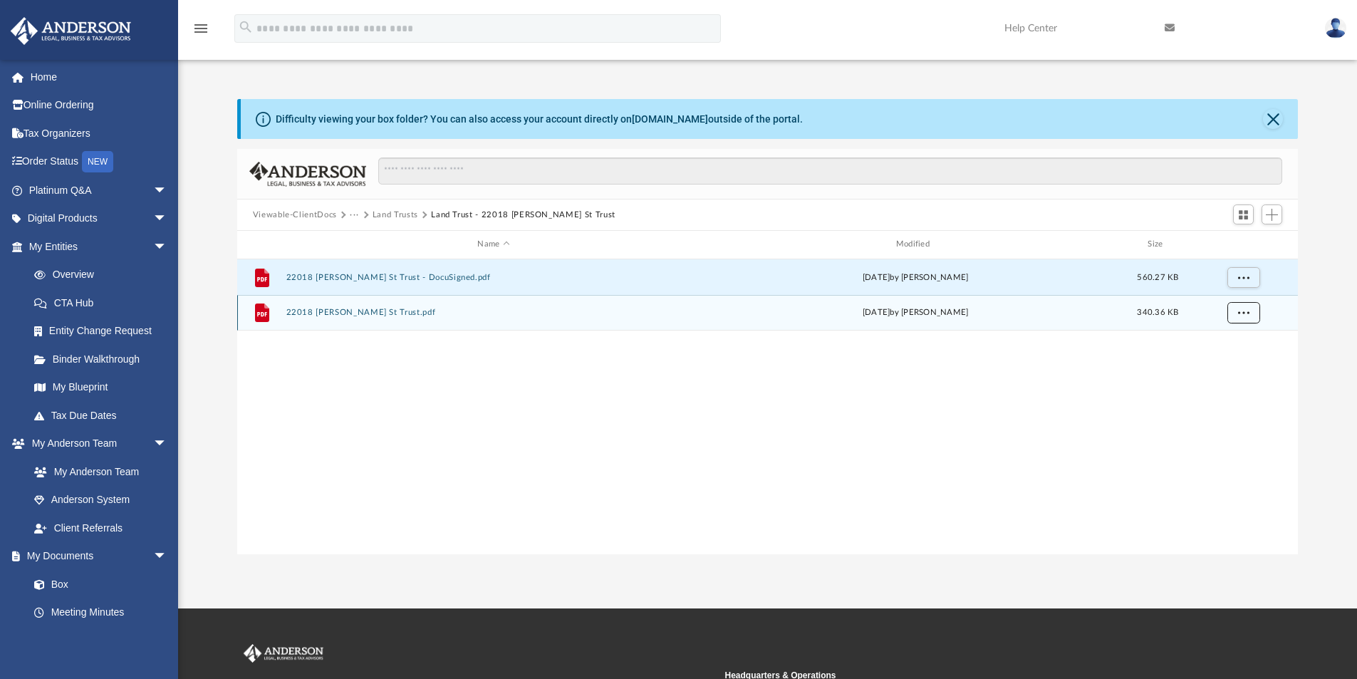
click at [1247, 313] on span "More options" at bounding box center [1243, 312] width 11 height 8
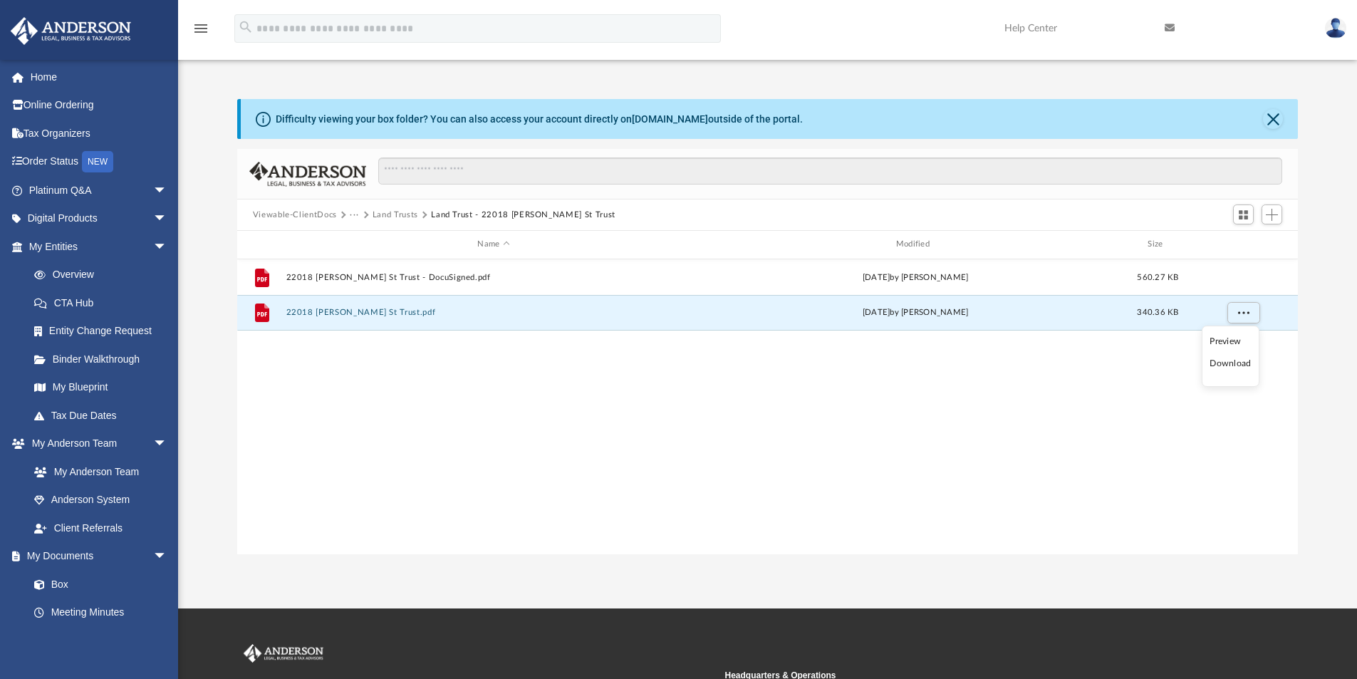
click at [1238, 360] on li "Download" at bounding box center [1230, 363] width 41 height 15
click at [403, 214] on button "Land Trusts" at bounding box center [396, 215] width 46 height 13
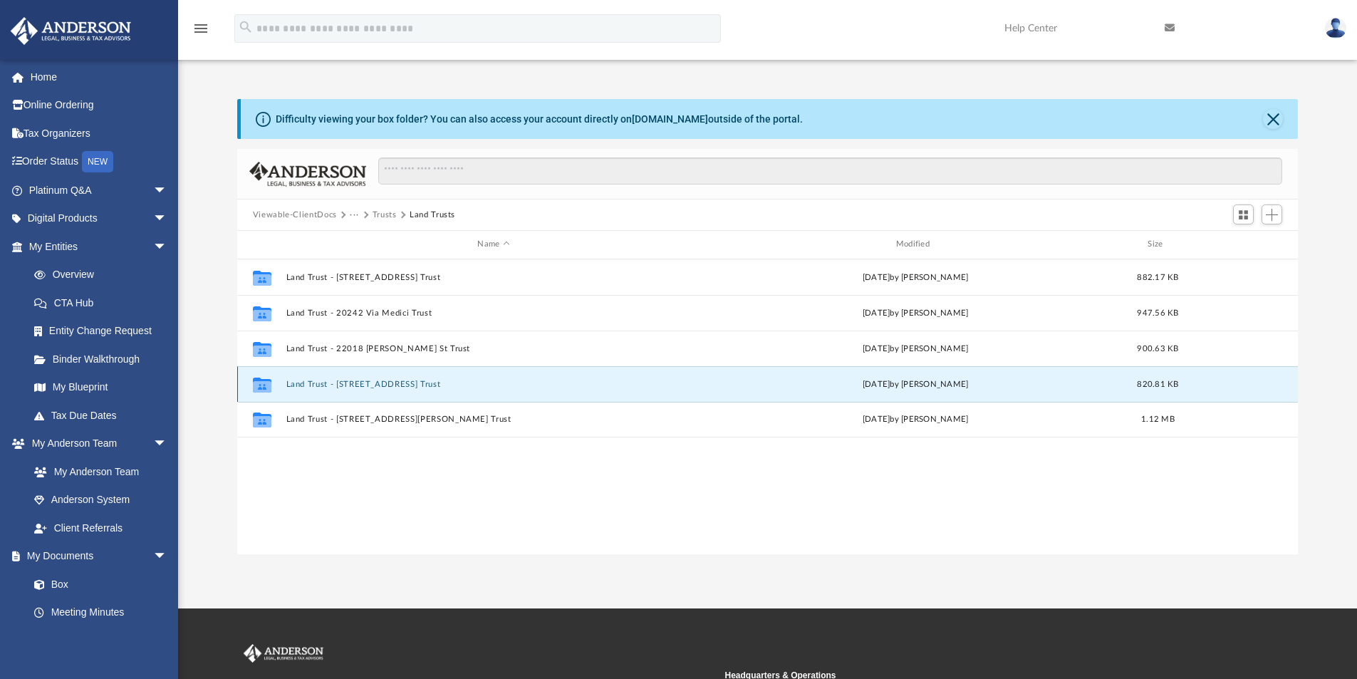
click at [436, 387] on button "Land Trust - 22040 Strathern St Unit 9 Trust" at bounding box center [493, 384] width 415 height 9
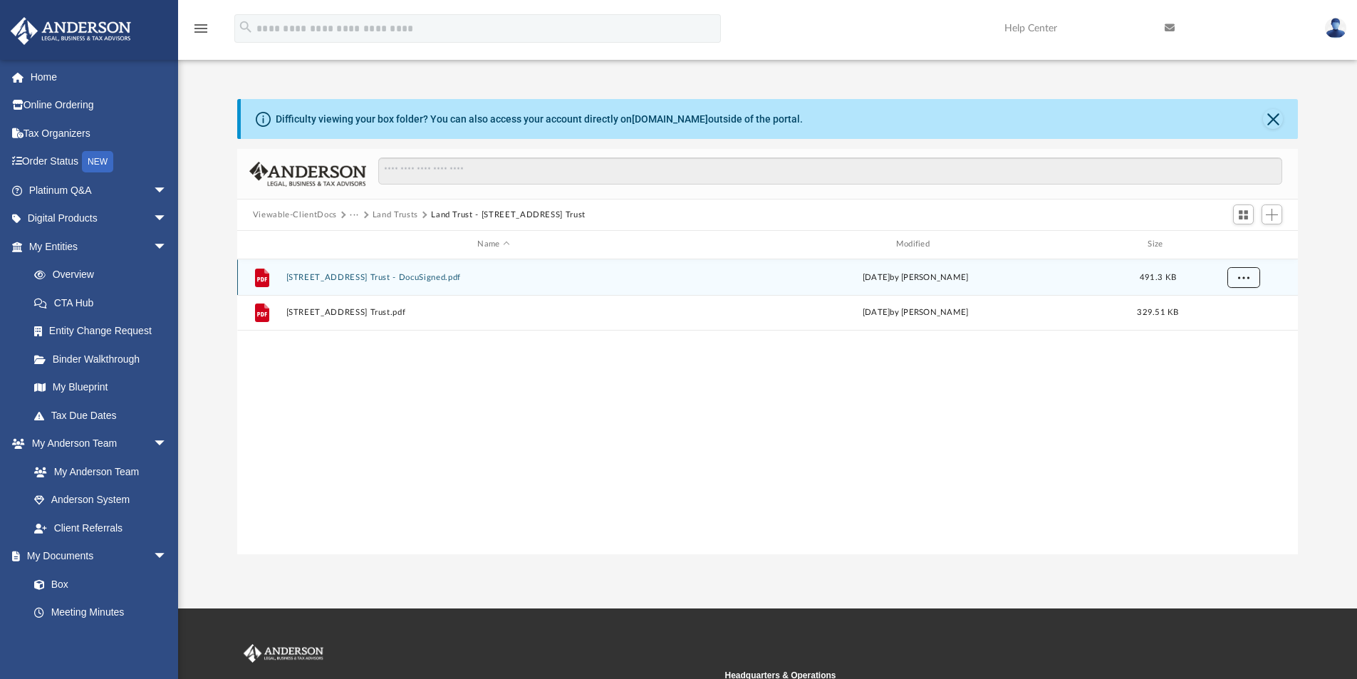
click at [1241, 277] on span "More options" at bounding box center [1243, 277] width 11 height 8
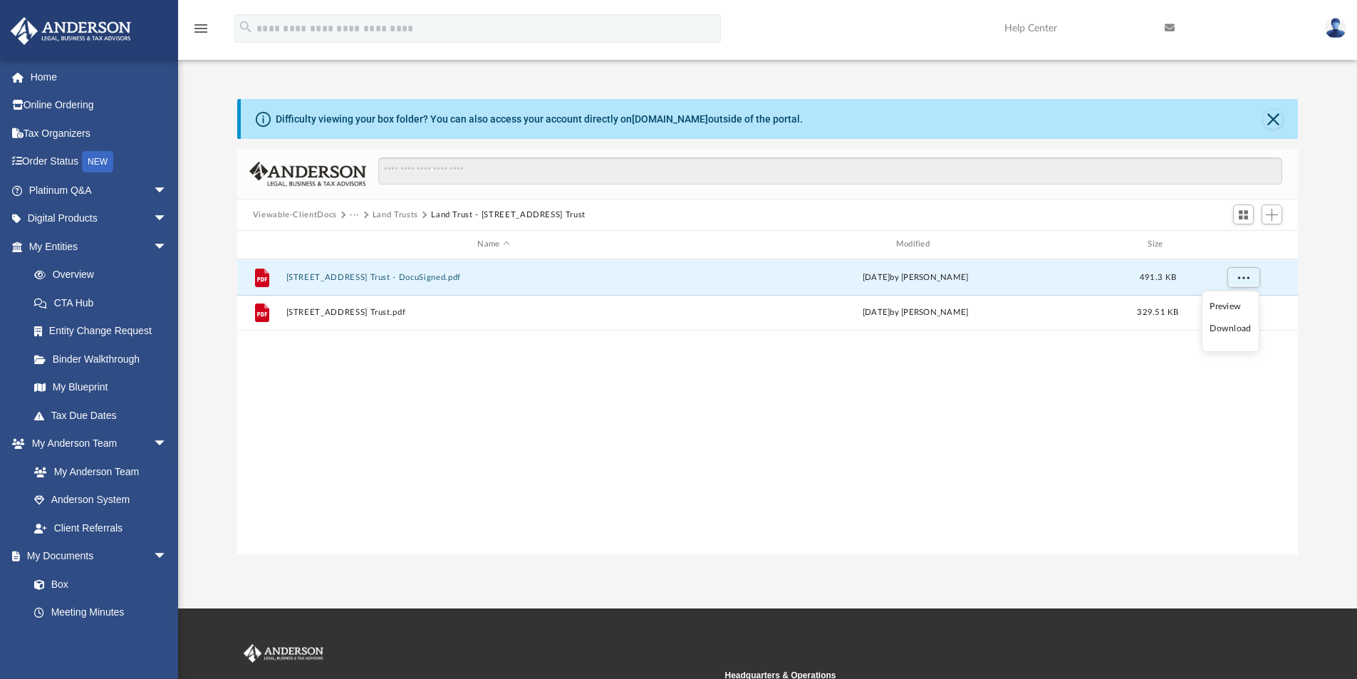
click at [1220, 330] on li "Download" at bounding box center [1230, 328] width 41 height 15
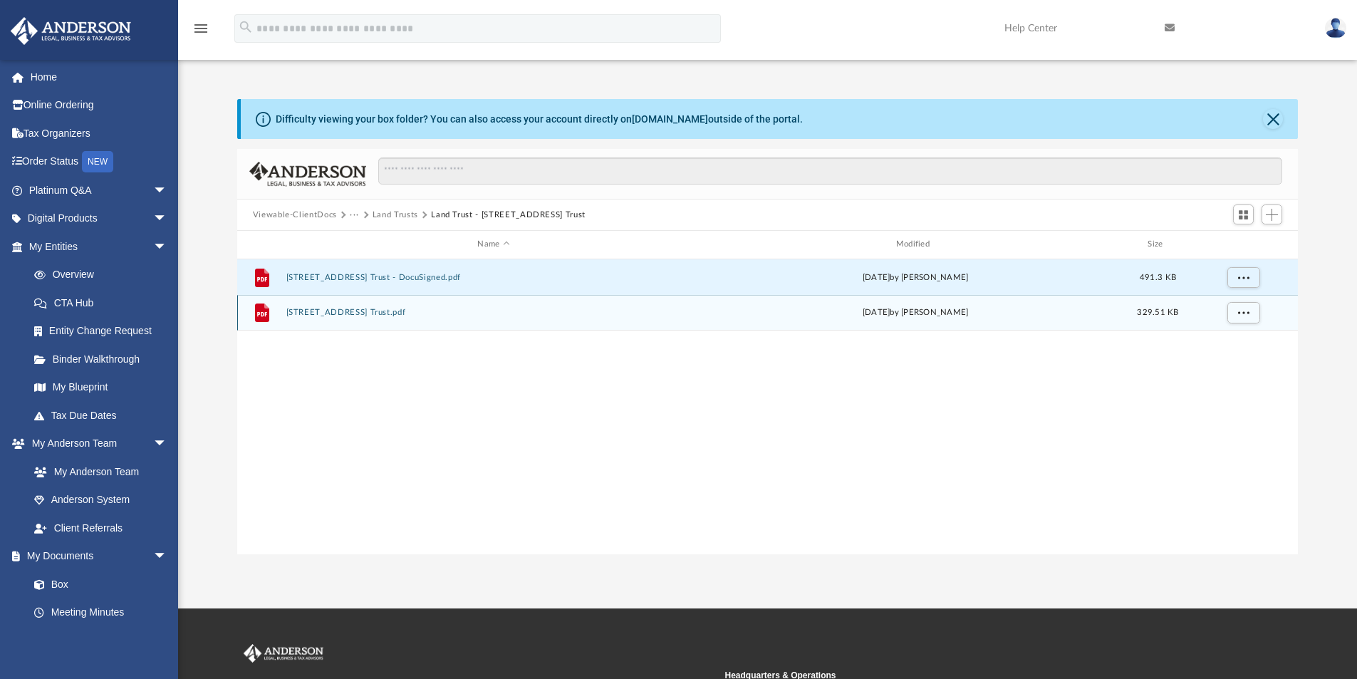
click at [645, 321] on div "File 22040 Strathern St Unit 9 Trust.pdf Fri Oct 3 2025 by Mona Ramoser 329.51 …" at bounding box center [768, 313] width 1062 height 36
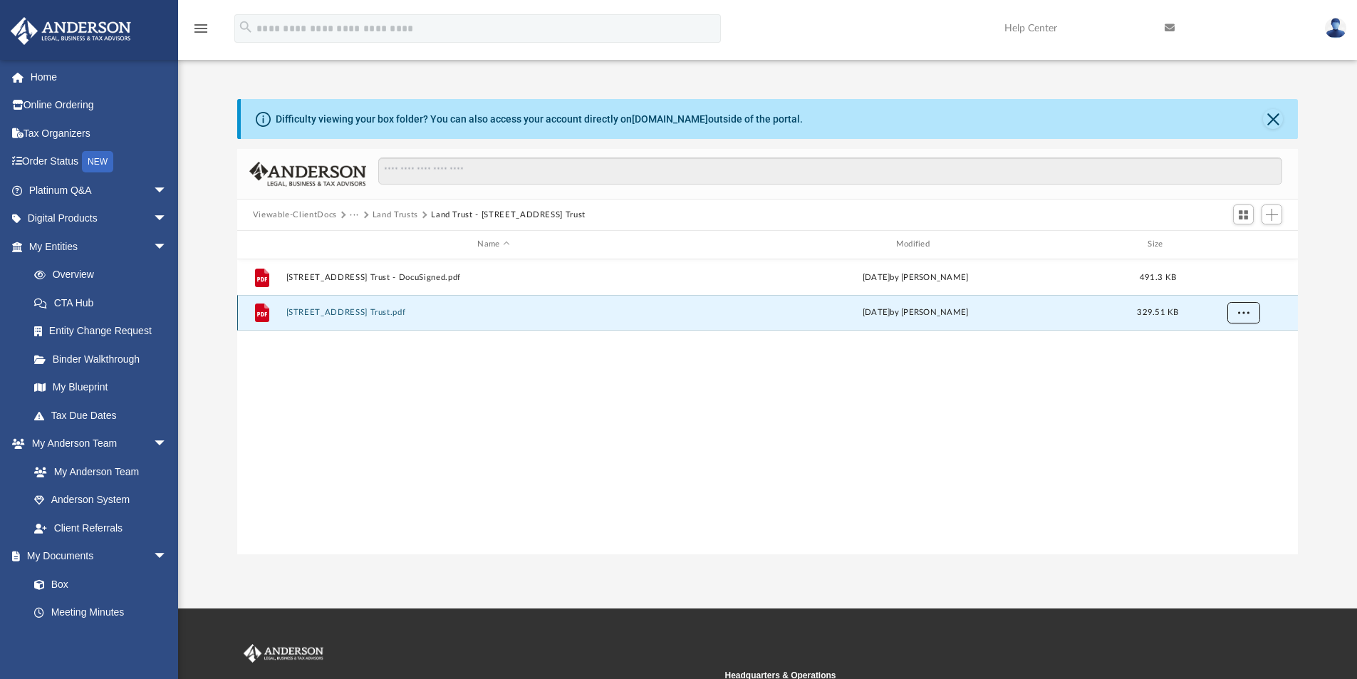
click at [1236, 309] on button "More options" at bounding box center [1243, 312] width 33 height 21
click at [1238, 365] on li "Download" at bounding box center [1230, 363] width 41 height 15
click at [408, 214] on button "Land Trusts" at bounding box center [396, 215] width 46 height 13
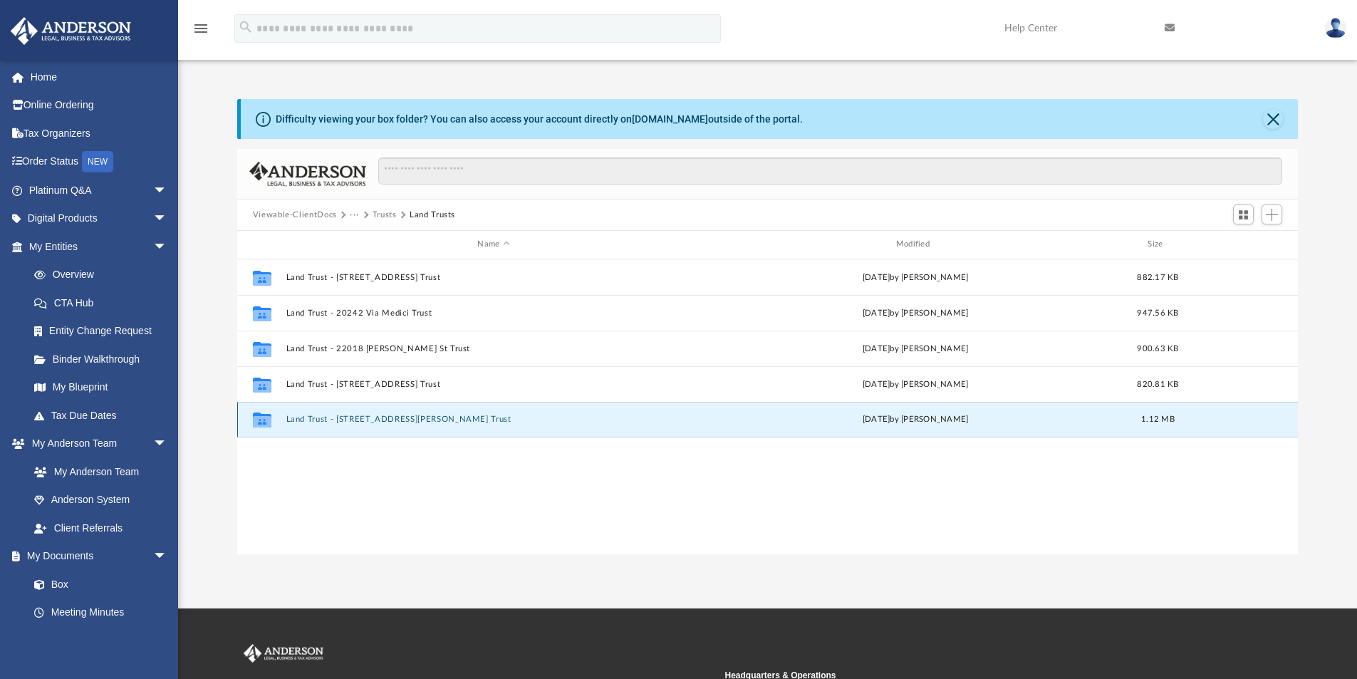
click at [383, 416] on button "Land Trust - 8115 Hanna Ave Trust" at bounding box center [493, 419] width 415 height 9
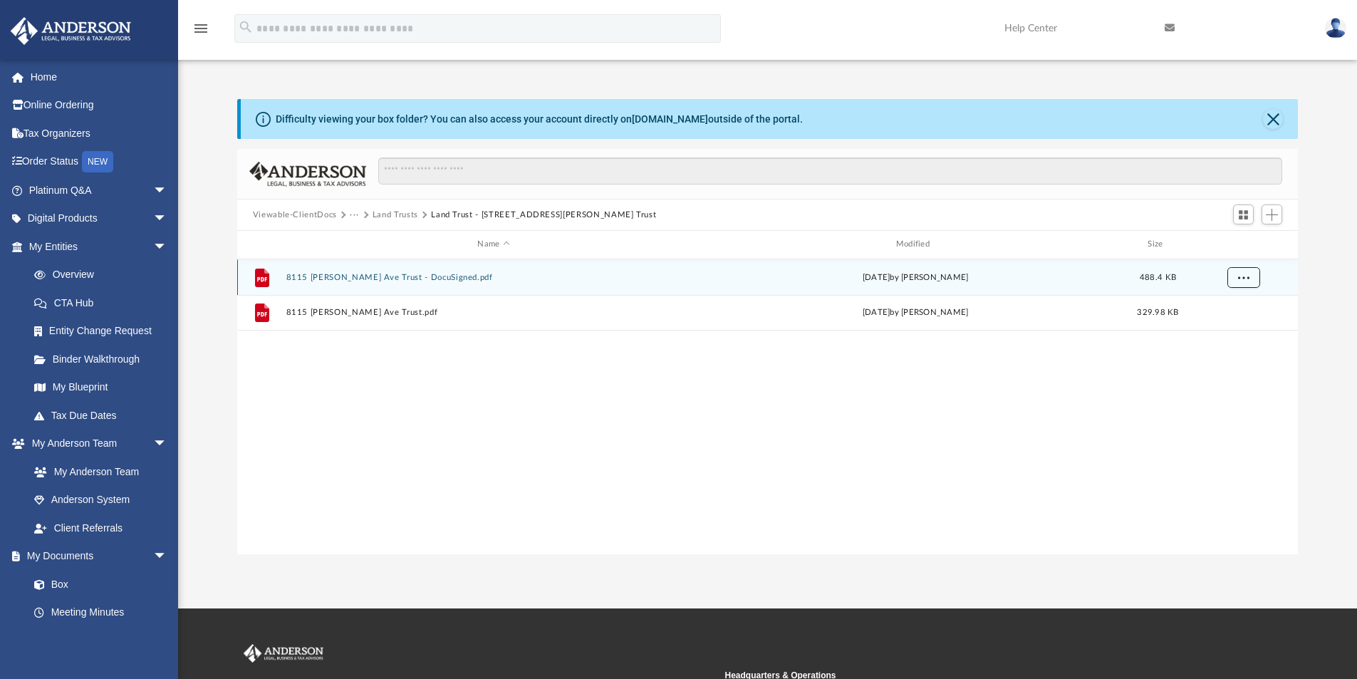
click at [1239, 276] on span "More options" at bounding box center [1243, 277] width 11 height 8
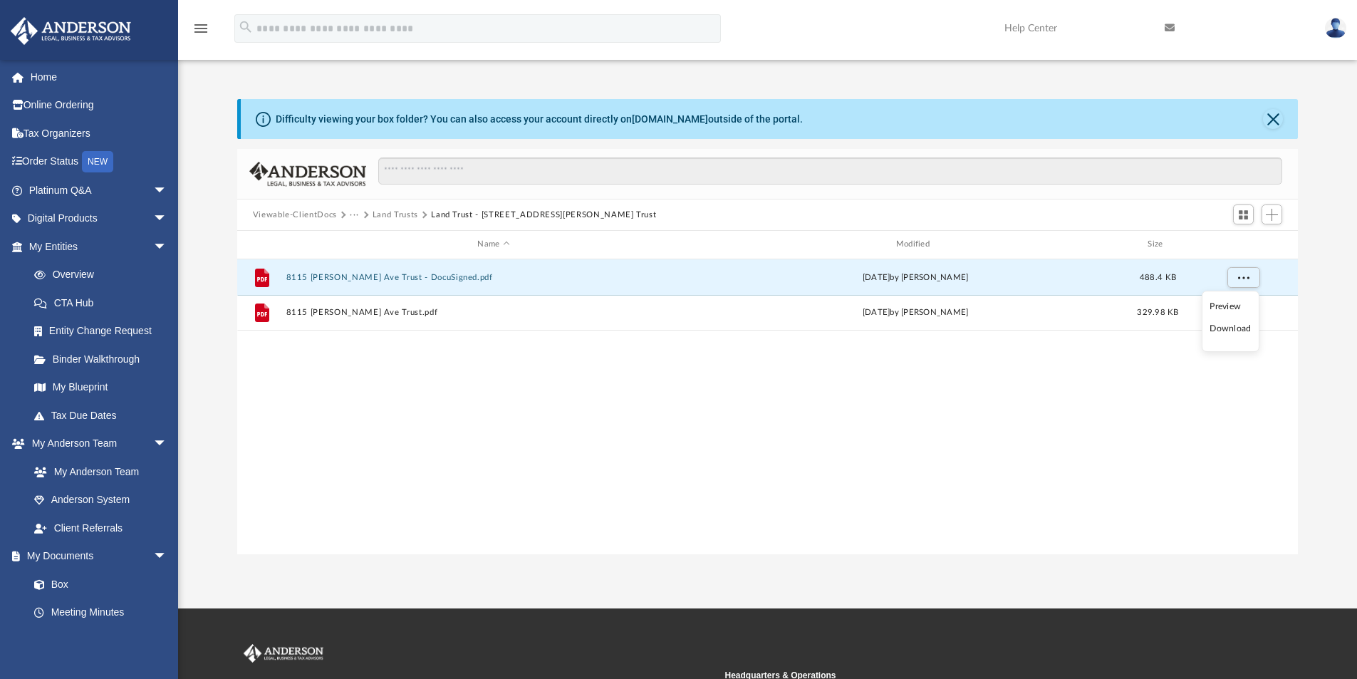
click at [1238, 326] on li "Download" at bounding box center [1230, 328] width 41 height 15
click at [1052, 423] on div "File 8115 Hanna Ave Trust - DocuSigned.pdf yesterday by Jennie Wilson 488.4 KB …" at bounding box center [768, 406] width 1062 height 295
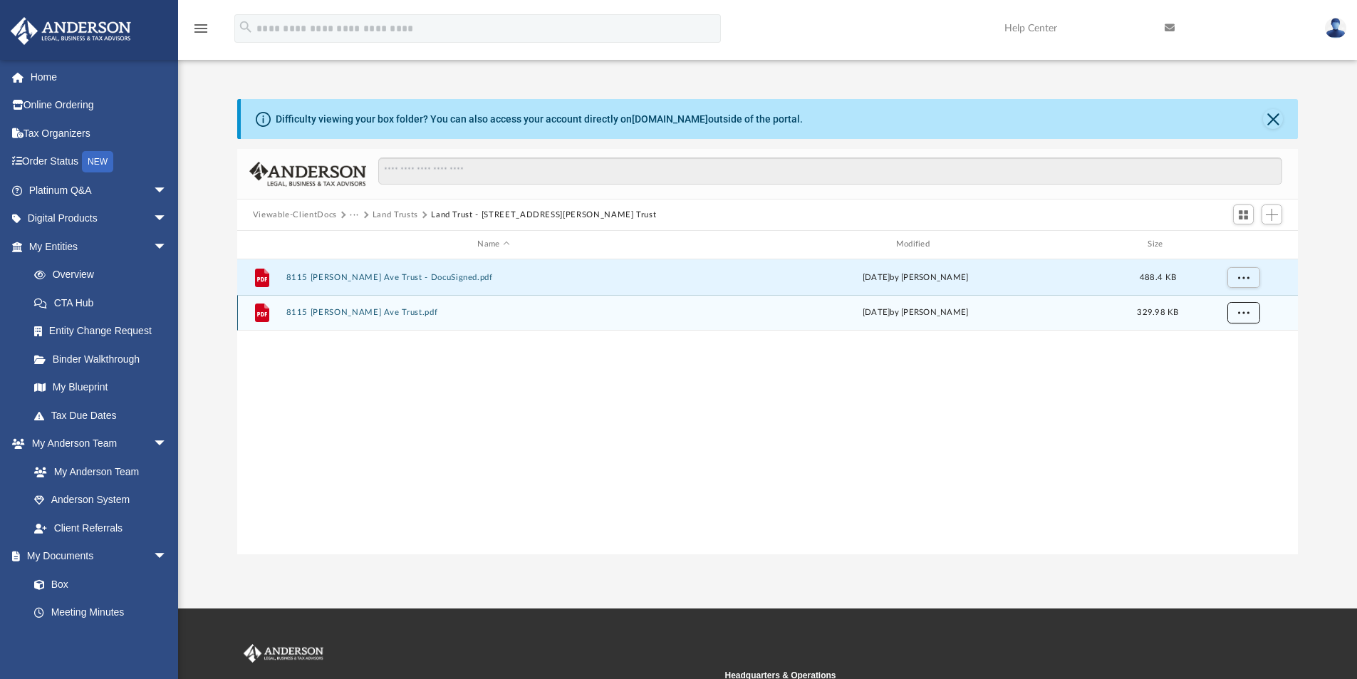
click at [1244, 311] on span "More options" at bounding box center [1243, 312] width 11 height 8
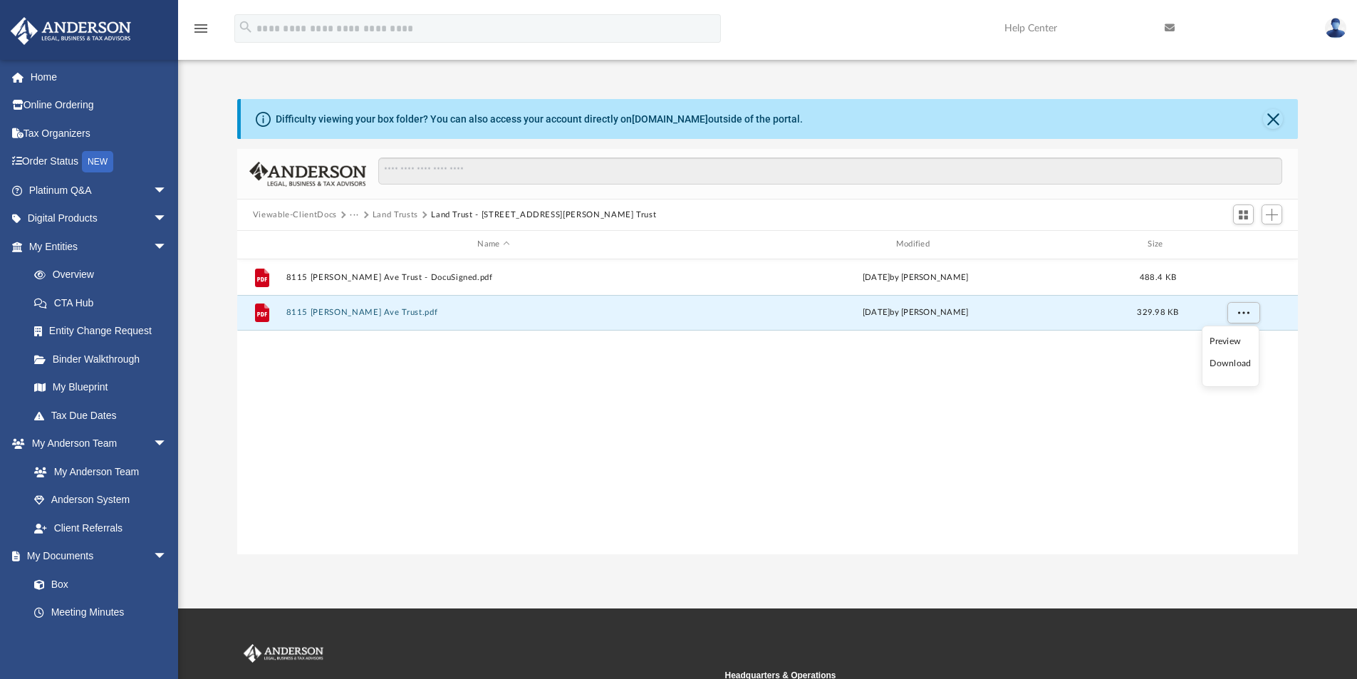
click at [1240, 364] on li "Download" at bounding box center [1230, 363] width 41 height 15
click at [408, 217] on button "Land Trusts" at bounding box center [396, 215] width 46 height 13
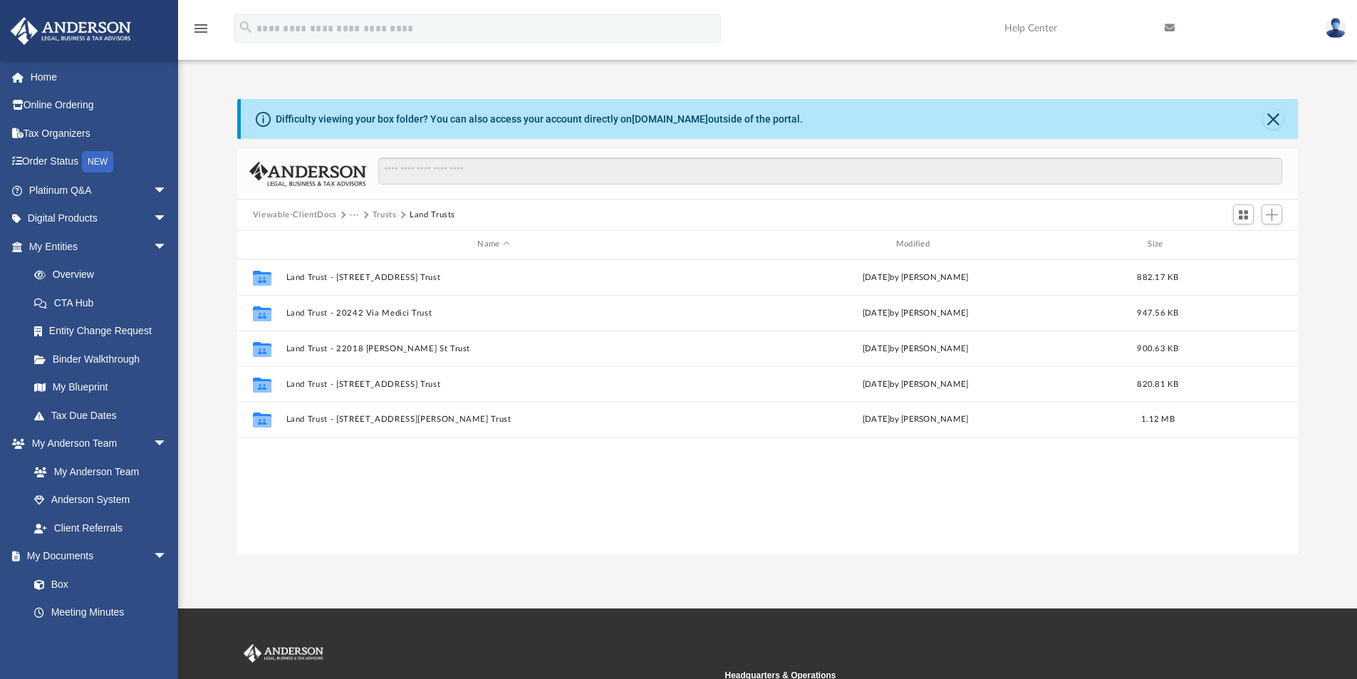
click at [386, 215] on button "Trusts" at bounding box center [385, 215] width 24 height 13
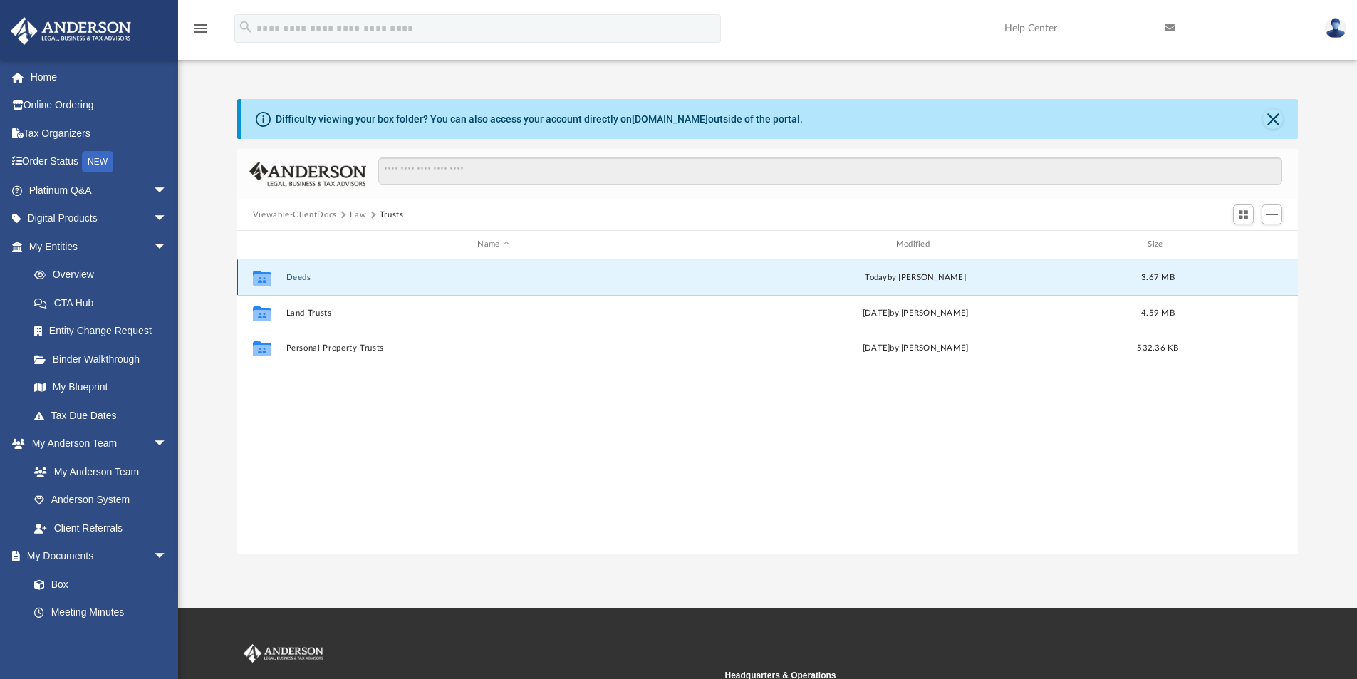
click at [292, 276] on button "Deeds" at bounding box center [493, 277] width 415 height 9
click at [363, 274] on button "Deed - 20242 Via Medici" at bounding box center [493, 276] width 415 height 9
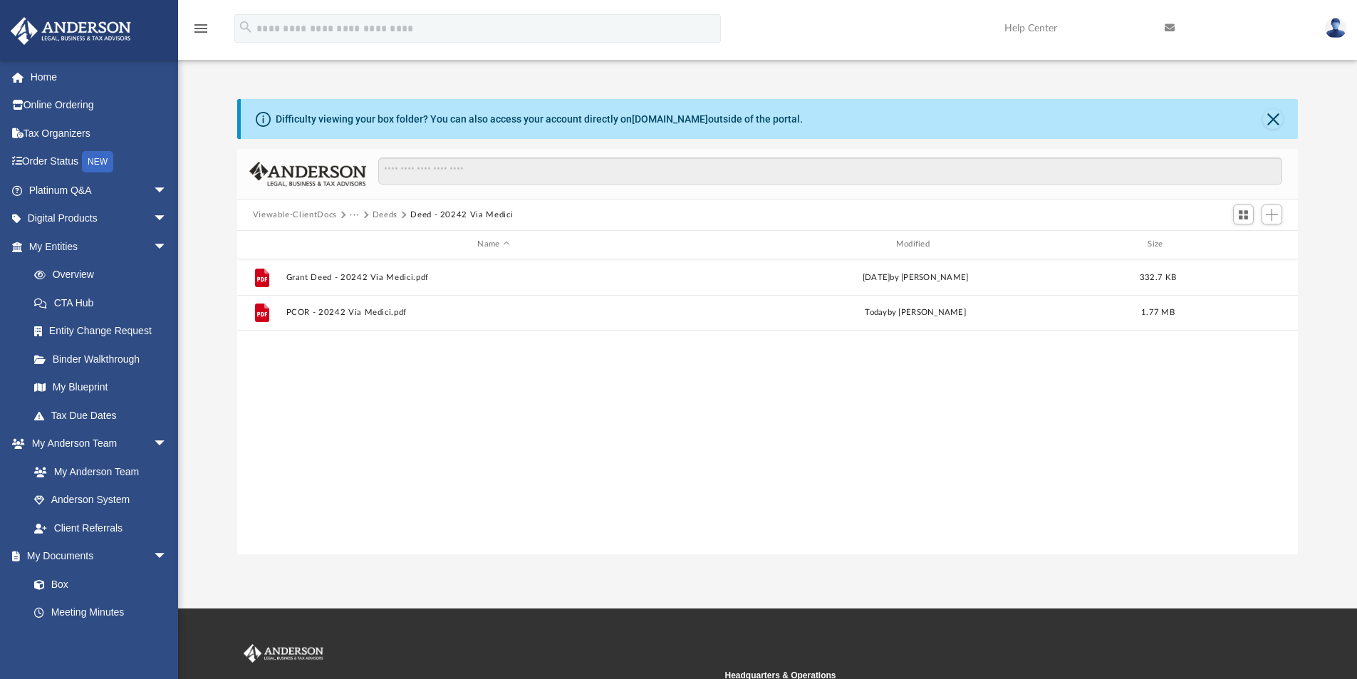
click at [386, 215] on button "Deeds" at bounding box center [385, 215] width 25 height 13
click at [378, 212] on button "Trusts" at bounding box center [385, 215] width 24 height 13
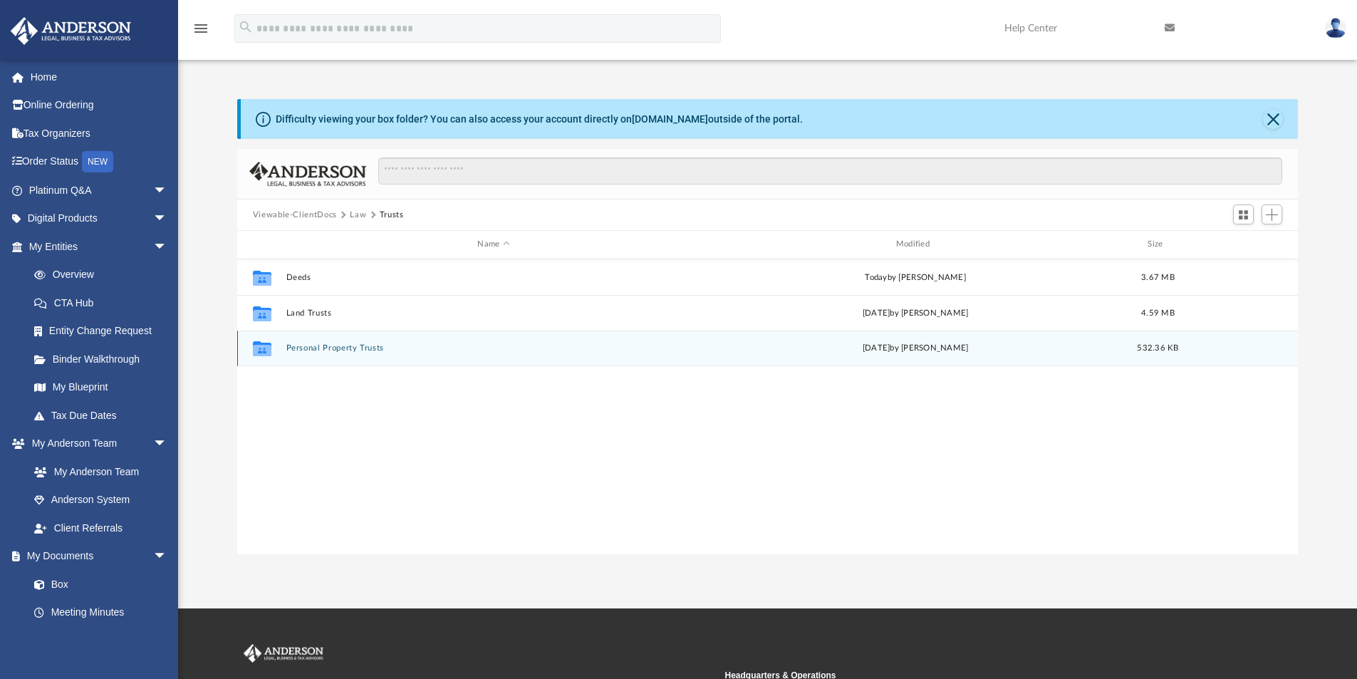
click at [341, 356] on div "Collaborated Folder Personal Property Trusts Fri Sep 19 2025 by Ashley Sevy 532…" at bounding box center [768, 349] width 1062 height 36
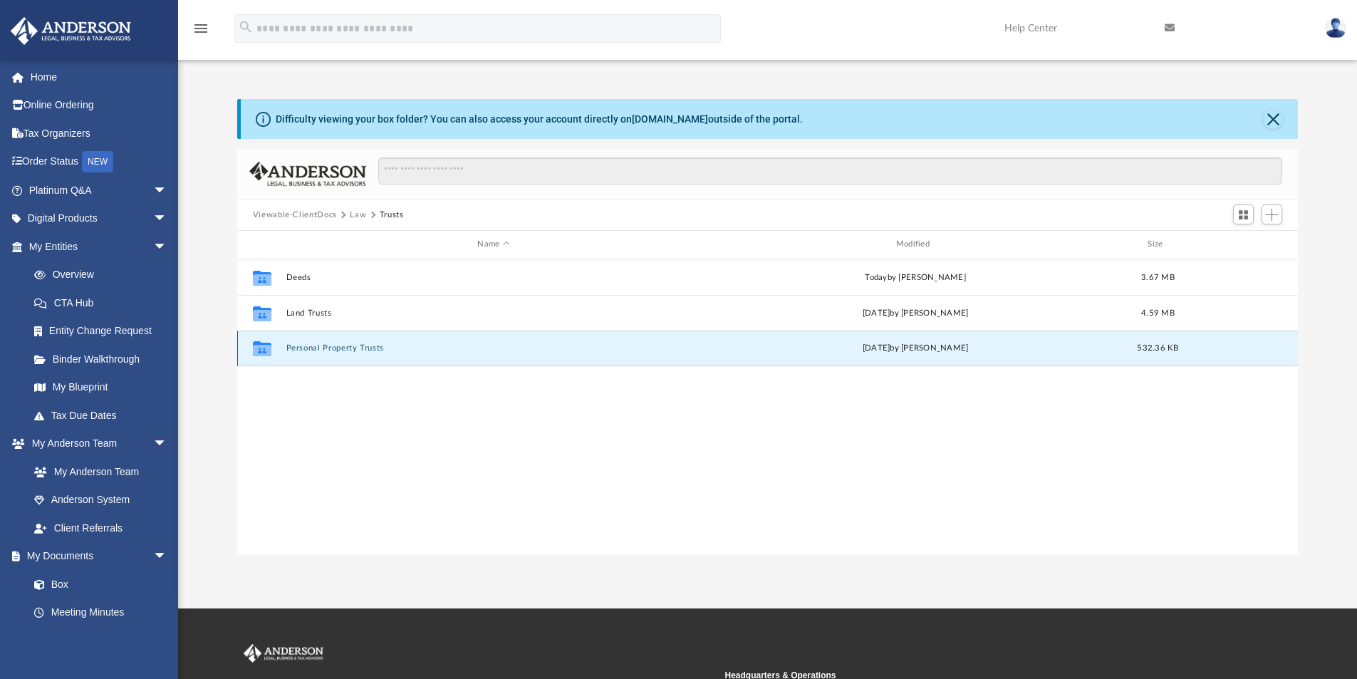
click at [341, 351] on button "Personal Property Trusts" at bounding box center [493, 347] width 415 height 9
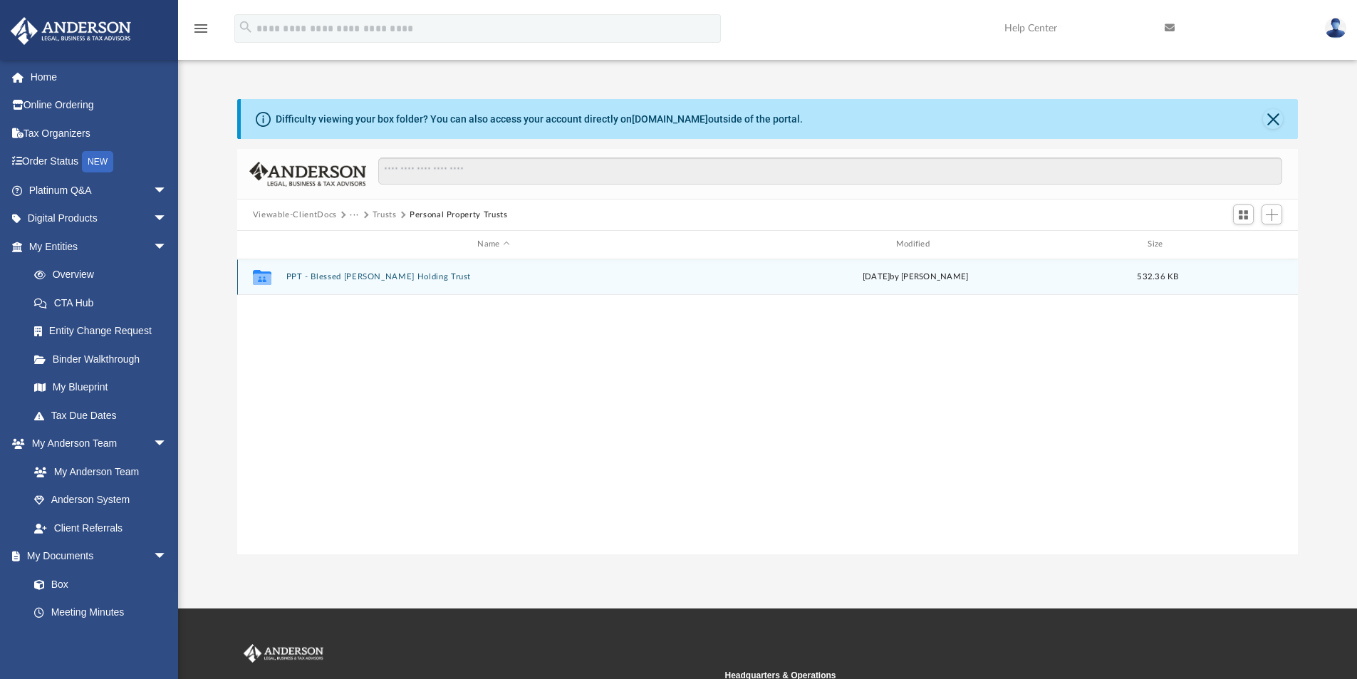
click at [348, 270] on div "Collaborated Folder PPT - Blessed Dino Doll Holding Trust Fri Sep 19 2025 by As…" at bounding box center [768, 277] width 1062 height 36
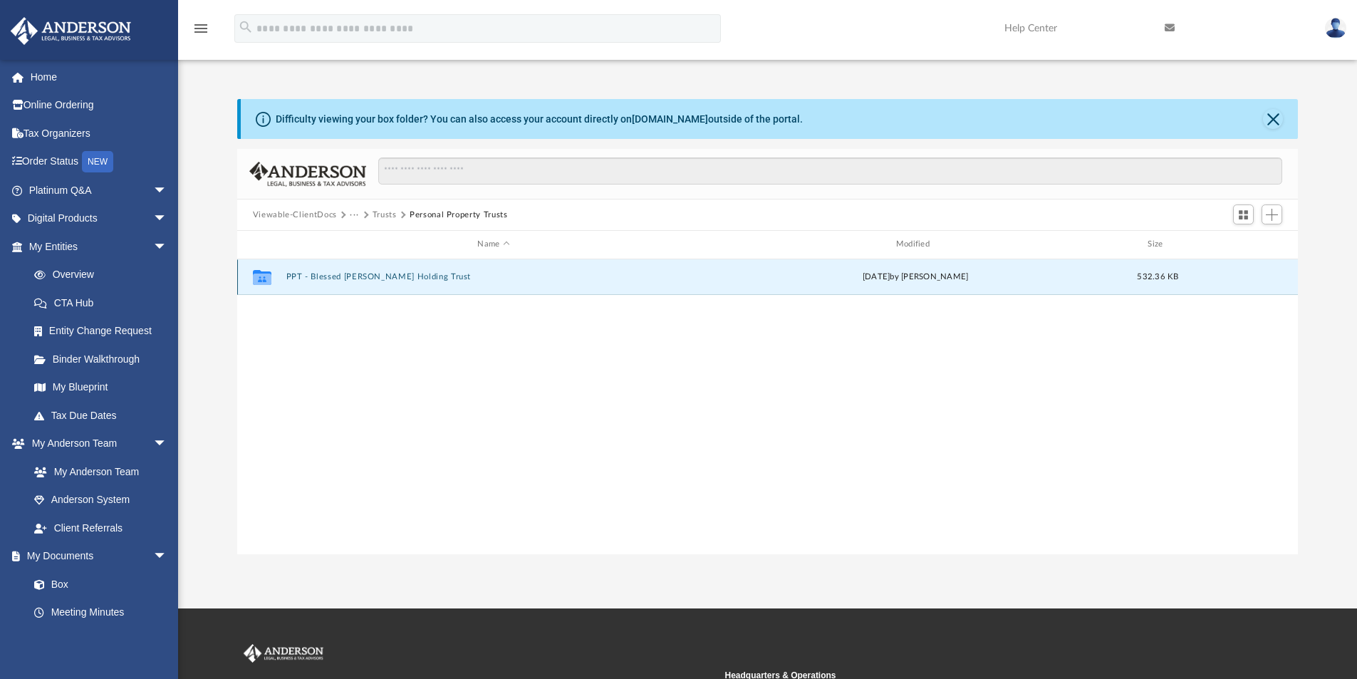
click at [358, 279] on button "PPT - Blessed Dino Doll Holding Trust" at bounding box center [493, 276] width 415 height 9
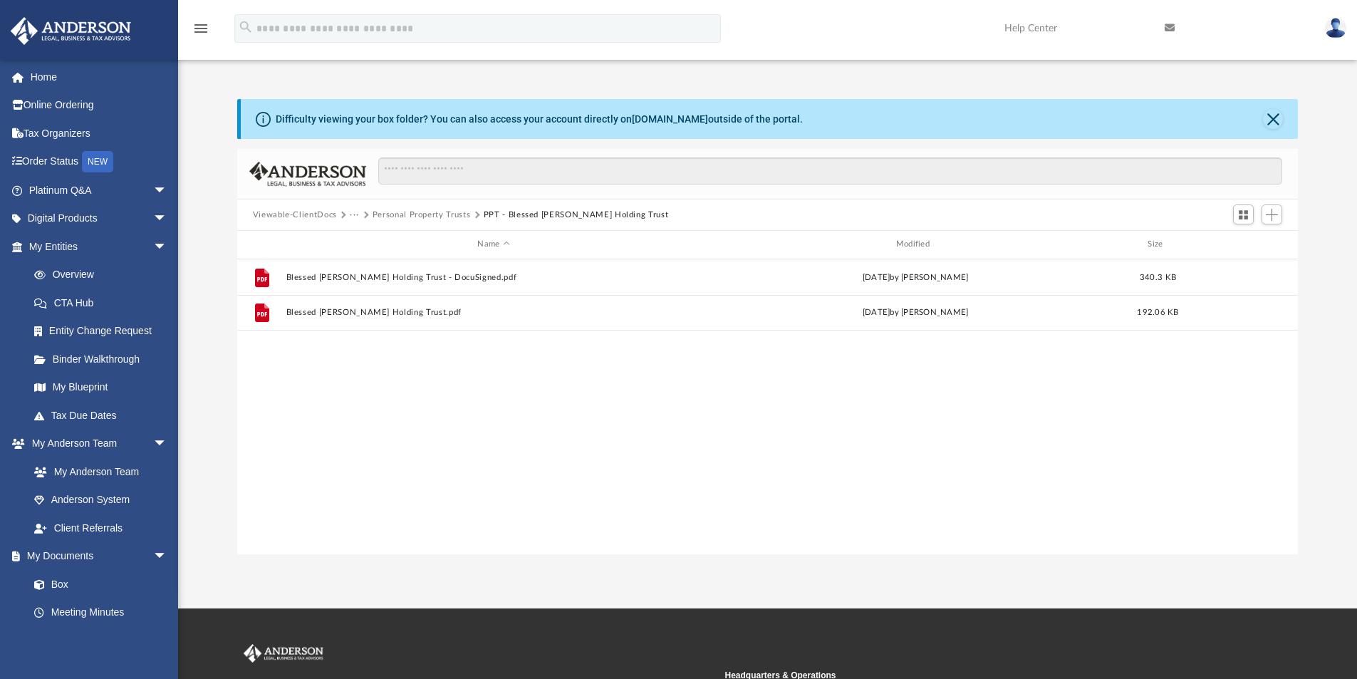
click at [427, 214] on button "Personal Property Trusts" at bounding box center [422, 215] width 98 height 13
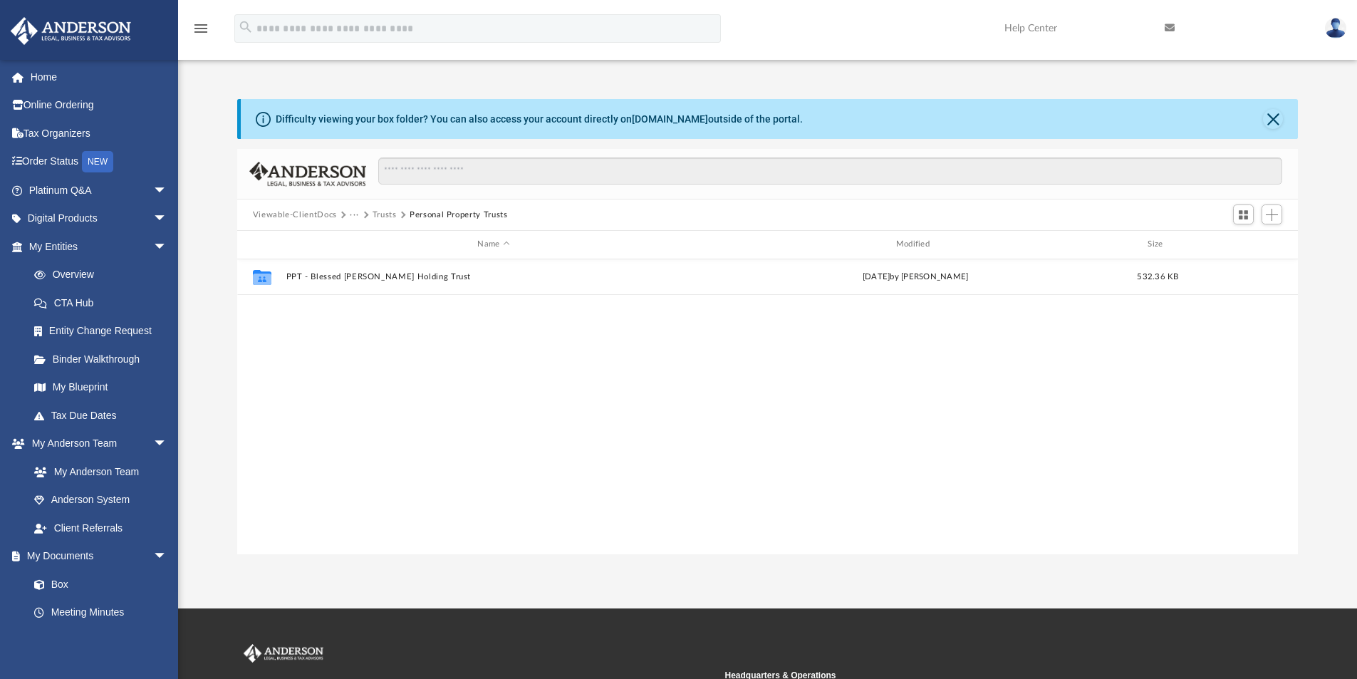
click at [383, 214] on button "Trusts" at bounding box center [385, 215] width 24 height 13
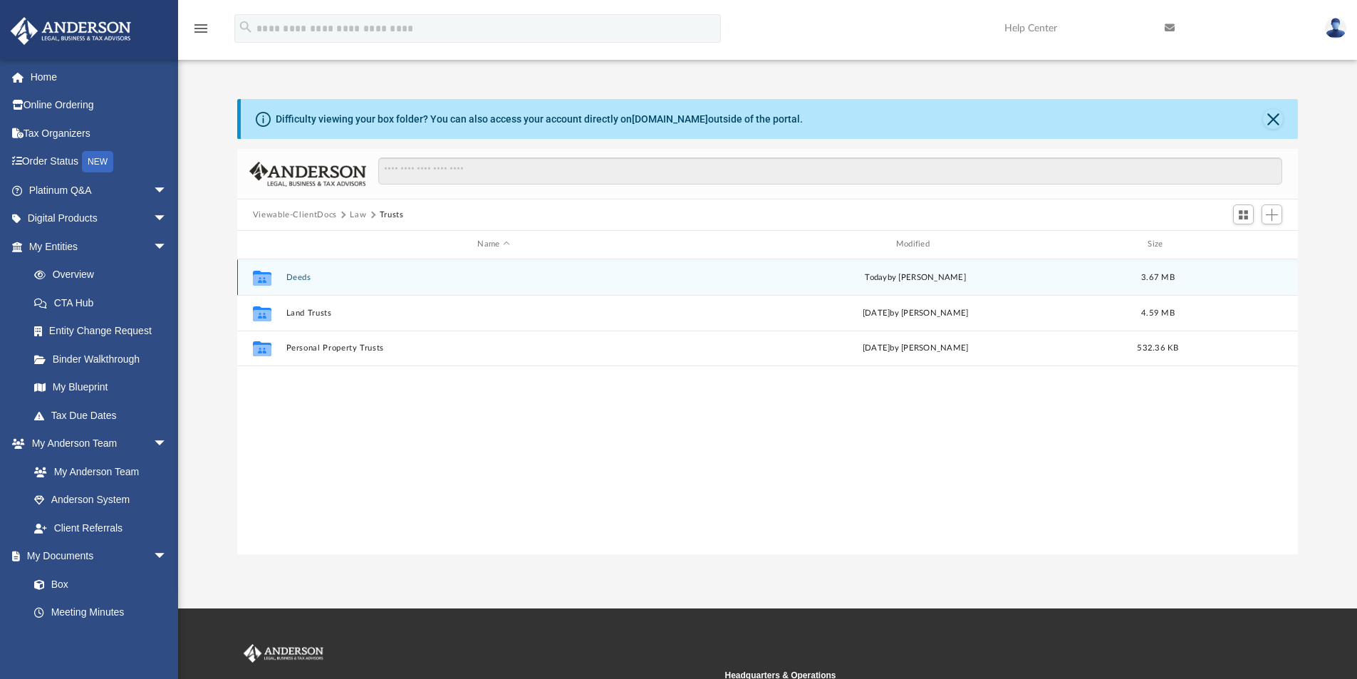
click at [301, 276] on button "Deeds" at bounding box center [493, 277] width 415 height 9
click at [332, 276] on button "Deed - 20242 Via Medici" at bounding box center [493, 276] width 415 height 9
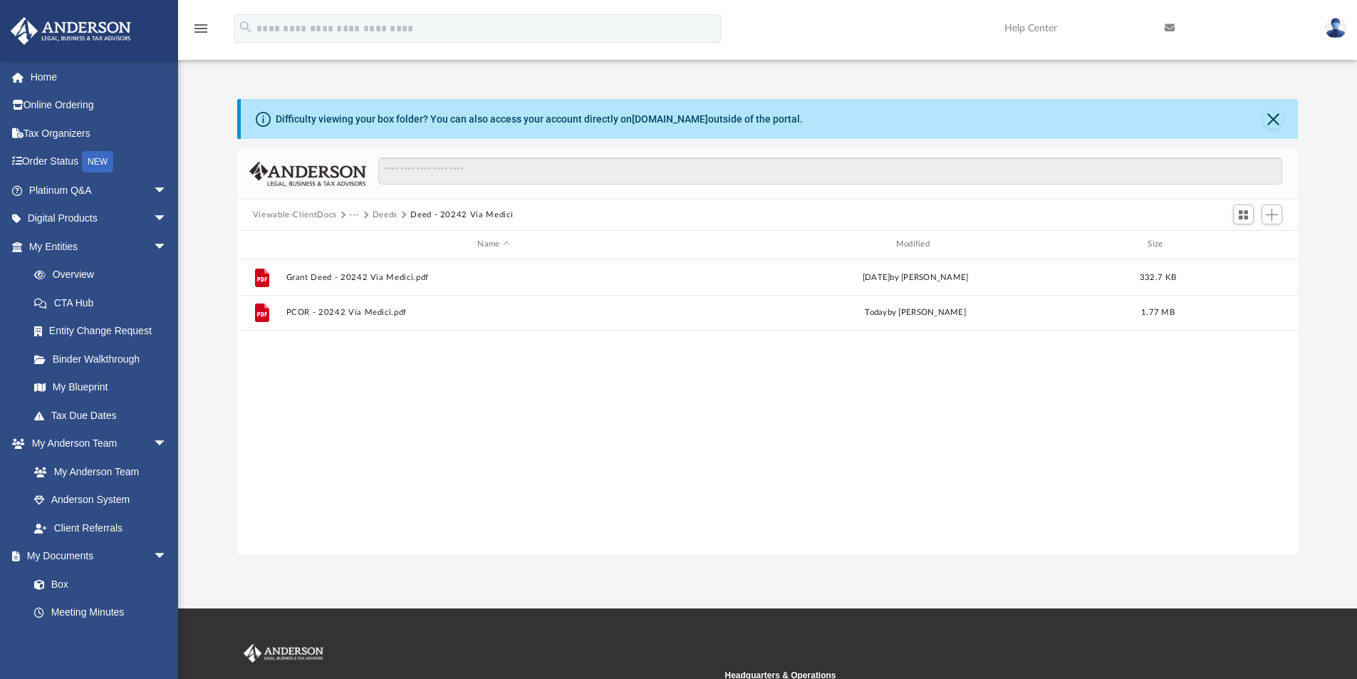
click at [379, 212] on button "Deeds" at bounding box center [385, 215] width 25 height 13
click at [388, 217] on button "Trusts" at bounding box center [385, 215] width 24 height 13
click at [364, 403] on div "Collaborated Folder Deeds today by Lauren Mirabal 3.67 MB Collaborated Folder L…" at bounding box center [768, 406] width 1062 height 295
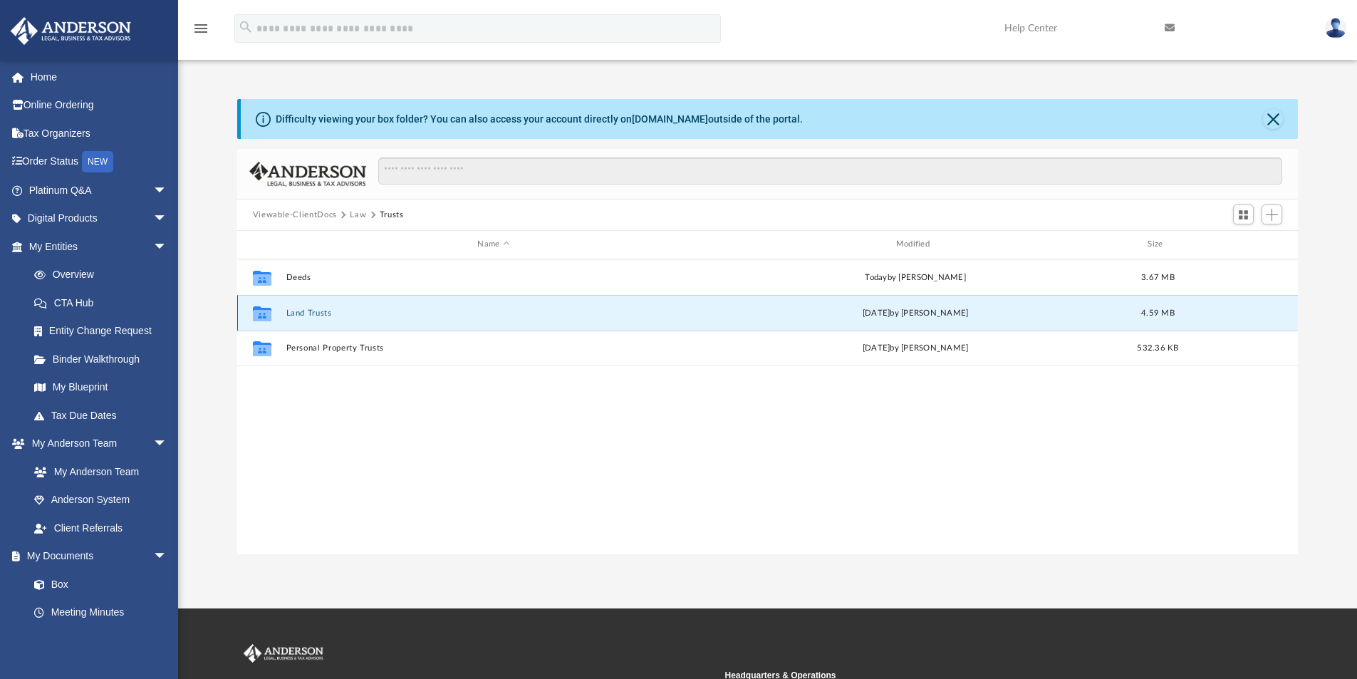
click at [316, 313] on button "Land Trusts" at bounding box center [493, 312] width 415 height 9
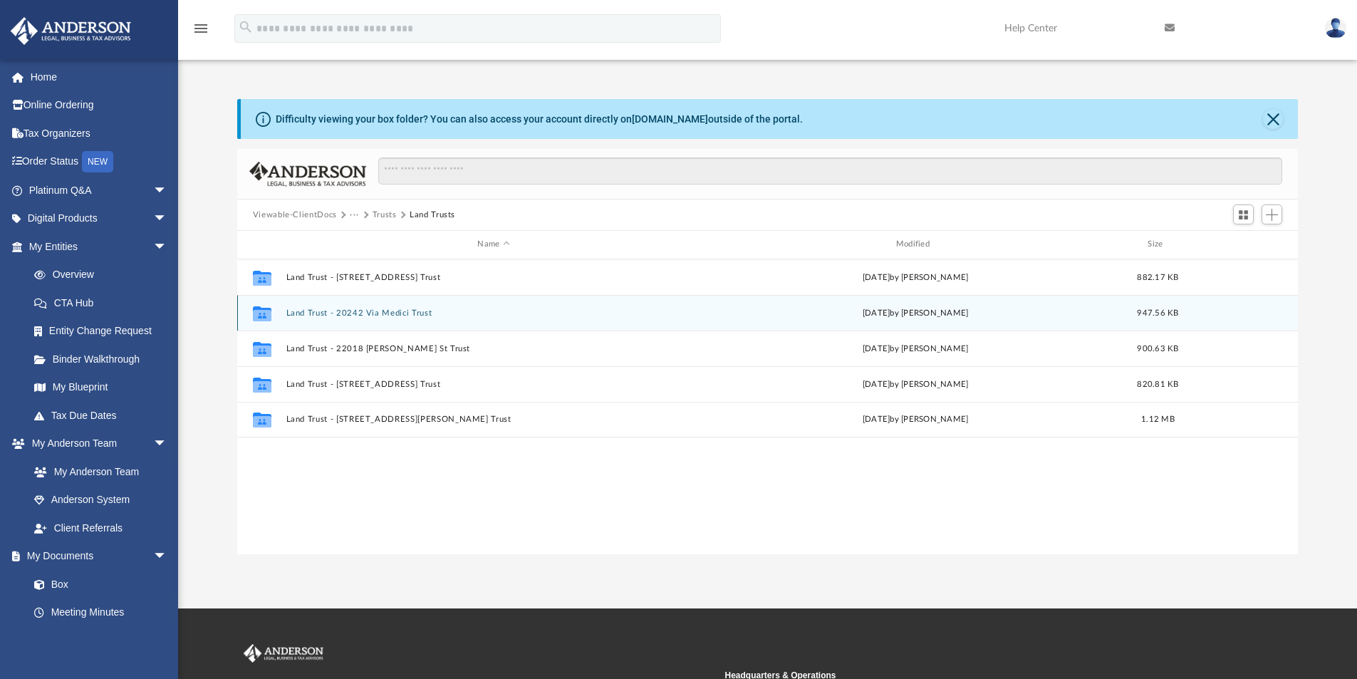
click at [368, 312] on button "Land Trust - 20242 Via Medici Trust" at bounding box center [493, 312] width 415 height 9
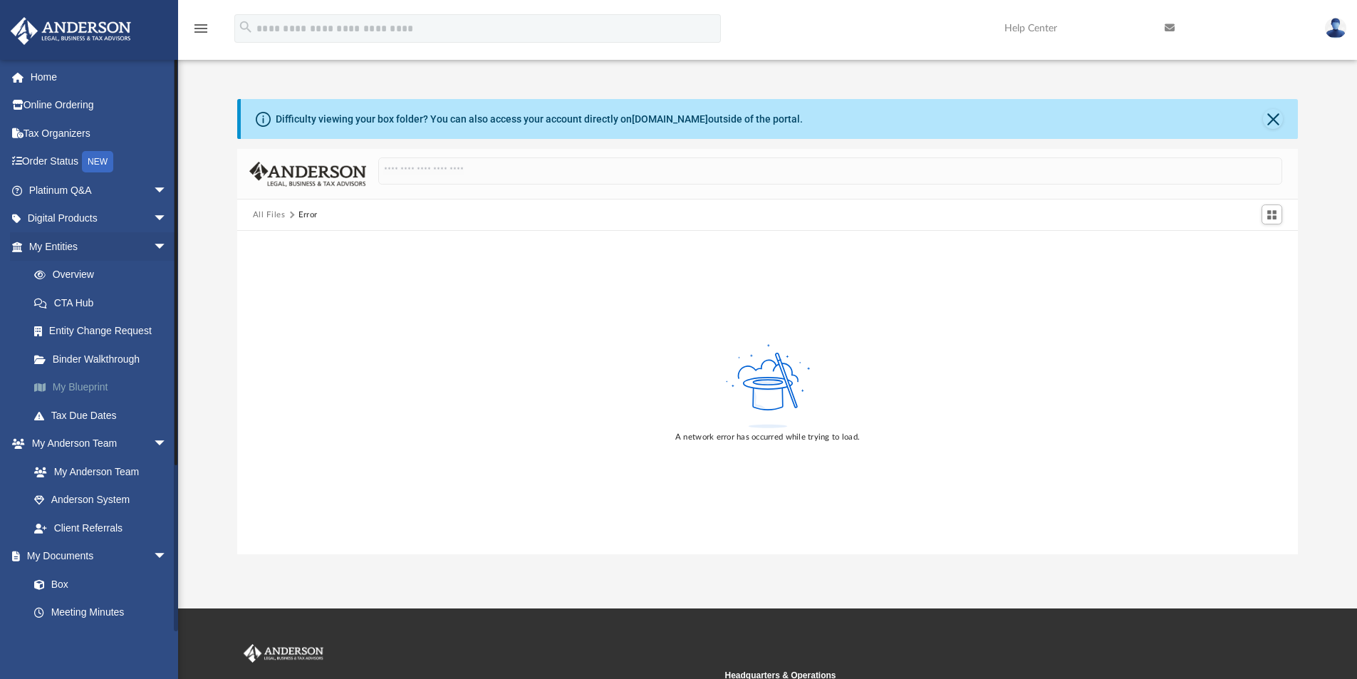
click at [87, 385] on link "My Blueprint" at bounding box center [104, 387] width 169 height 28
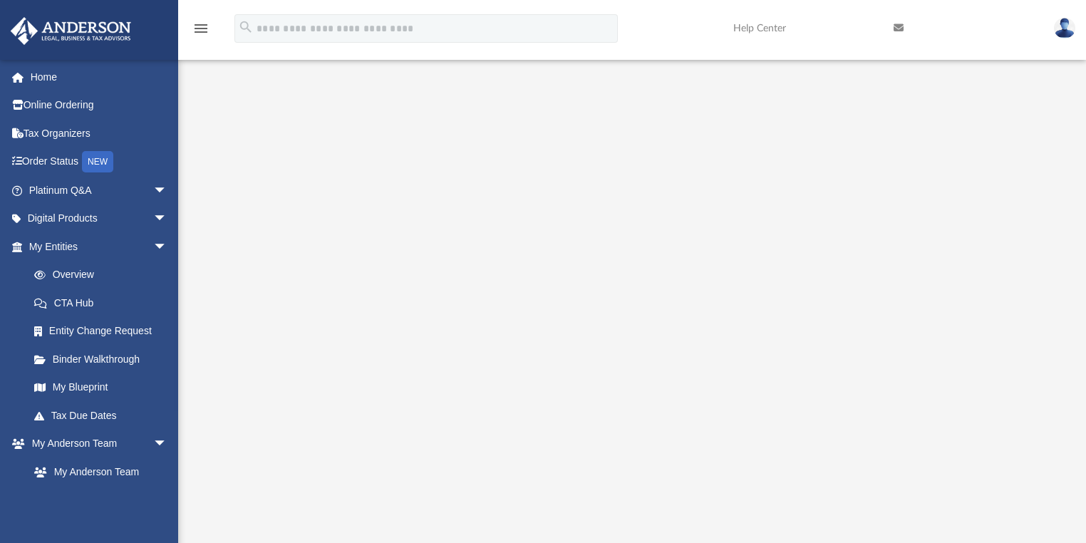
scroll to position [171, 0]
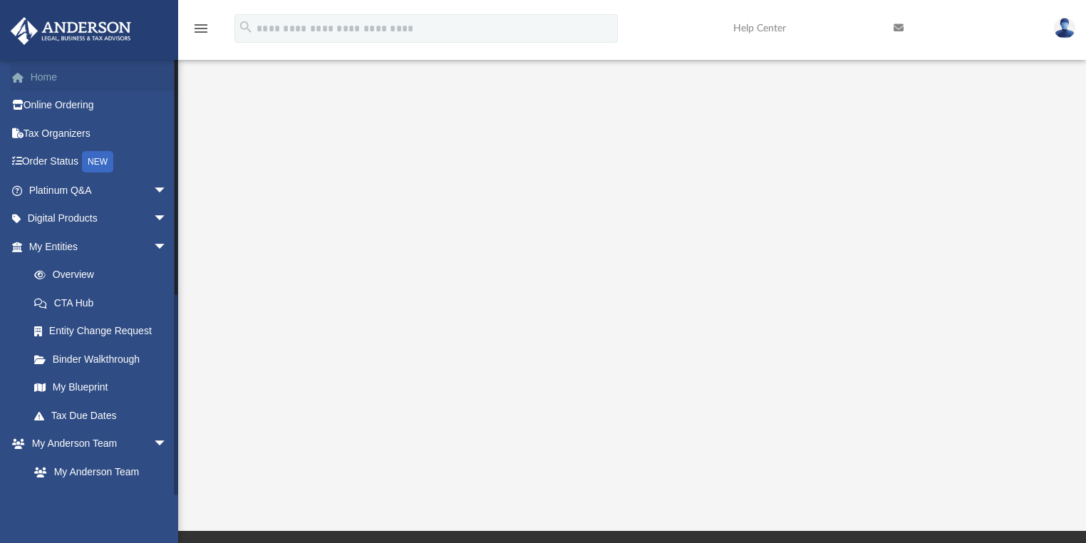
click at [46, 70] on link "Home" at bounding box center [99, 77] width 179 height 28
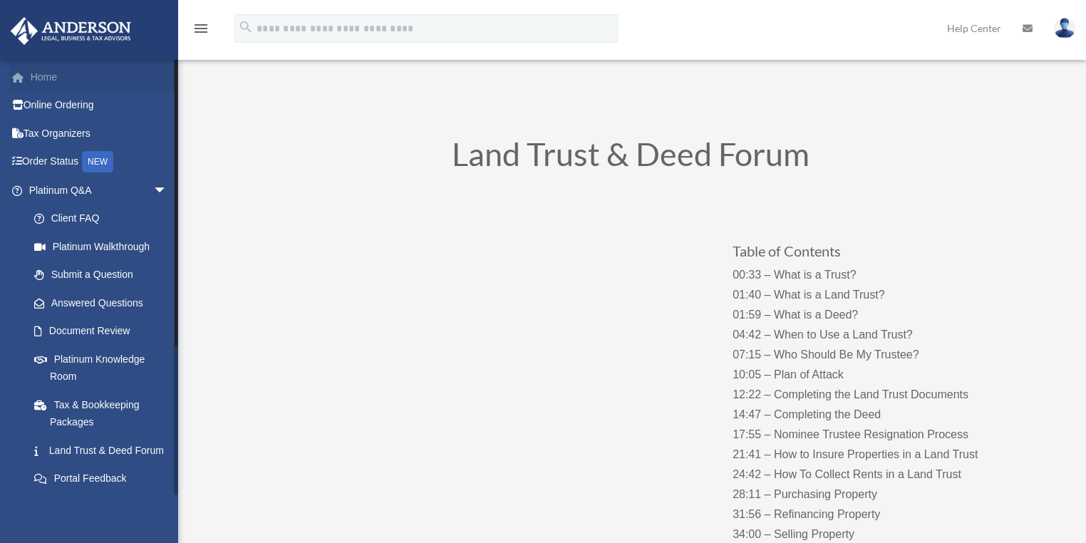
click at [43, 75] on link "Home" at bounding box center [99, 77] width 179 height 28
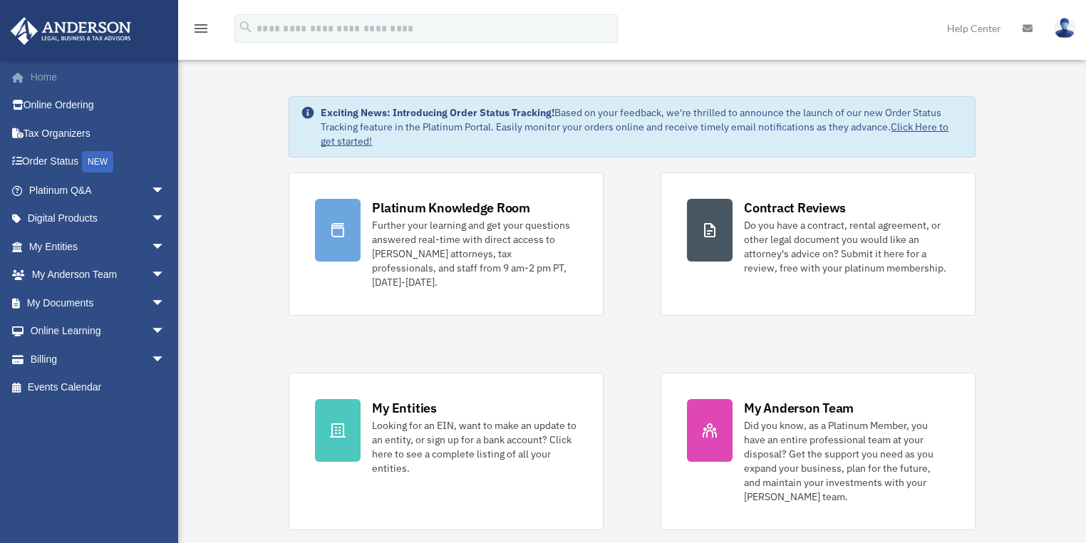
click at [46, 81] on link "Home" at bounding box center [98, 77] width 177 height 28
click at [43, 76] on link "Home" at bounding box center [98, 77] width 177 height 28
click at [1062, 33] on img at bounding box center [1064, 28] width 21 height 21
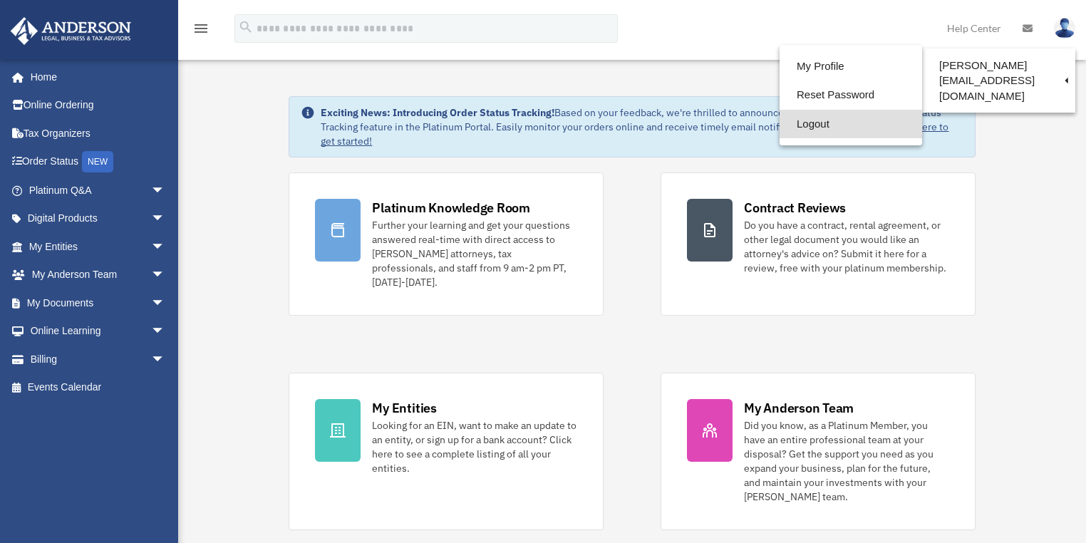
click at [810, 123] on link "Logout" at bounding box center [850, 124] width 142 height 29
